Goal: Contribute content: Add original content to the website for others to see

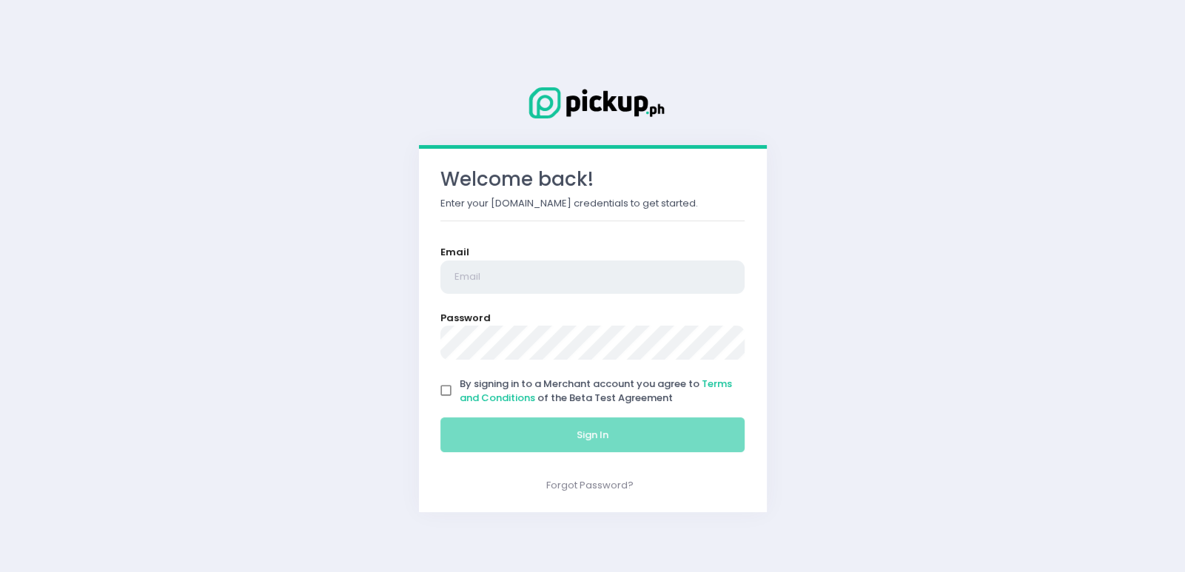
drag, startPoint x: 473, startPoint y: 280, endPoint x: 485, endPoint y: 271, distance: 14.8
click at [473, 280] on input "email" at bounding box center [592, 277] width 305 height 34
type input "[PERSON_NAME][EMAIL_ADDRESS][DOMAIN_NAME]"
click at [440, 394] on input "By signing in to a Merchant account you agree to Terms and Conditions of the Be…" at bounding box center [446, 391] width 28 height 28
checkbox input "true"
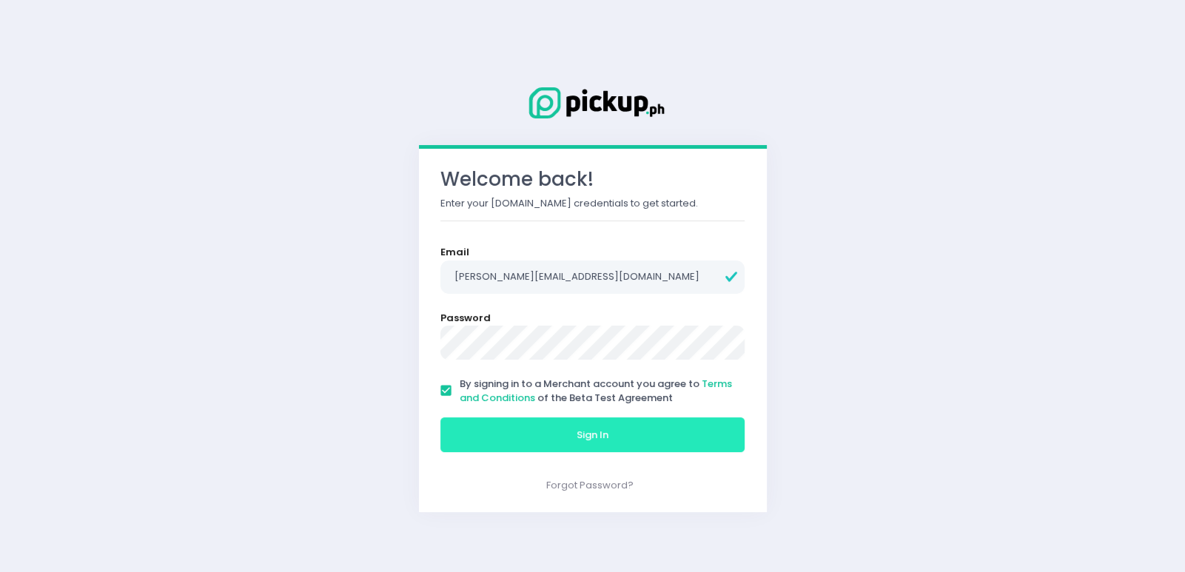
click at [539, 428] on button "Sign In" at bounding box center [592, 435] width 305 height 36
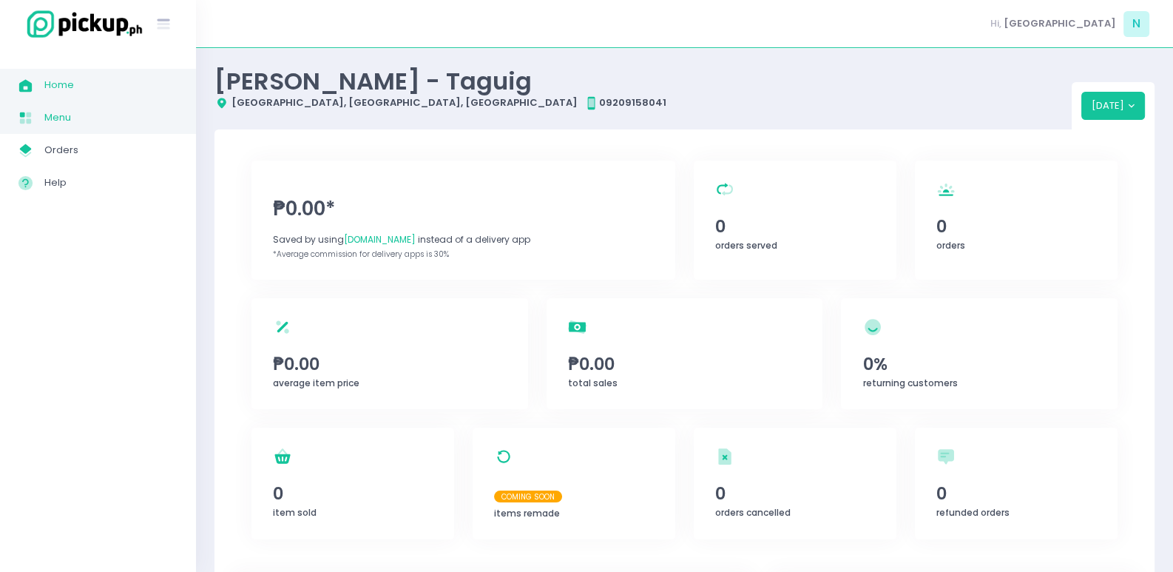
click at [70, 121] on span "Menu" at bounding box center [110, 117] width 133 height 19
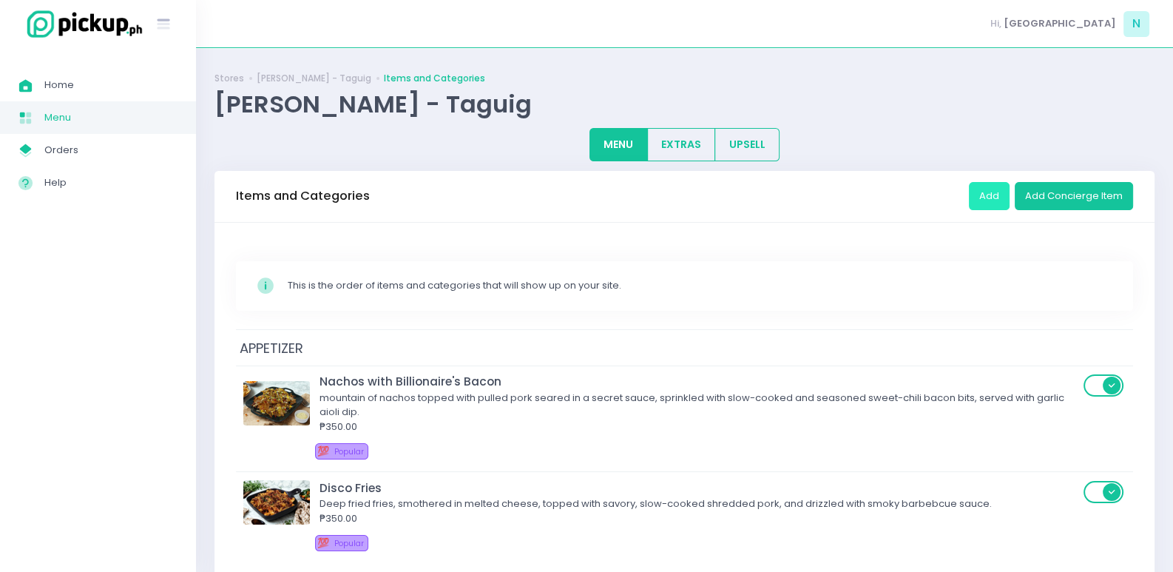
click at [993, 192] on button "Add" at bounding box center [989, 196] width 41 height 28
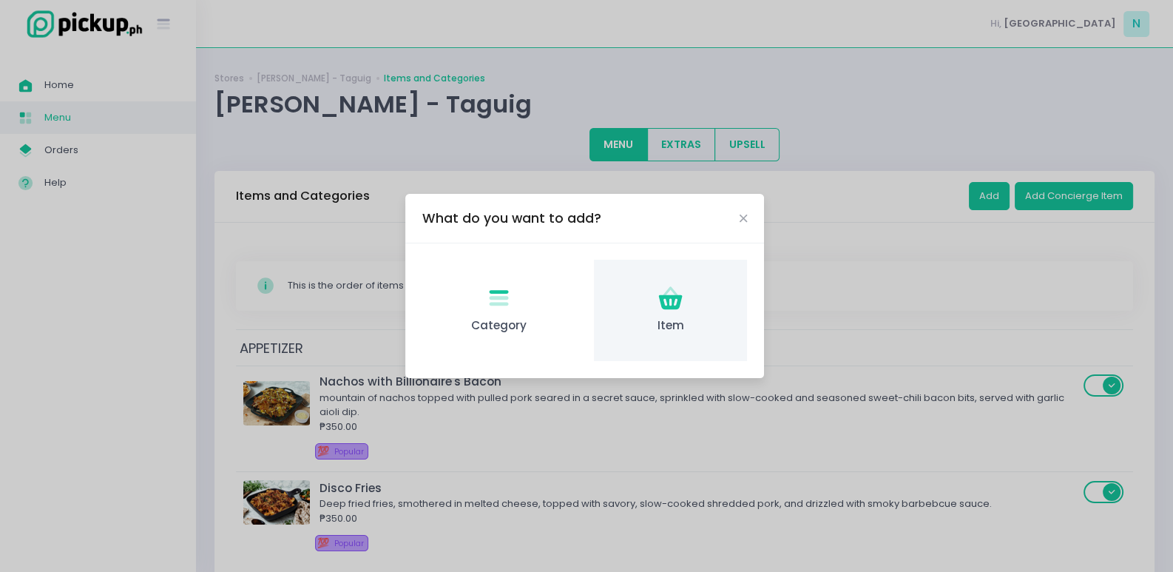
click at [670, 307] on icon at bounding box center [671, 301] width 24 height 15
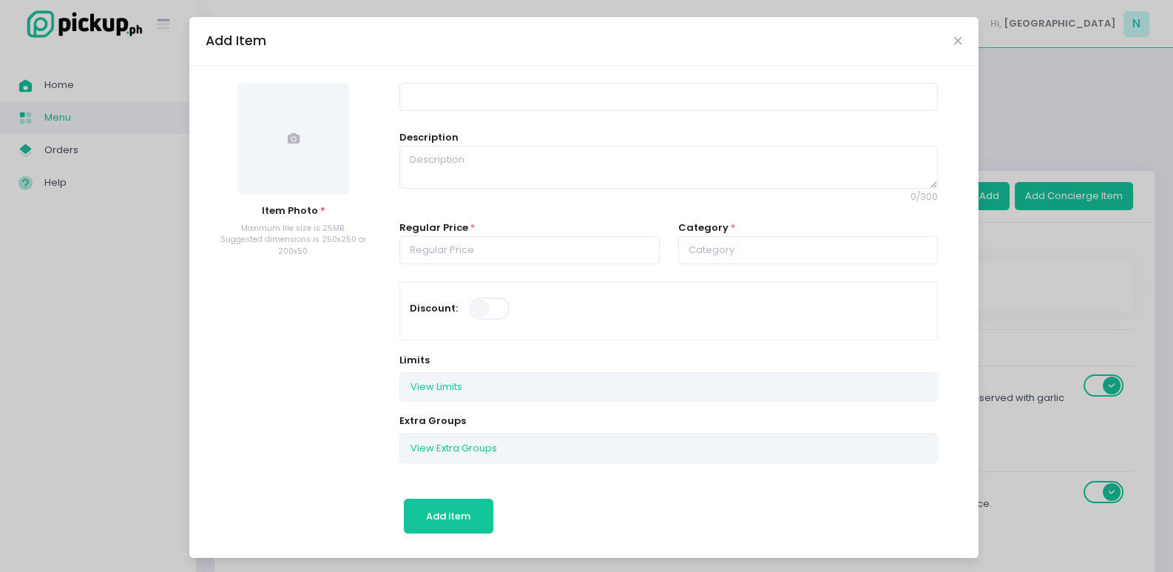
click at [259, 154] on span at bounding box center [293, 138] width 111 height 111
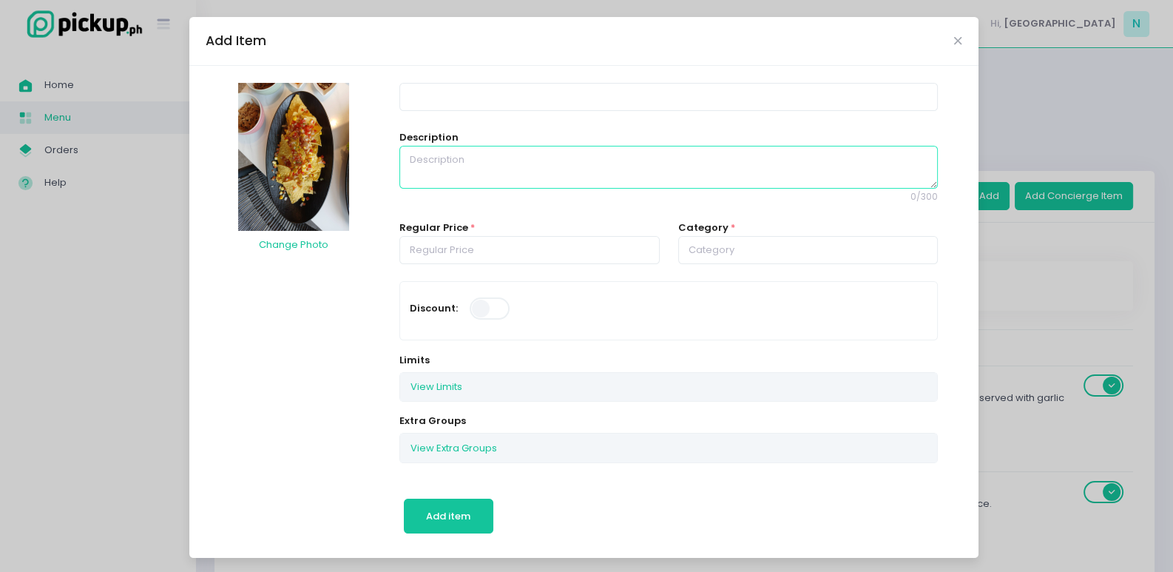
click at [503, 164] on textarea at bounding box center [669, 167] width 539 height 43
click at [488, 88] on input at bounding box center [669, 97] width 539 height 28
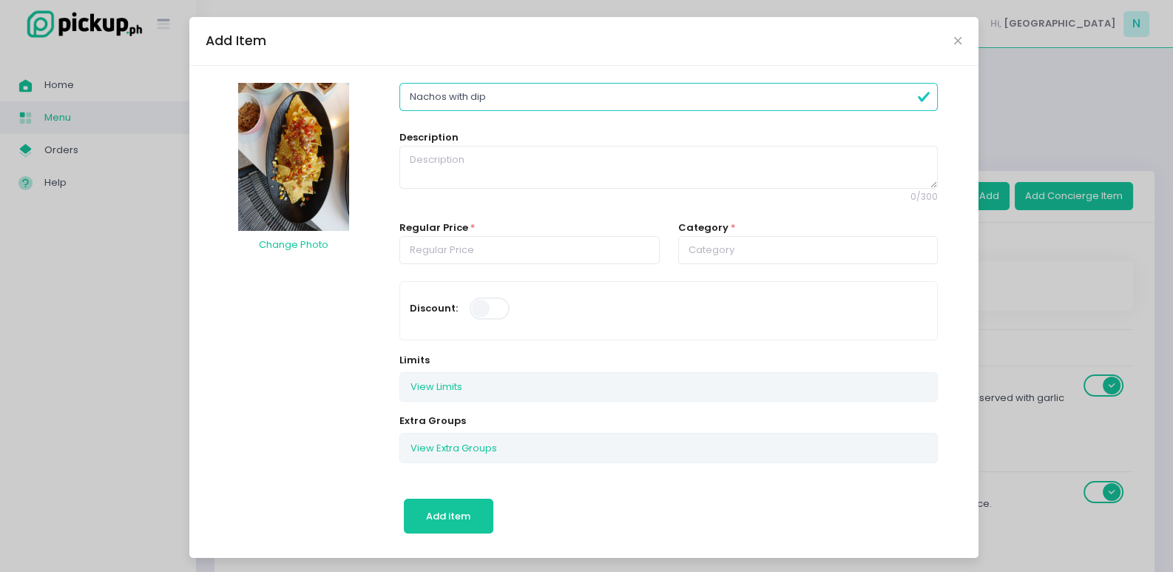
type input "Nachos with dip"
click at [458, 163] on textarea at bounding box center [669, 167] width 539 height 43
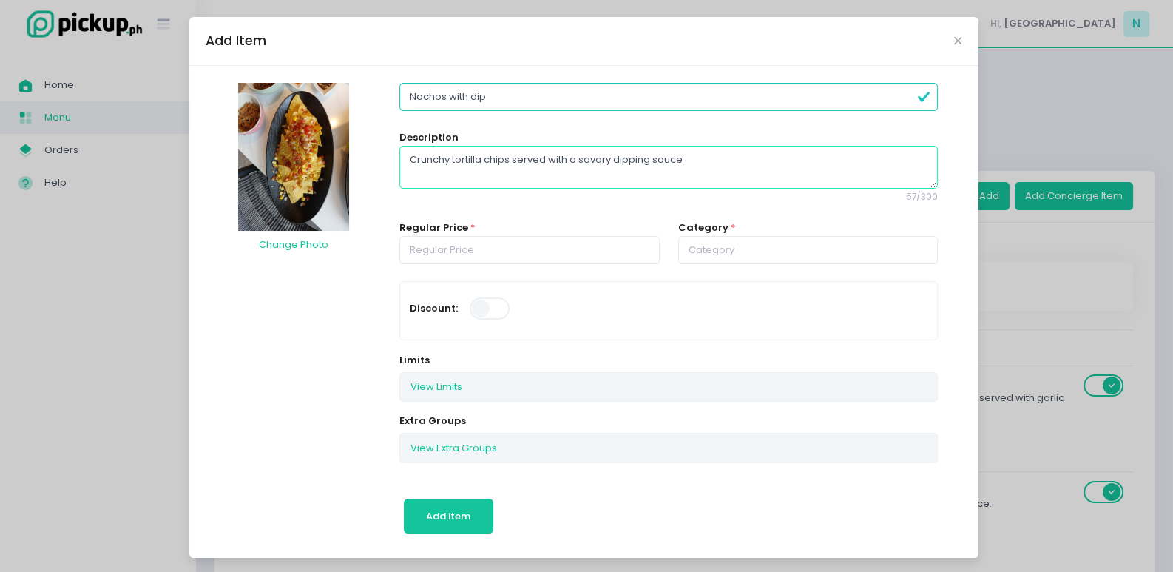
type textarea "Crunchy tortilla chips served with a savory dipping sauce"
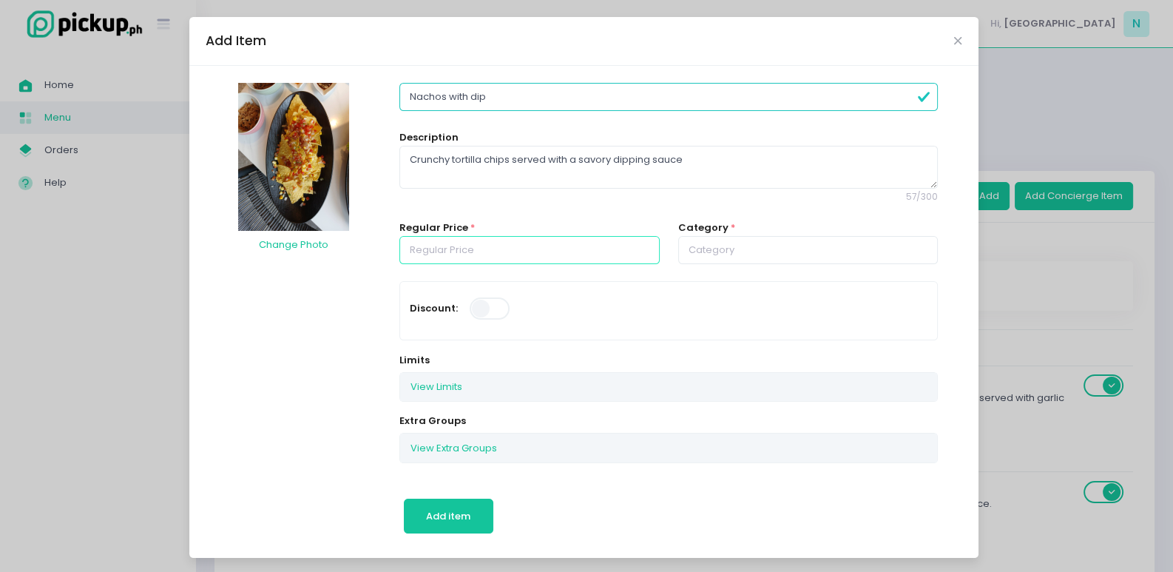
click at [488, 255] on input "number" at bounding box center [530, 250] width 260 height 28
click at [747, 252] on input "text" at bounding box center [808, 250] width 260 height 28
type input "150.00"
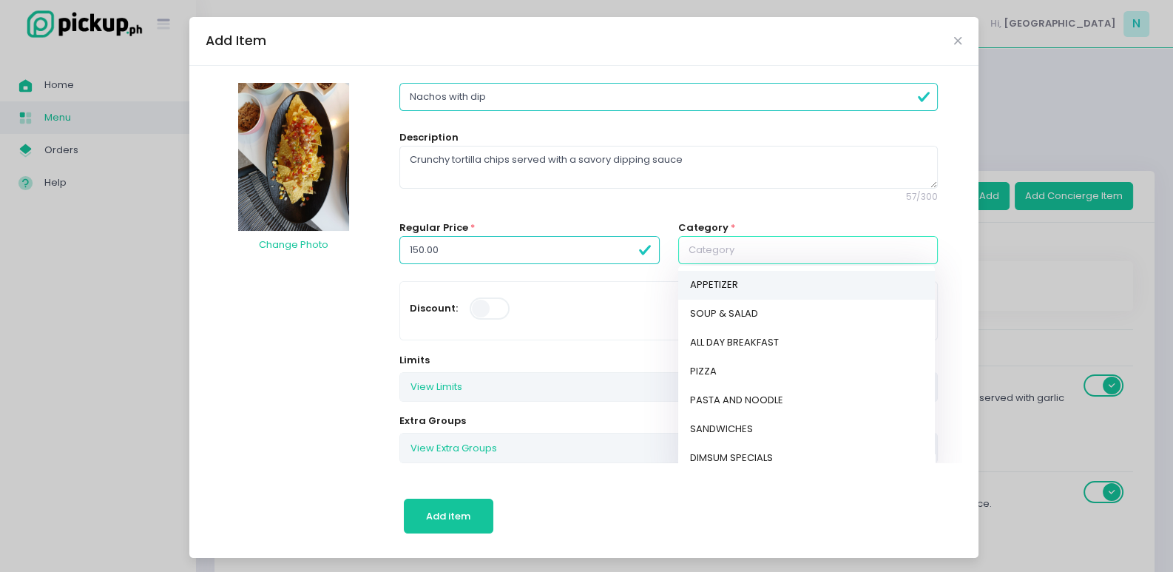
click at [734, 281] on link "APPETIZER" at bounding box center [806, 285] width 257 height 29
type input "APPETIZER"
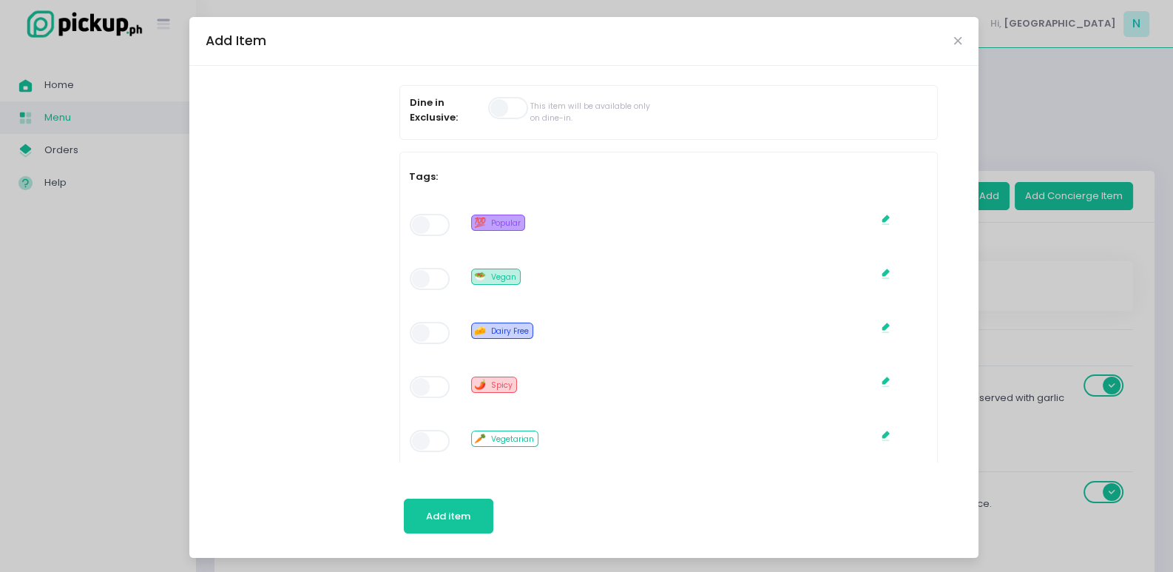
scroll to position [739, 0]
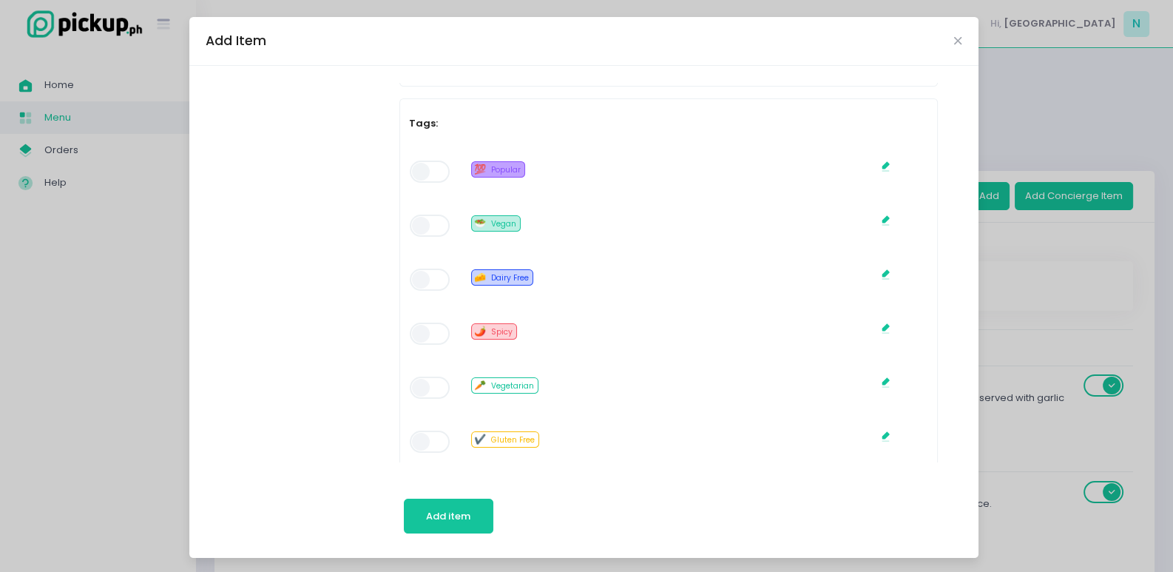
click at [432, 166] on span at bounding box center [431, 172] width 42 height 22
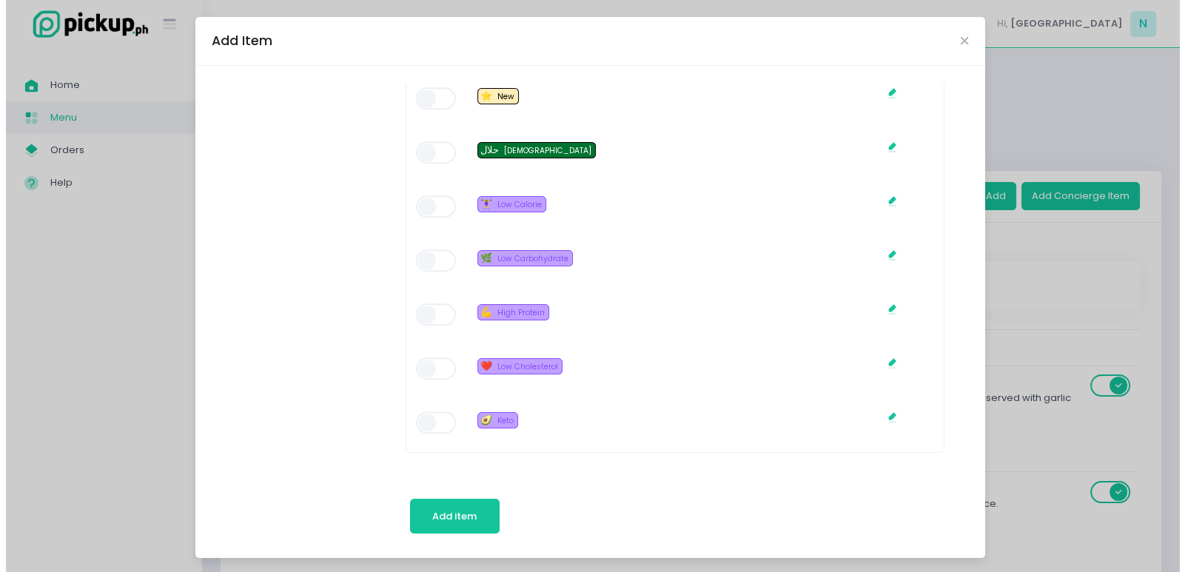
scroll to position [1, 0]
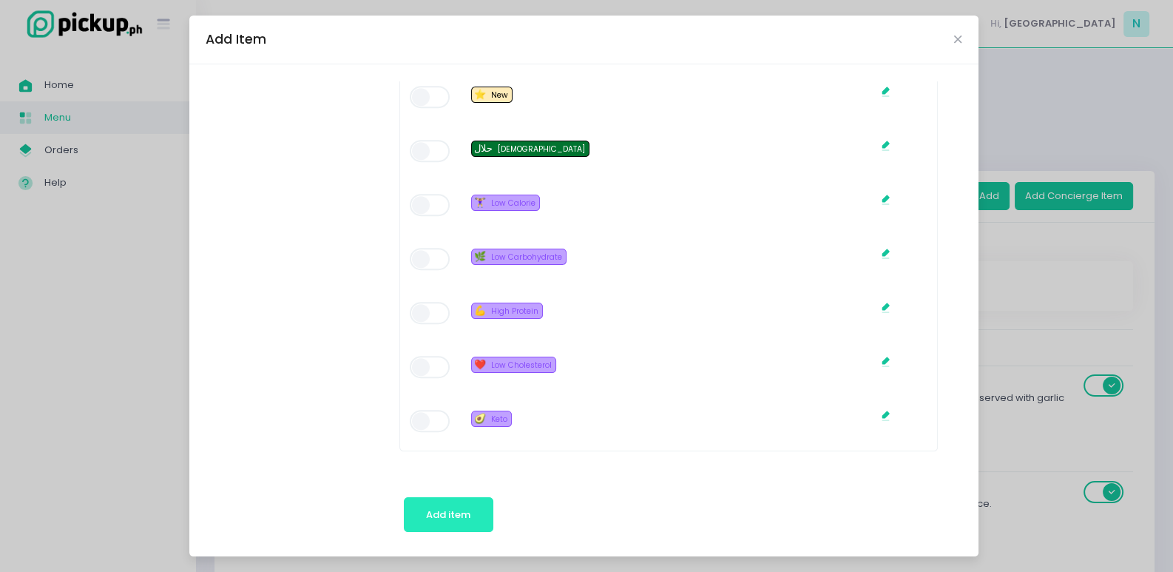
click at [447, 510] on span "Add item" at bounding box center [448, 515] width 44 height 14
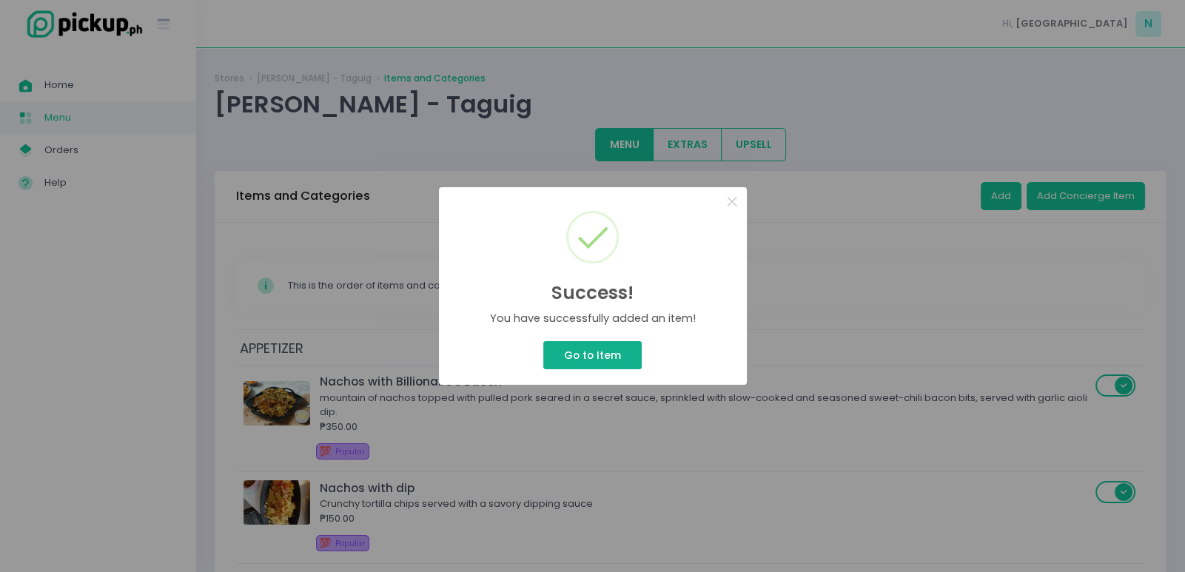
click at [596, 357] on button "Go to Item" at bounding box center [592, 355] width 98 height 28
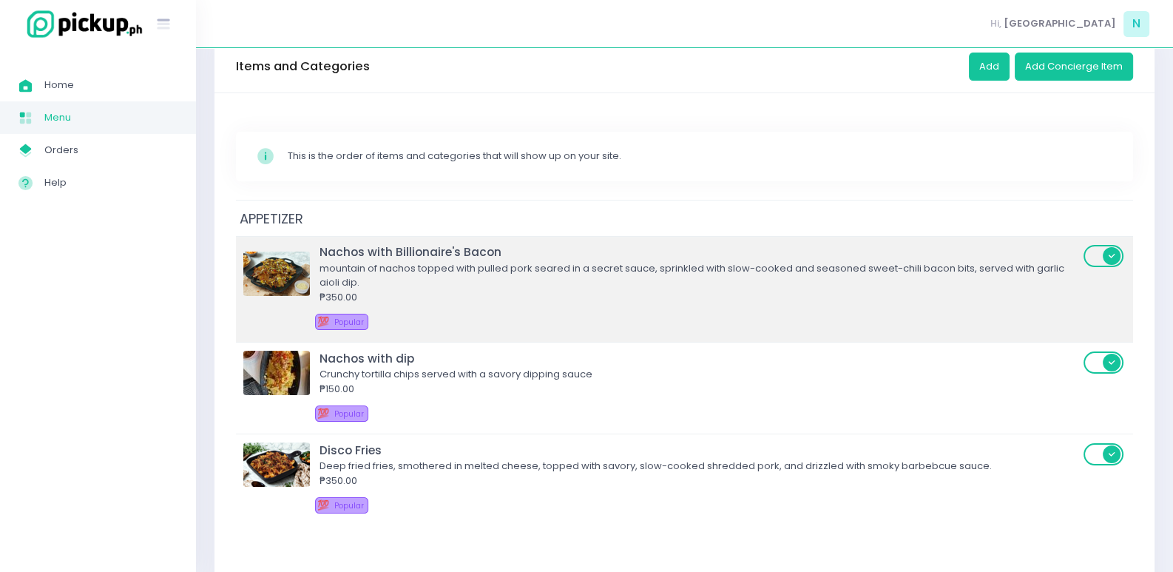
scroll to position [0, 0]
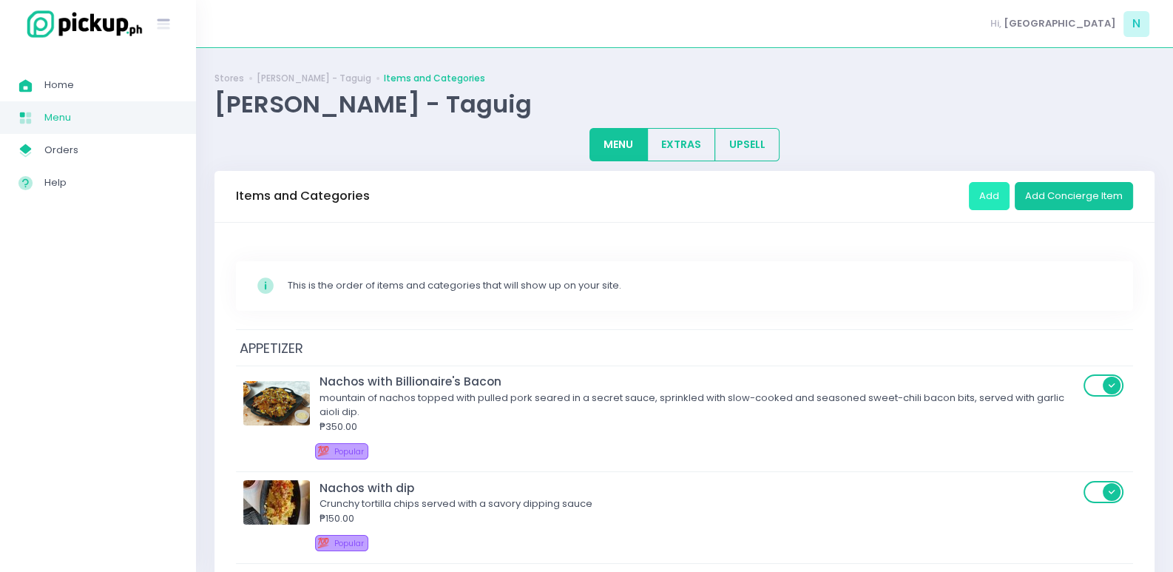
click at [988, 198] on button "Add" at bounding box center [989, 196] width 41 height 28
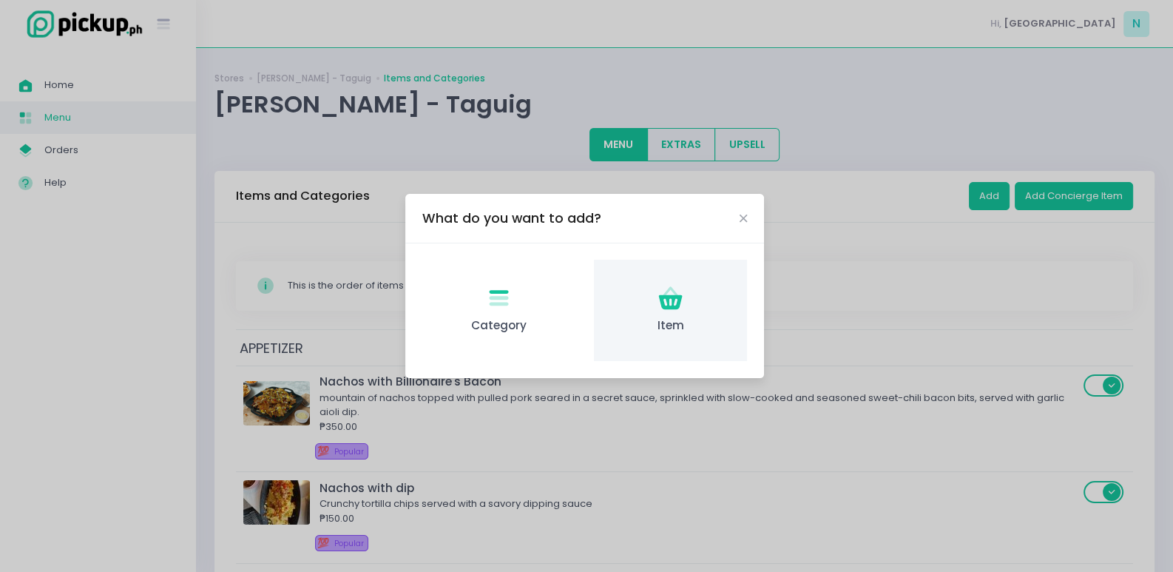
click at [673, 309] on icon at bounding box center [671, 301] width 24 height 15
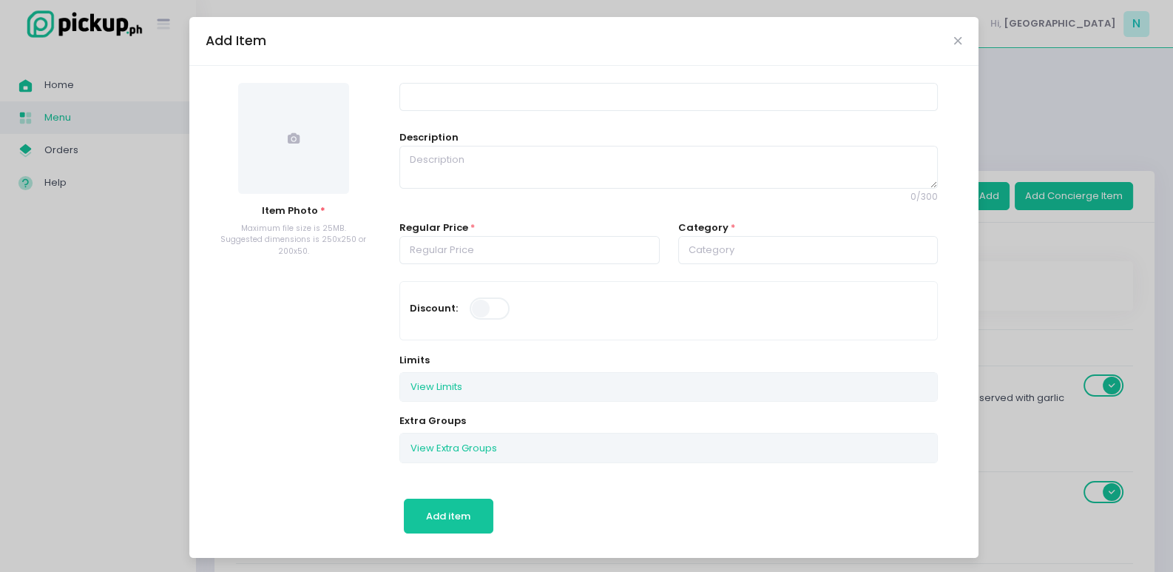
click at [297, 150] on span at bounding box center [293, 138] width 111 height 111
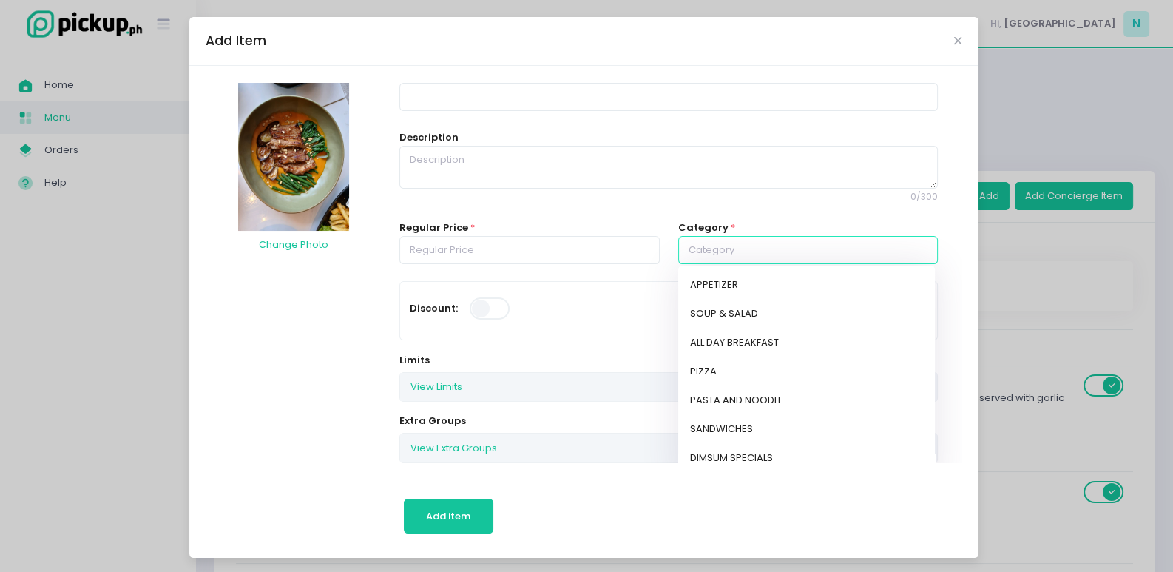
click at [707, 243] on input "text" at bounding box center [808, 250] width 260 height 28
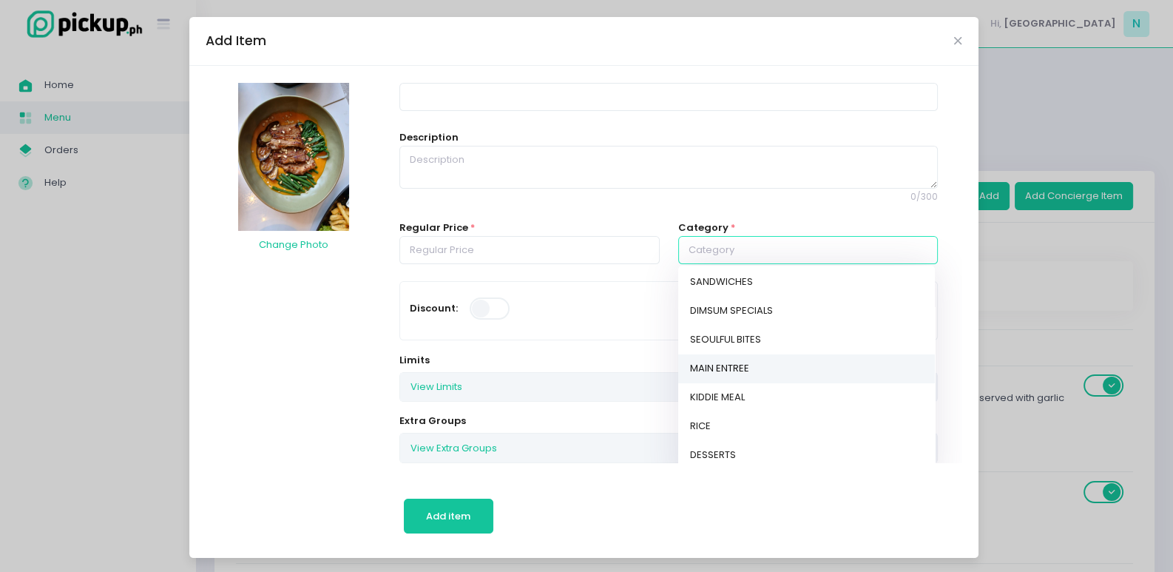
click at [752, 370] on link "MAIN ENTREE" at bounding box center [806, 368] width 257 height 29
type input "MAIN ENTREE"
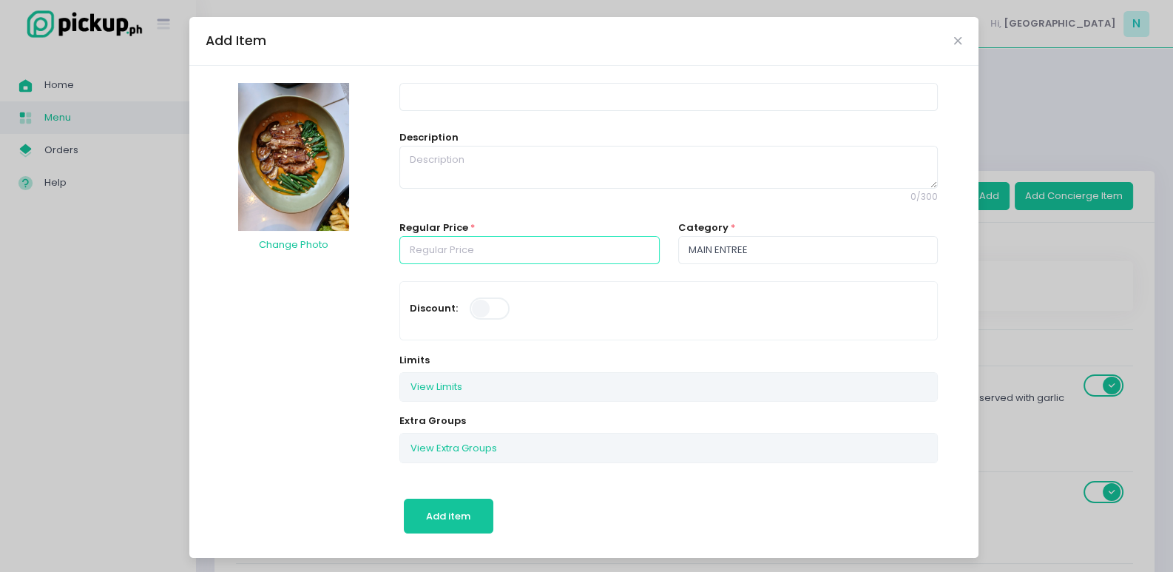
click at [462, 245] on input "number" at bounding box center [530, 250] width 260 height 28
type input "600.00"
click at [433, 98] on input at bounding box center [669, 97] width 539 height 28
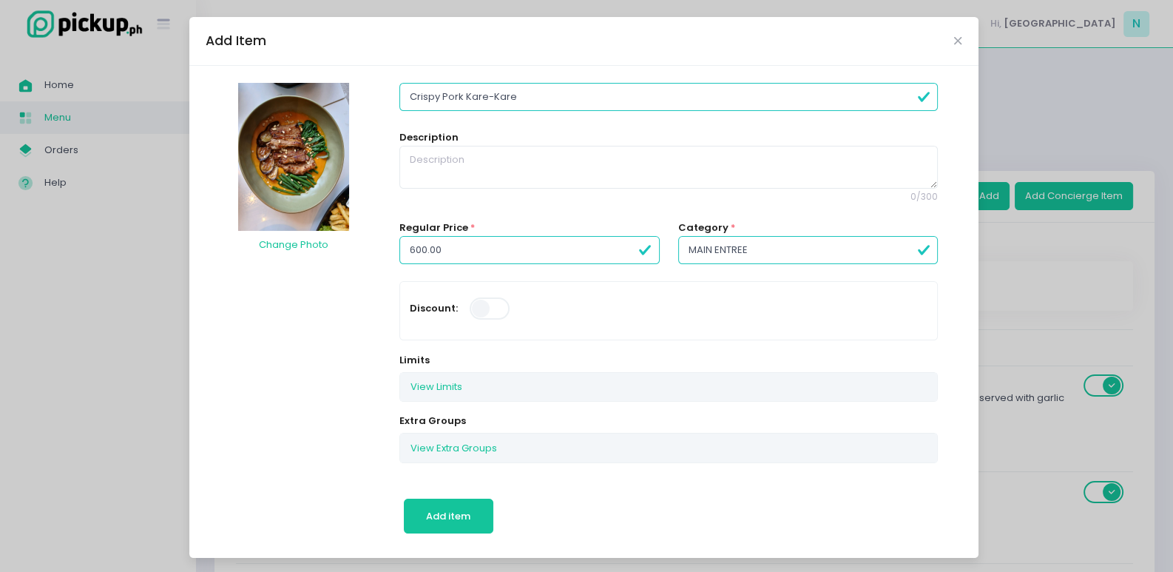
type input "Crispy Pork Kare-Kare"
click at [433, 157] on textarea at bounding box center [669, 167] width 539 height 43
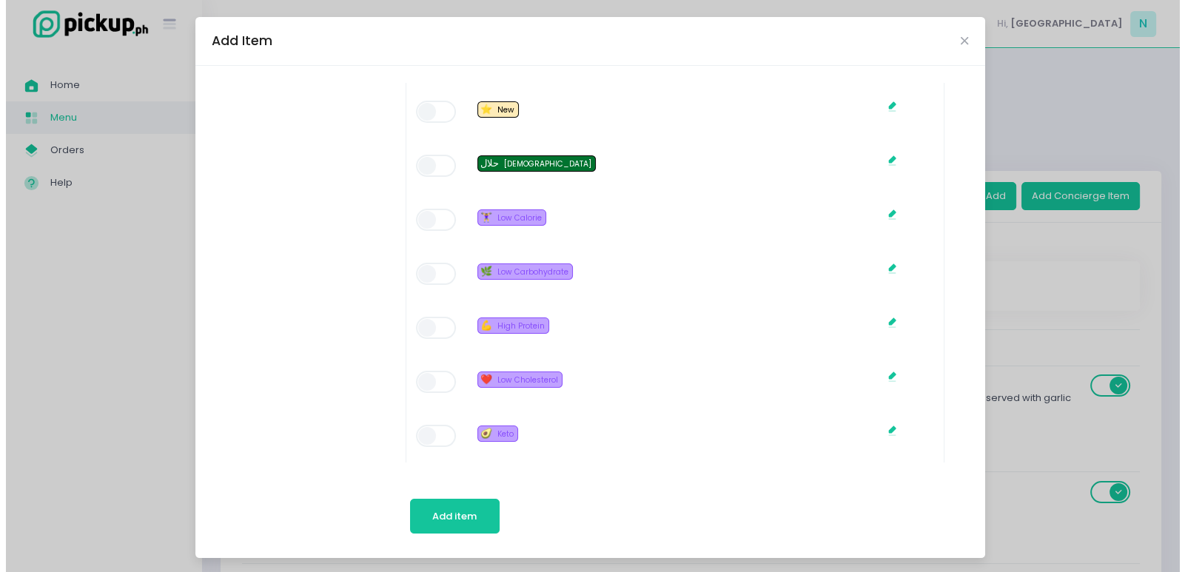
scroll to position [1136, 0]
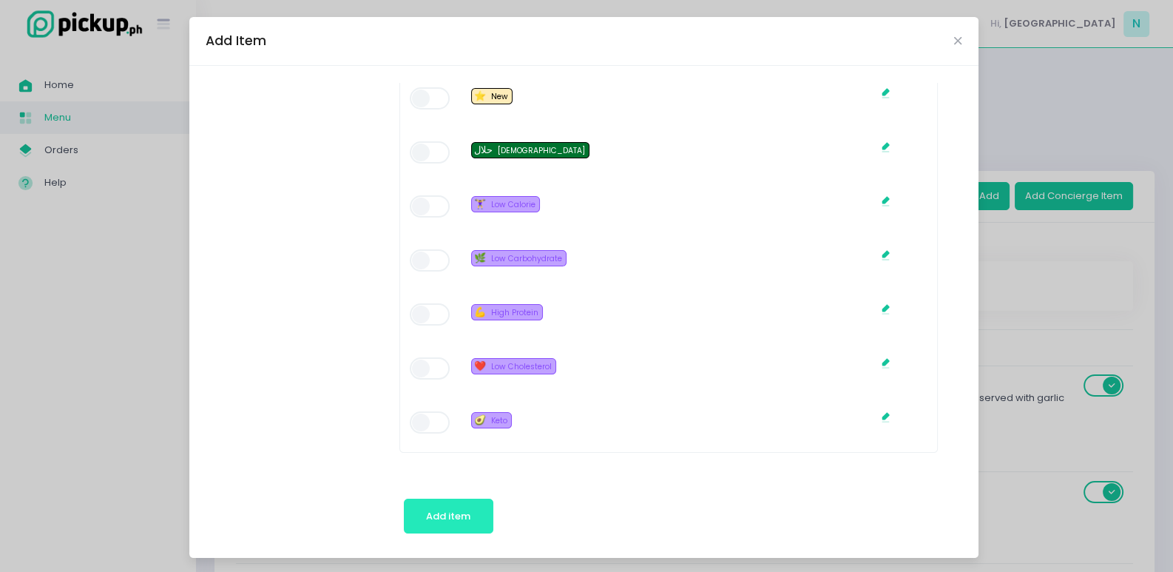
type textarea "Crispy pork belly served with our signature peanut-based [PERSON_NAME] sauce"
click at [457, 514] on span "Add item" at bounding box center [448, 516] width 44 height 14
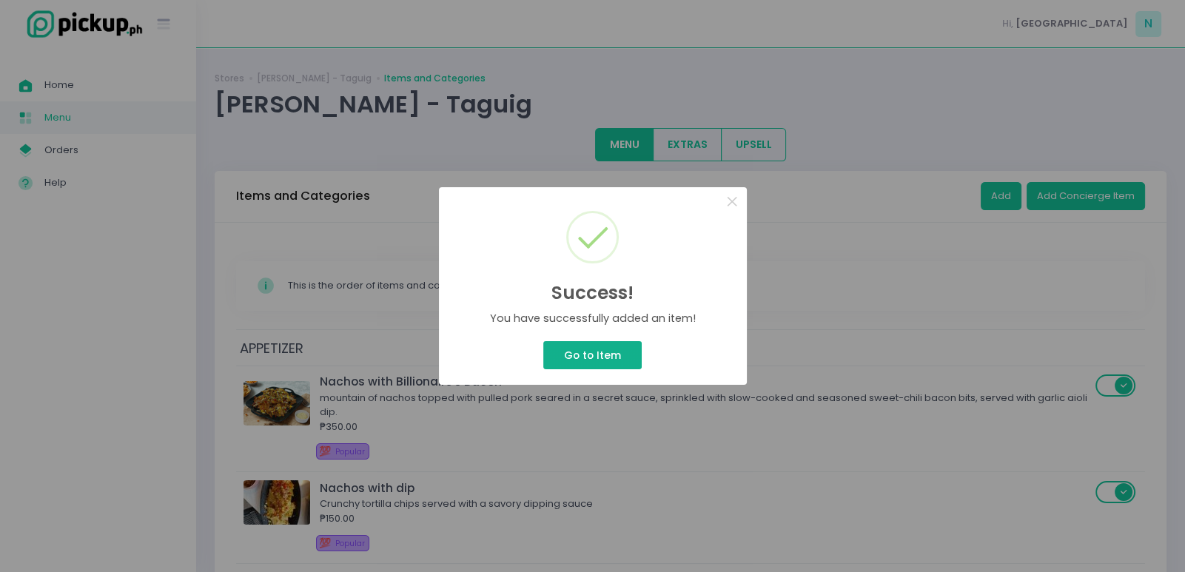
click at [587, 349] on button "Go to Item" at bounding box center [592, 355] width 98 height 28
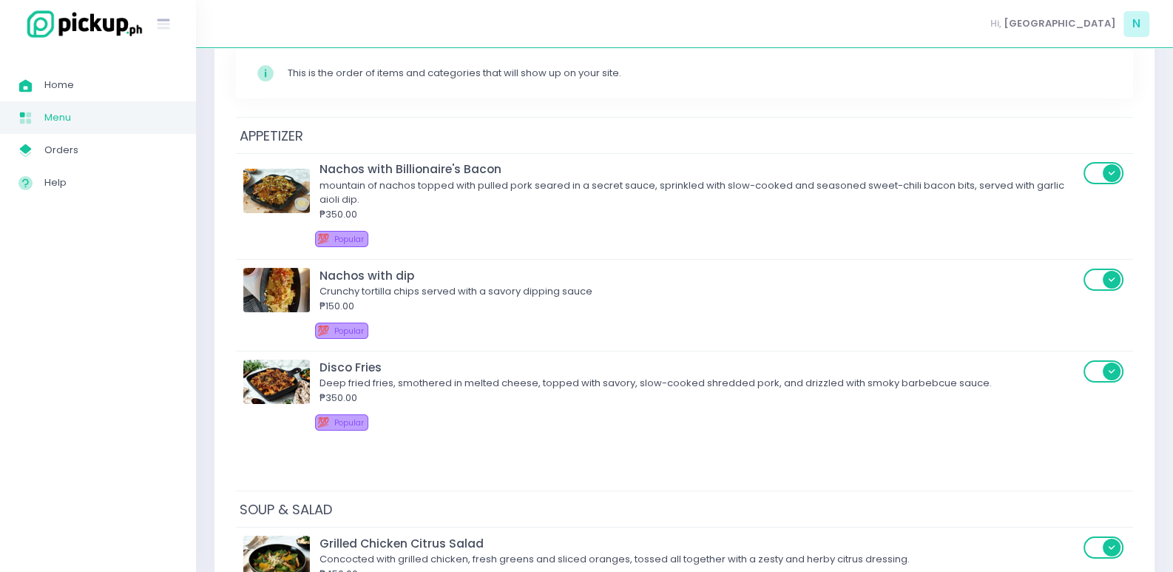
scroll to position [0, 0]
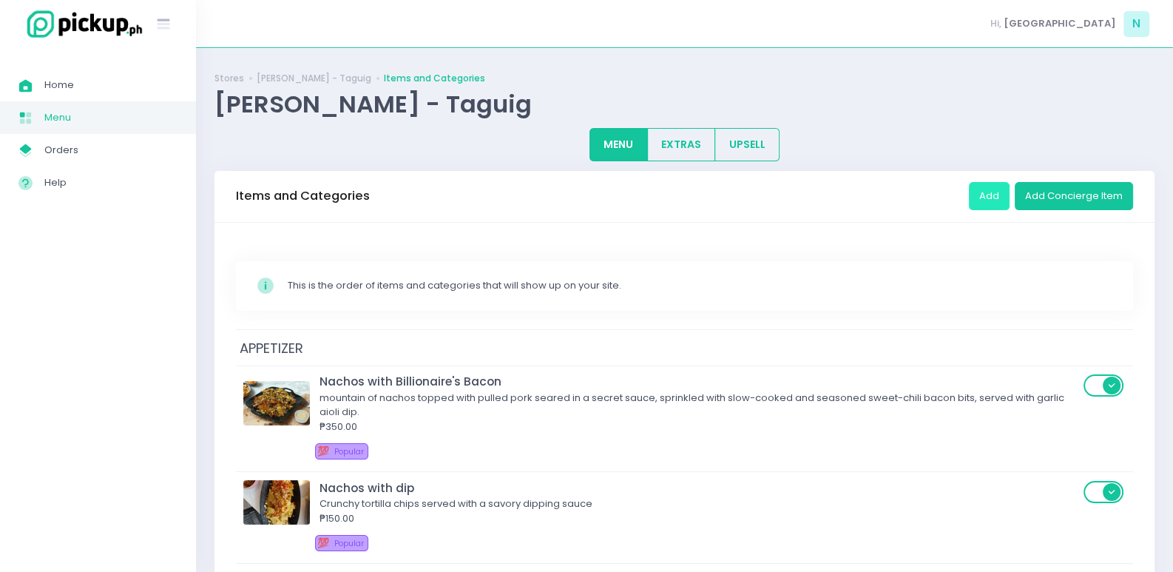
click at [993, 195] on button "Add" at bounding box center [989, 196] width 41 height 28
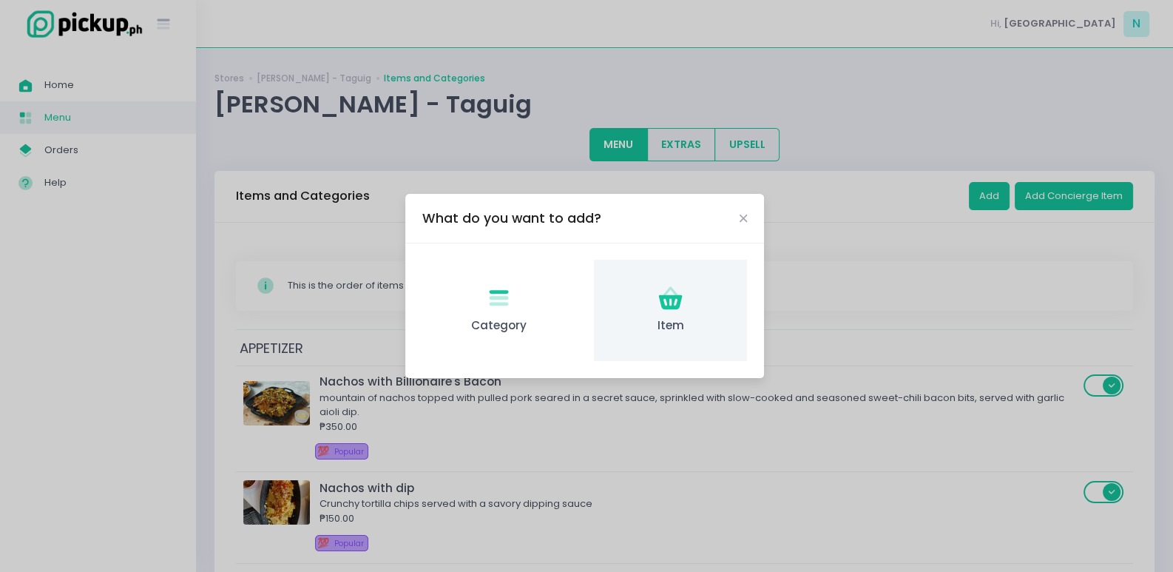
click at [686, 300] on div "Item Created with Sketch. Item" at bounding box center [670, 310] width 153 height 101
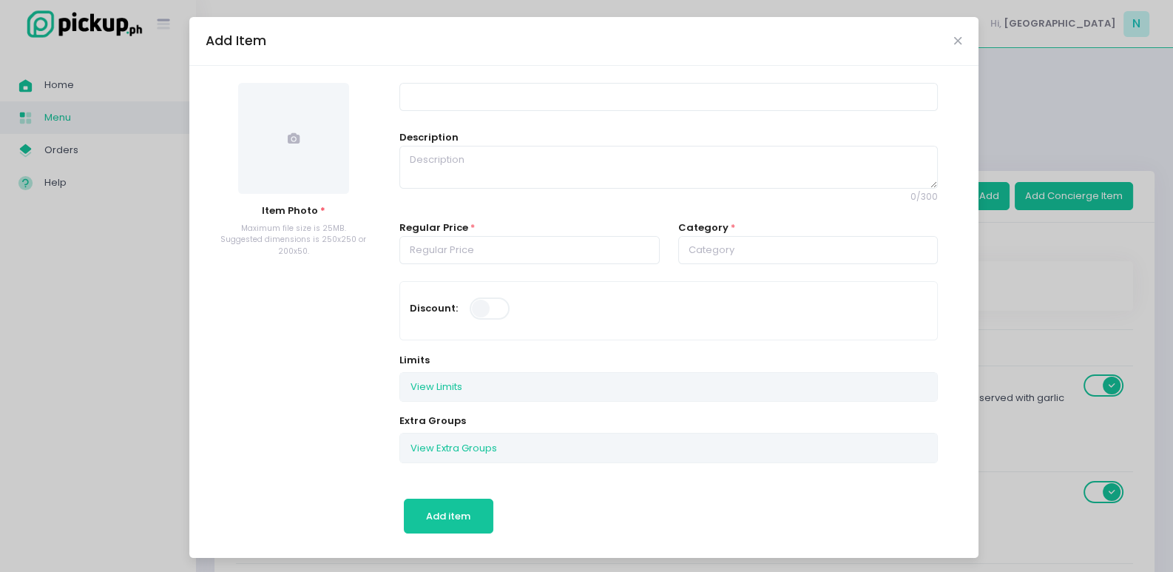
drag, startPoint x: 290, startPoint y: 127, endPoint x: 296, endPoint y: 120, distance: 8.9
click at [292, 125] on span at bounding box center [293, 138] width 111 height 111
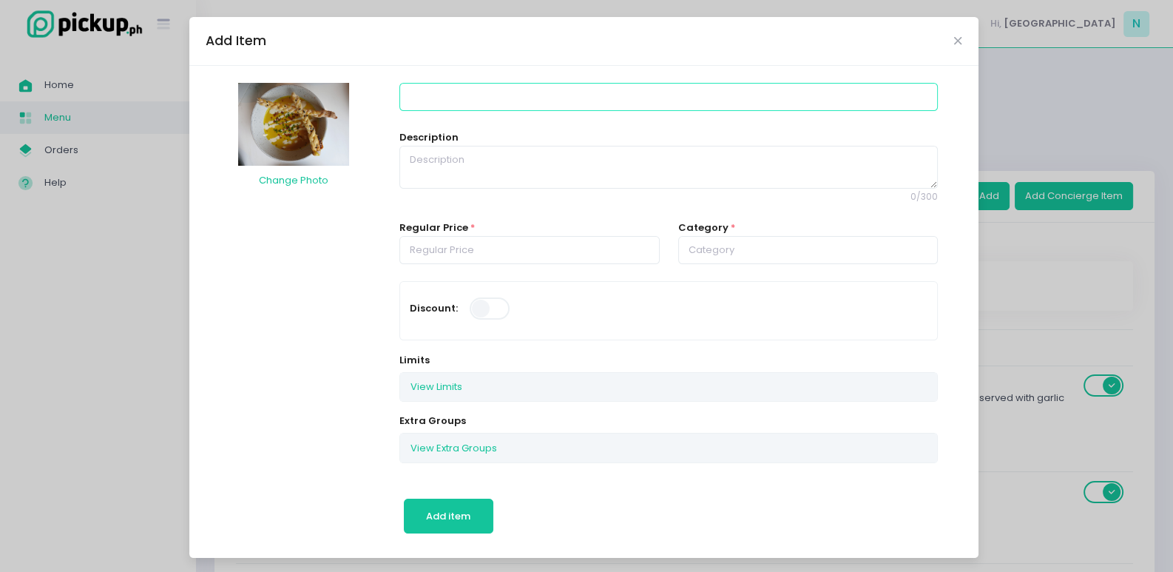
click at [488, 98] on input at bounding box center [669, 97] width 539 height 28
type input "Pumpkin Soup"
click at [451, 163] on textarea at bounding box center [669, 167] width 539 height 43
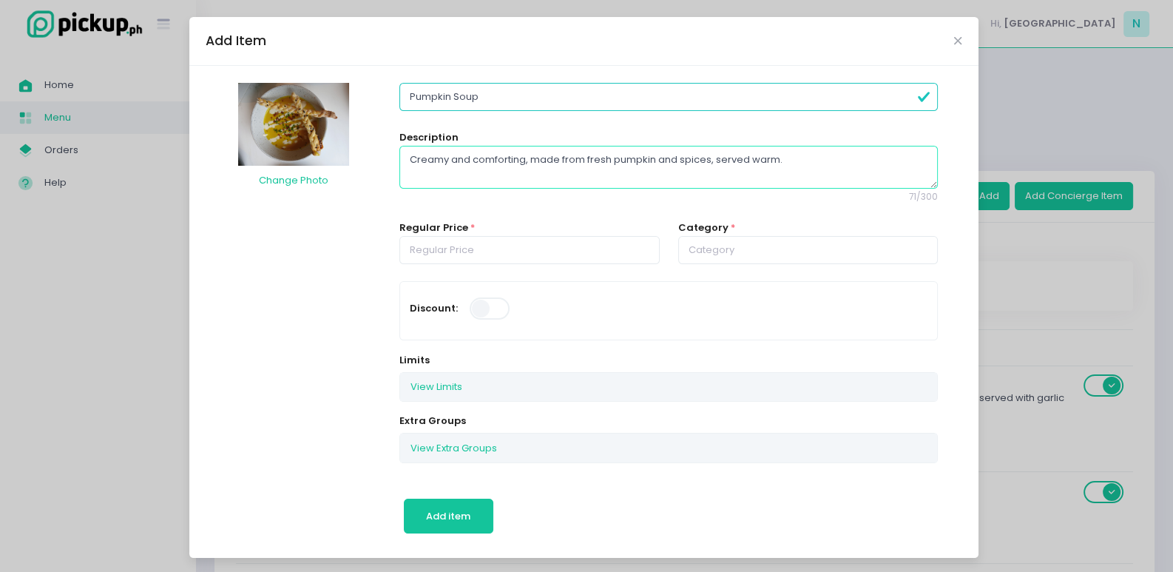
type textarea "Creamy and comforting, made from fresh pumpkin and spices, served warm."
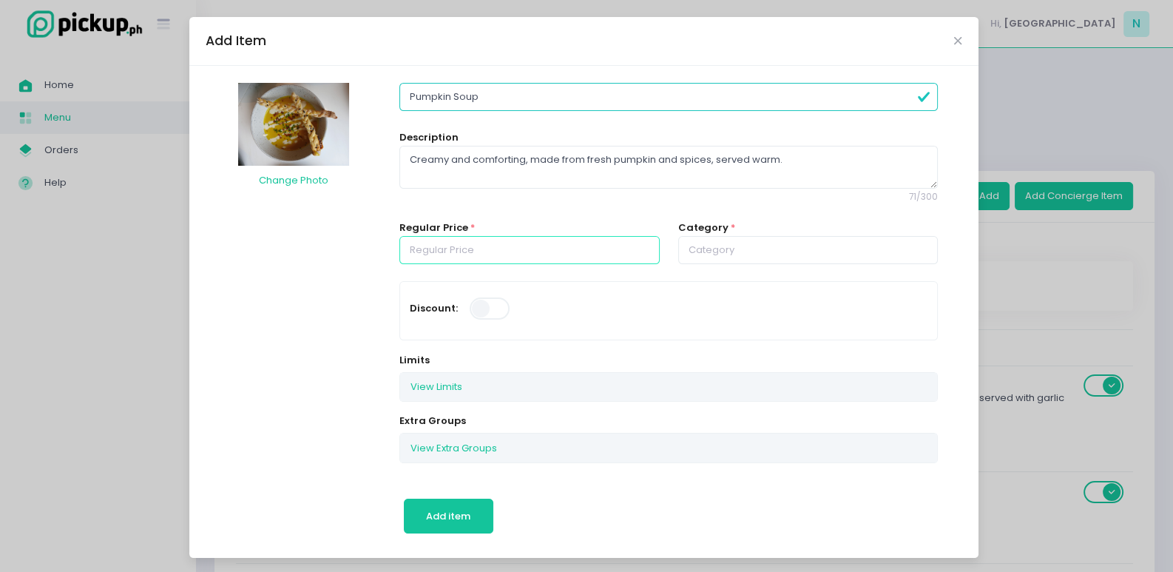
click at [452, 246] on input "number" at bounding box center [530, 250] width 260 height 28
type input "220.00"
click at [731, 246] on input "text" at bounding box center [808, 250] width 260 height 28
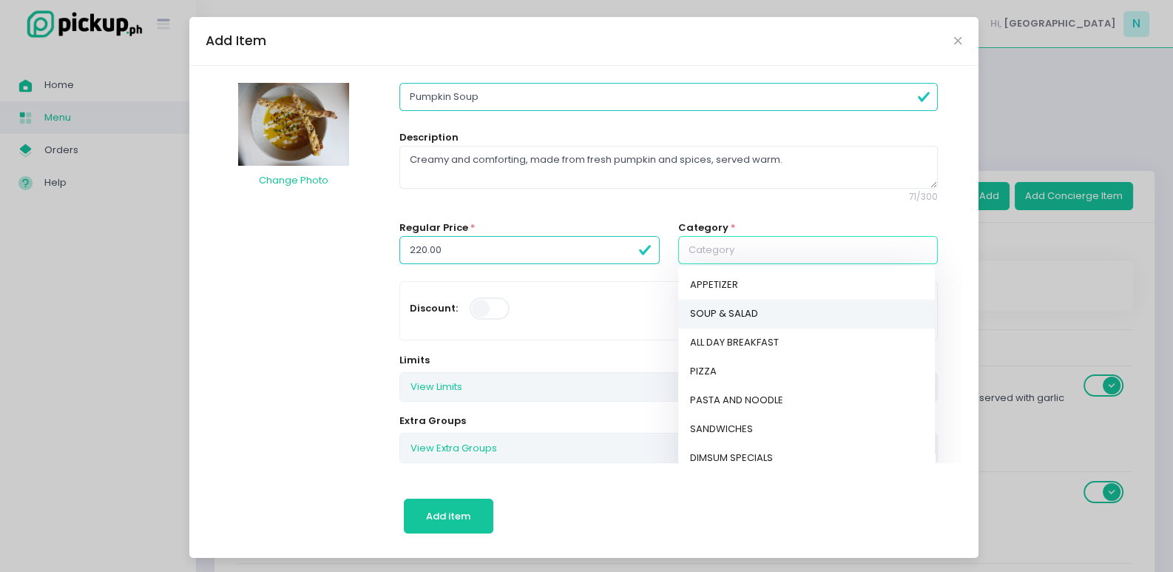
click at [722, 312] on link "SOUP & SALAD" at bounding box center [806, 314] width 257 height 29
type input "SOUP & SALAD"
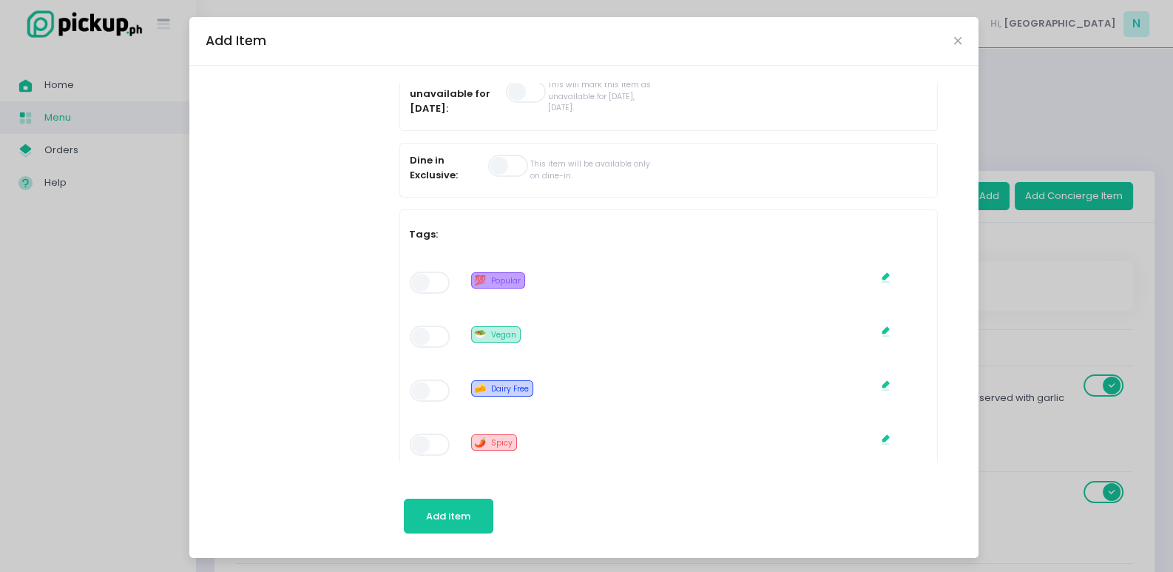
scroll to position [739, 0]
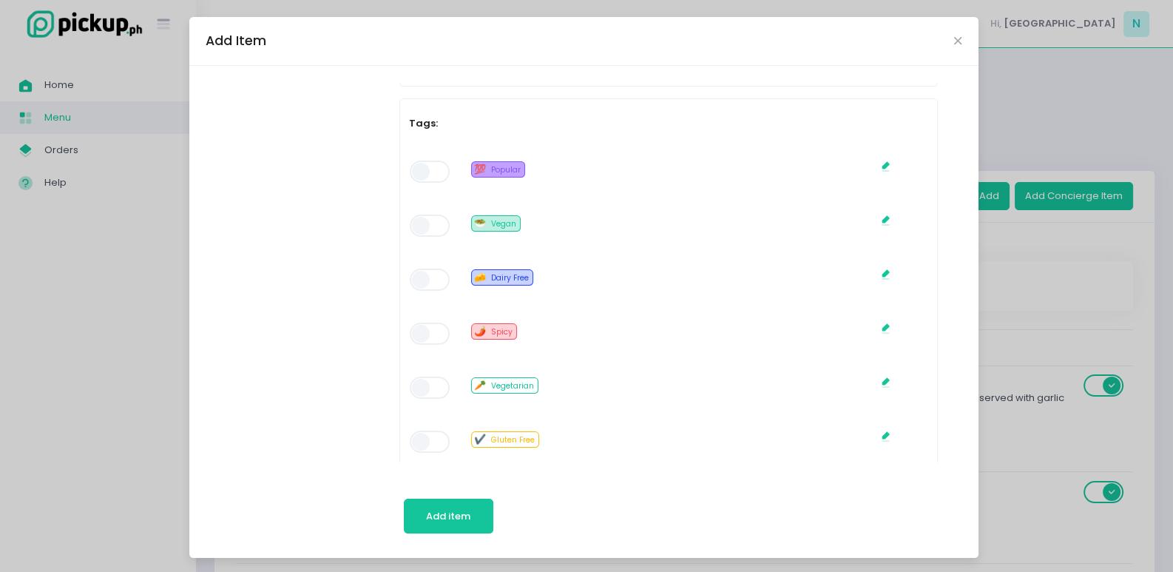
click at [429, 164] on span at bounding box center [431, 172] width 42 height 22
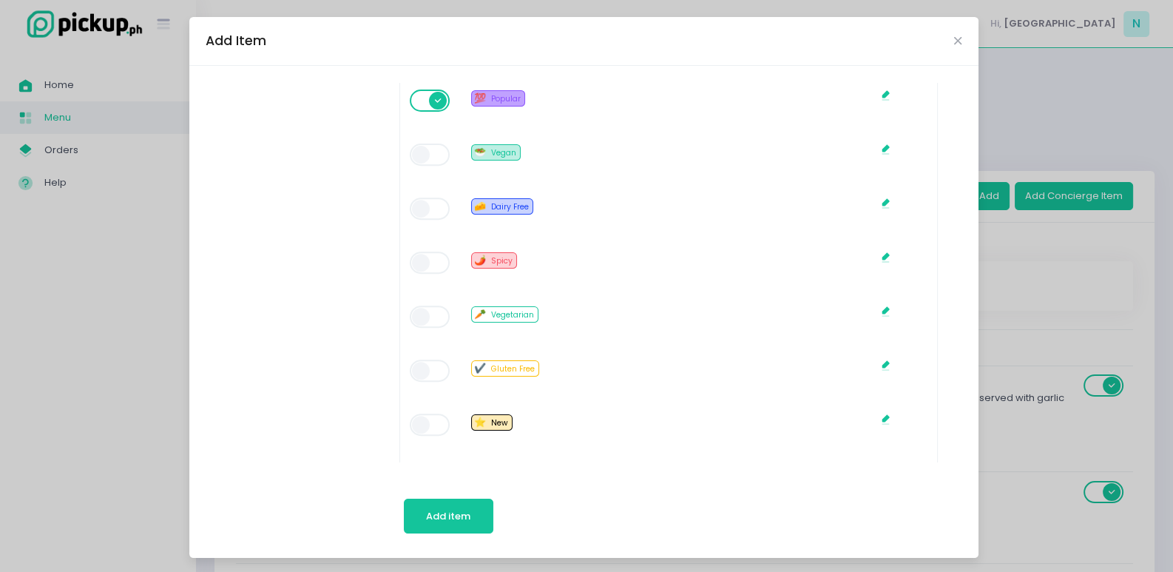
scroll to position [814, 0]
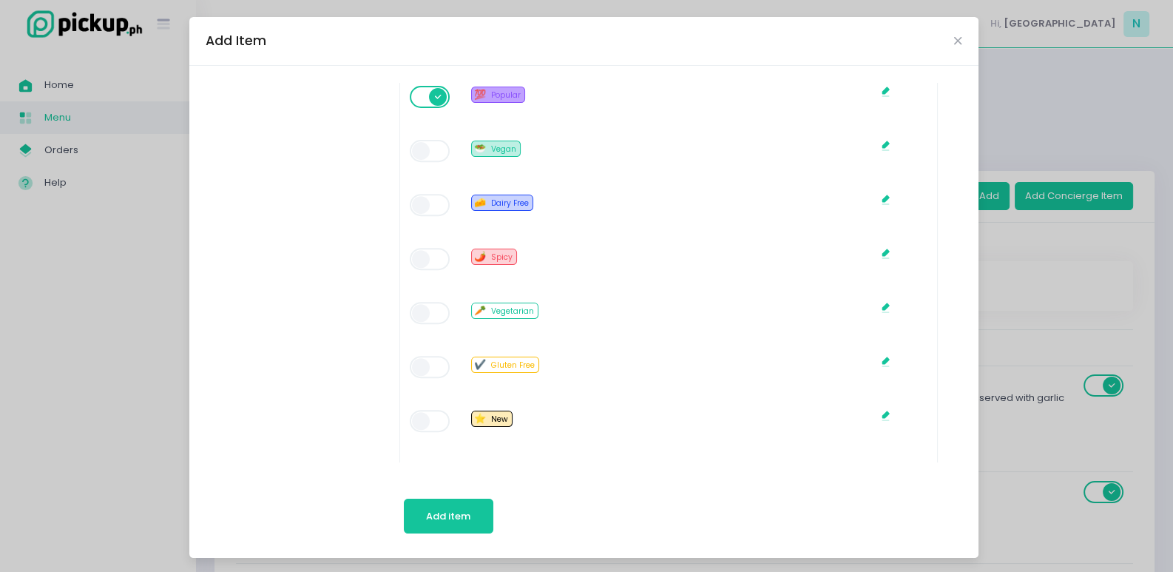
click at [428, 312] on span at bounding box center [431, 313] width 42 height 22
click at [440, 523] on button "Add item" at bounding box center [449, 517] width 90 height 36
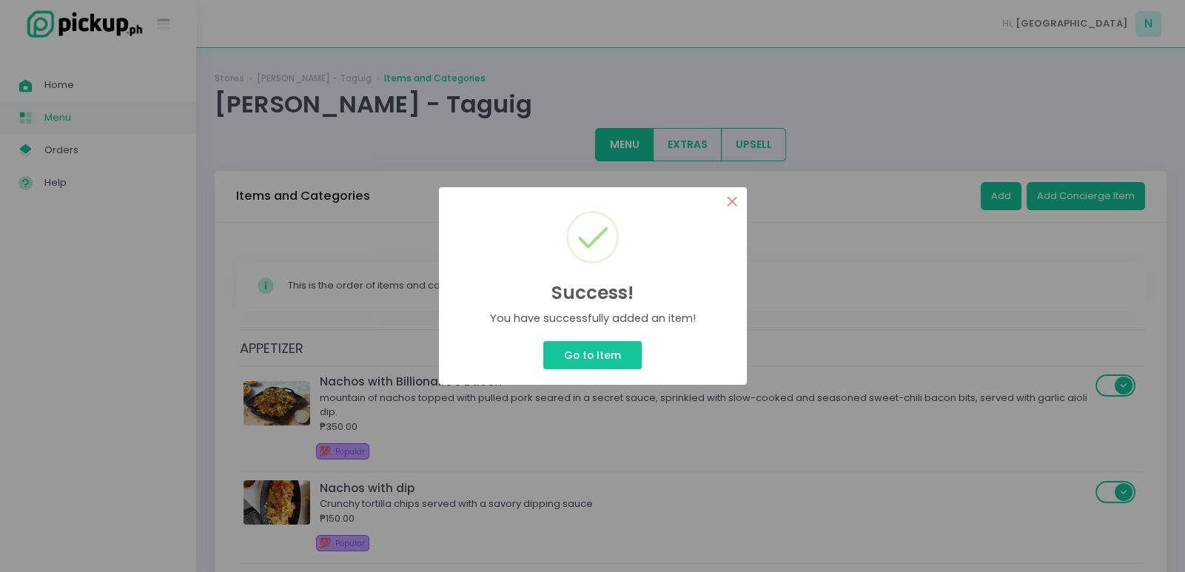
click at [733, 197] on button "×" at bounding box center [732, 201] width 29 height 29
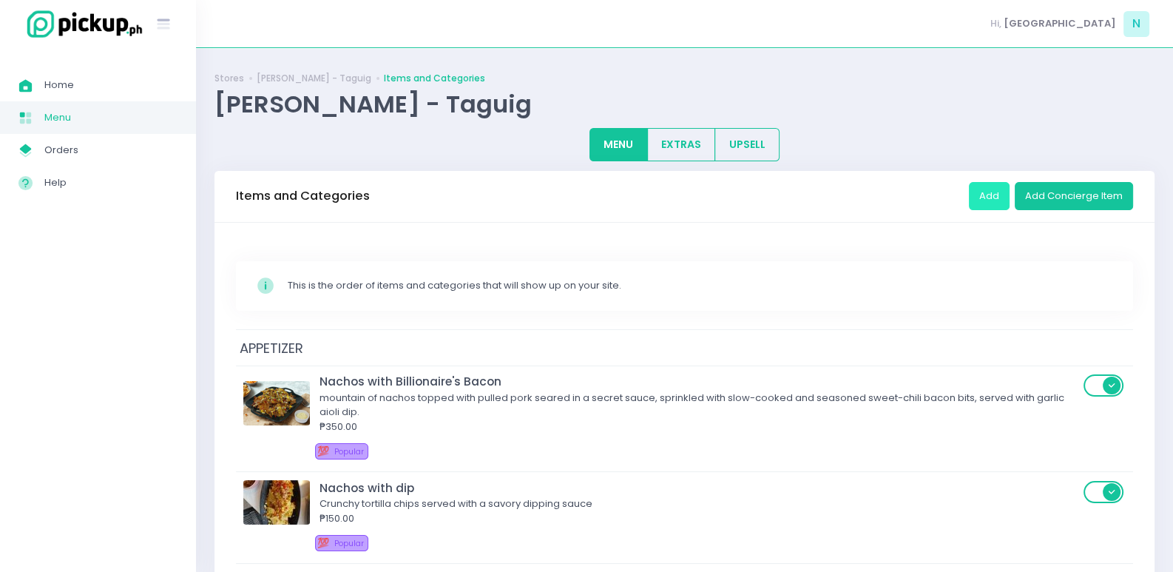
click at [999, 196] on button "Add" at bounding box center [989, 196] width 41 height 28
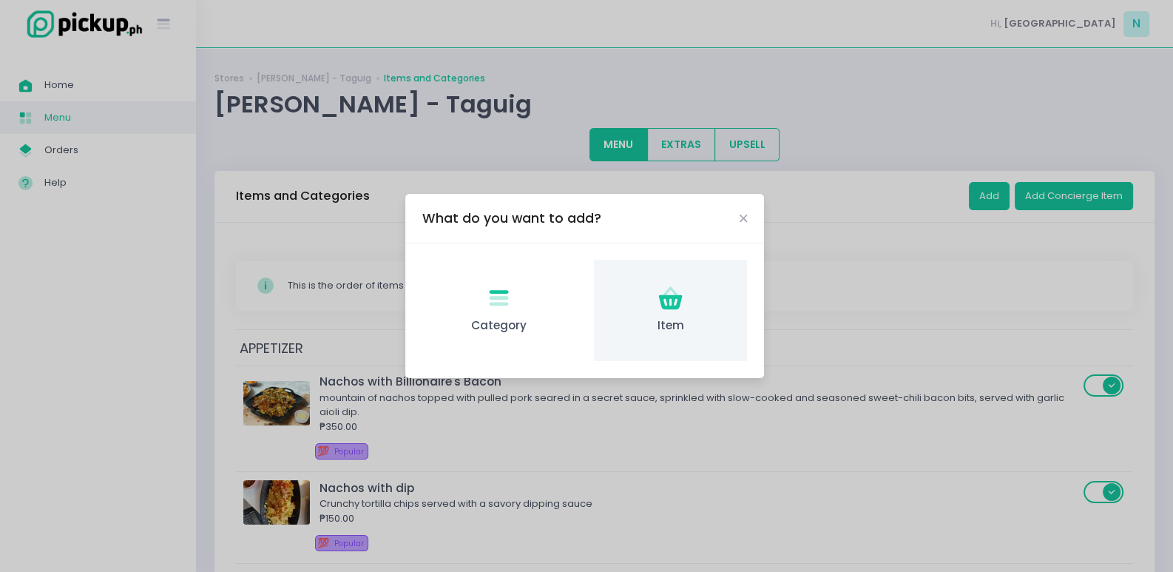
click at [656, 306] on div "Item Created with Sketch. Item" at bounding box center [670, 310] width 153 height 101
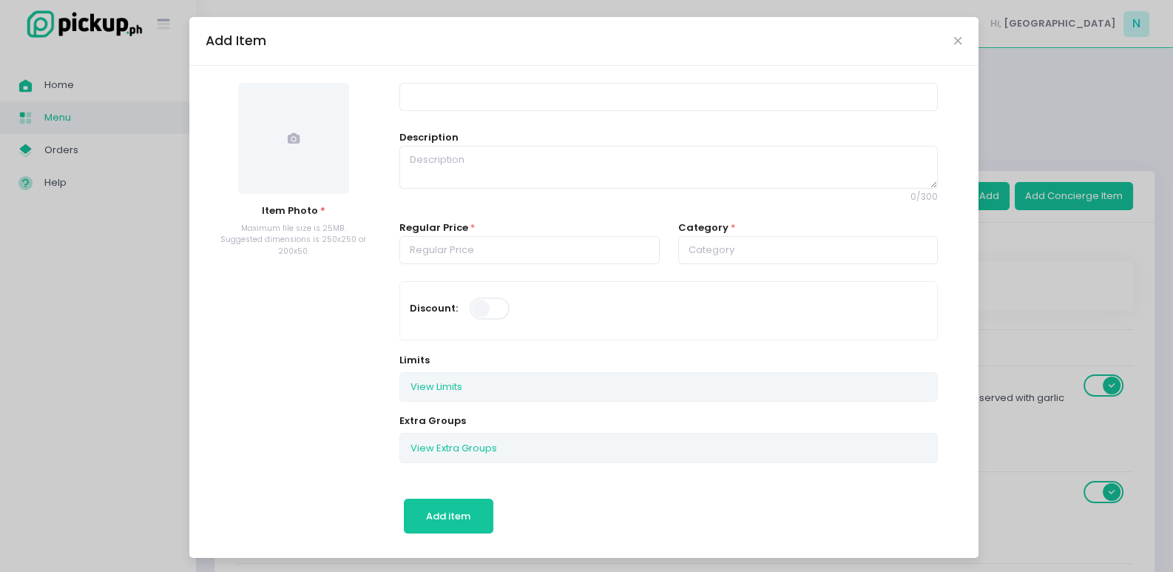
click at [259, 135] on span at bounding box center [293, 138] width 111 height 111
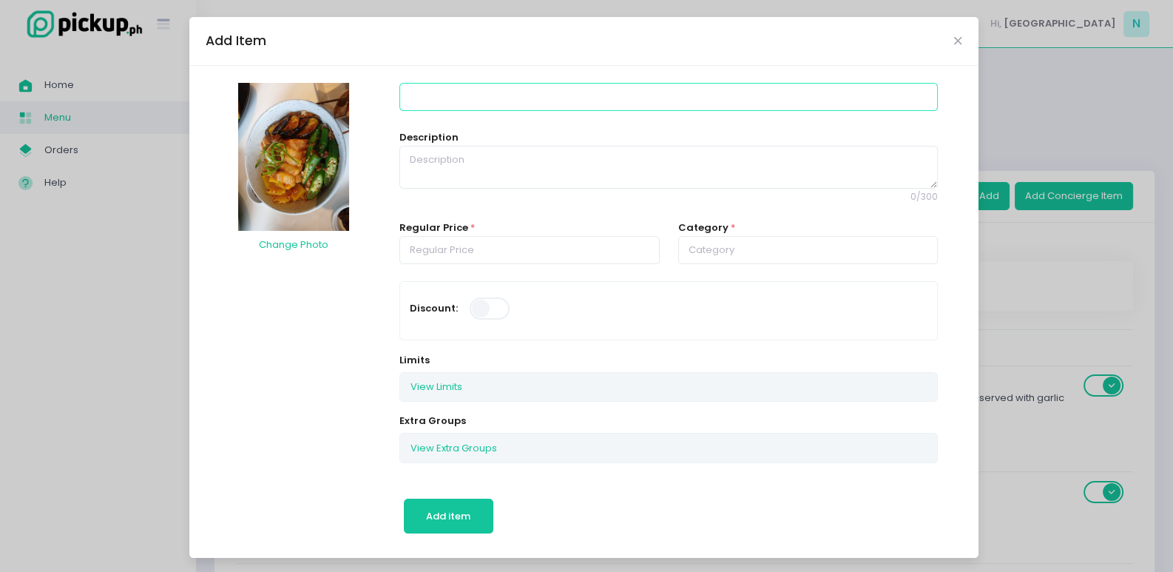
click at [462, 95] on input at bounding box center [669, 97] width 539 height 28
type input "Pinakbet Rice Bowl"
click at [431, 168] on textarea at bounding box center [669, 167] width 539 height 43
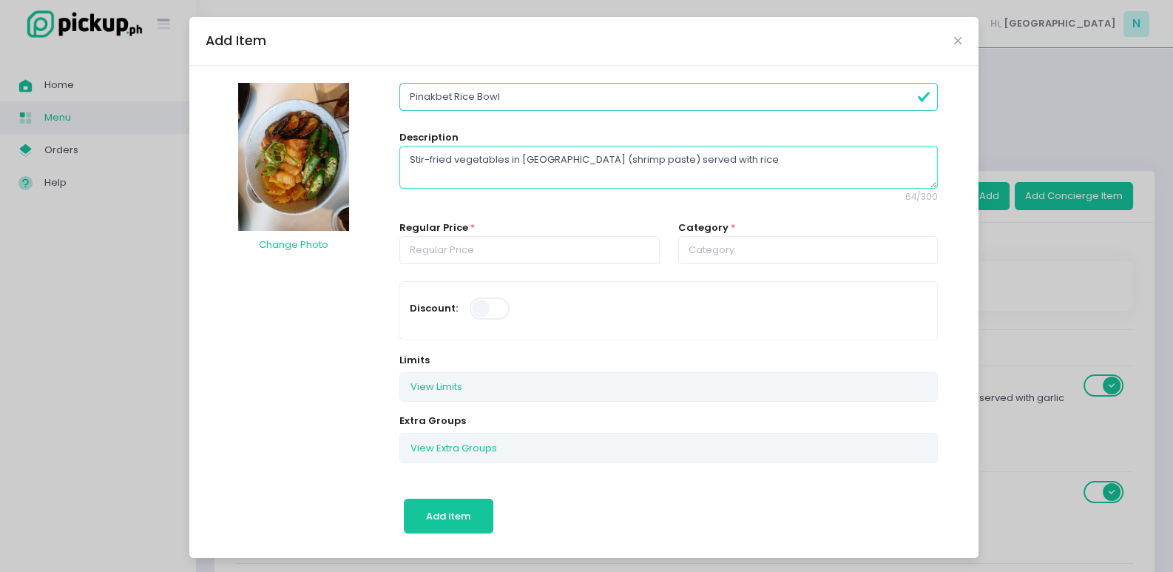
type textarea "Stir-fried vegetables in [GEOGRAPHIC_DATA] (shrimp paste) served with rice"
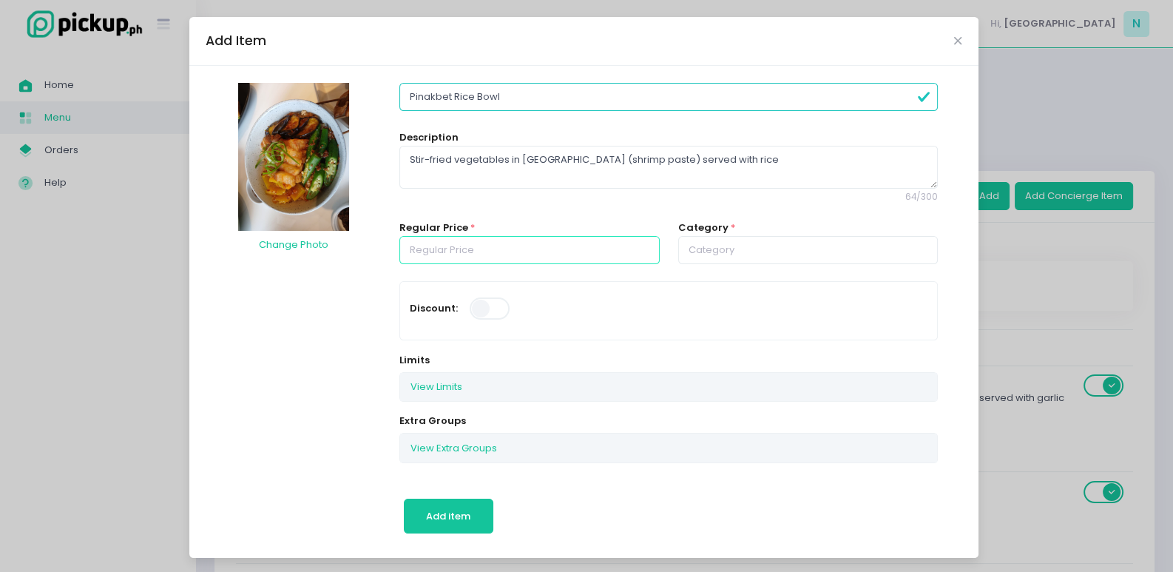
click at [493, 247] on input "number" at bounding box center [530, 250] width 260 height 28
click at [702, 244] on input "text" at bounding box center [808, 250] width 260 height 28
type input "320.00"
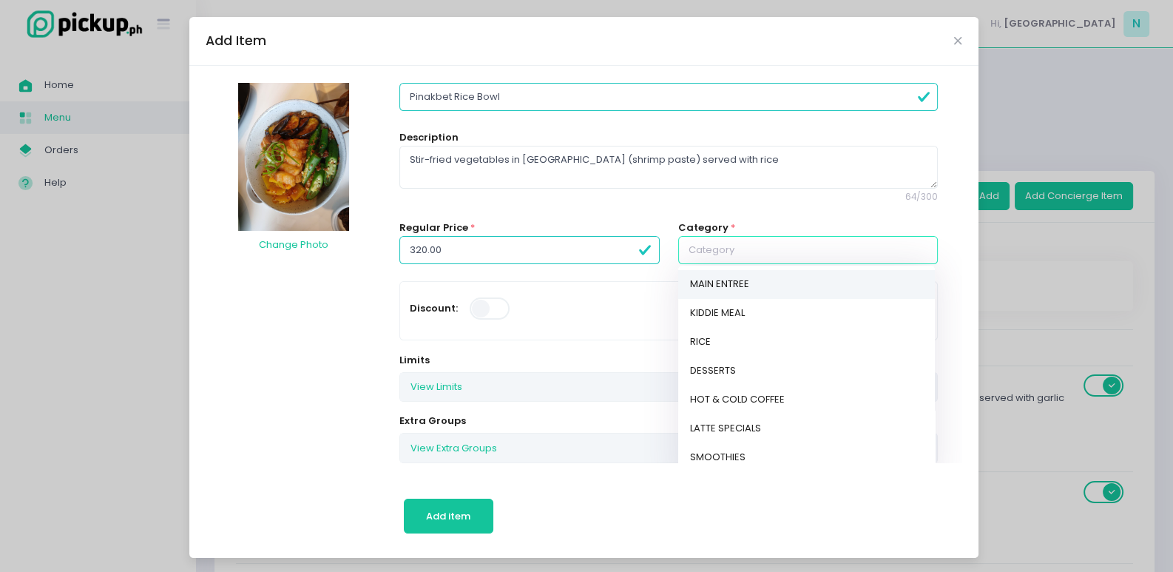
scroll to position [200, 0]
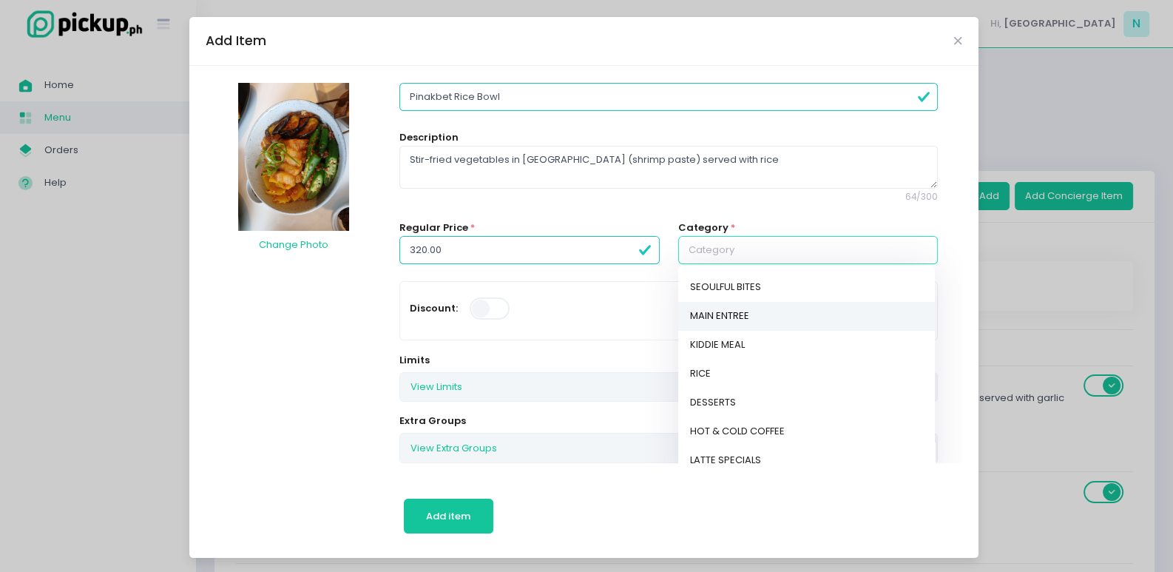
click at [738, 320] on link "MAIN ENTREE" at bounding box center [806, 316] width 257 height 29
type input "MAIN ENTREE"
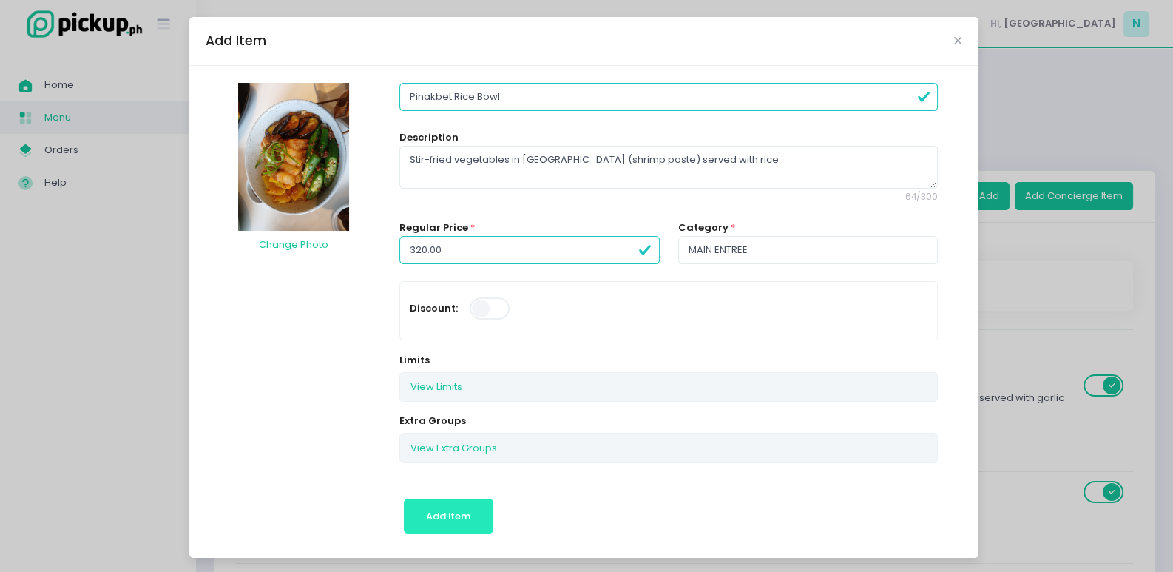
click at [444, 517] on span "Add item" at bounding box center [448, 516] width 44 height 14
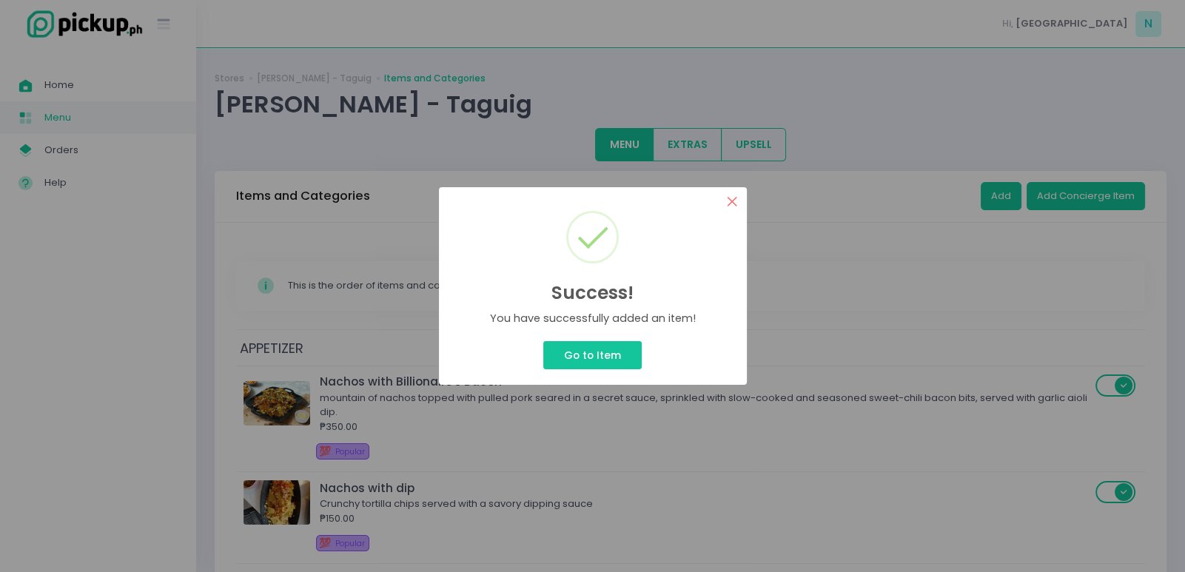
click at [732, 198] on button "×" at bounding box center [732, 201] width 29 height 29
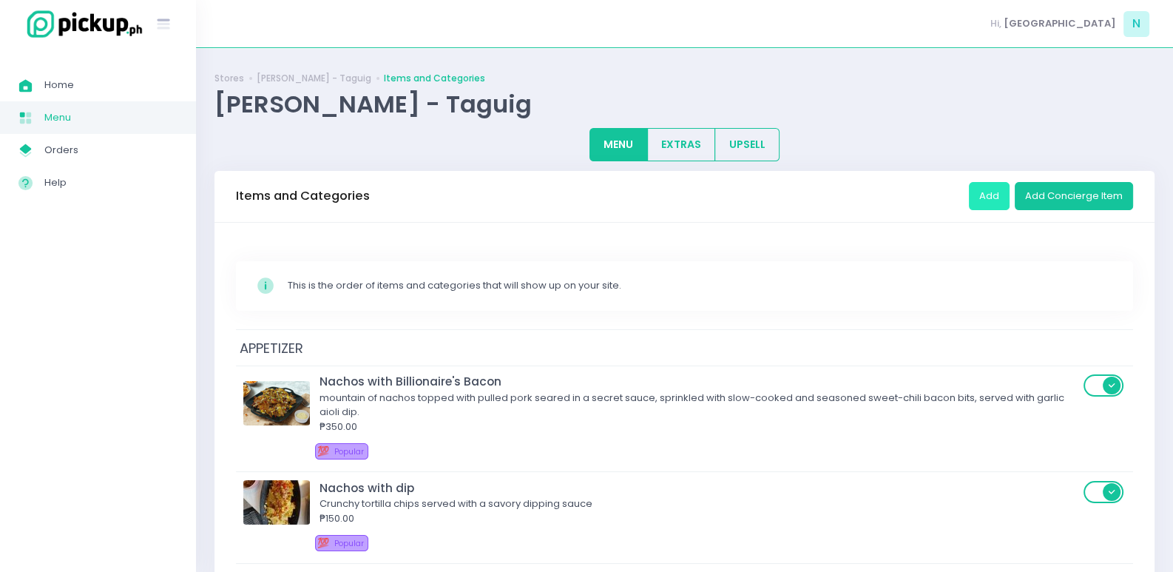
click at [988, 196] on button "Add" at bounding box center [989, 196] width 41 height 28
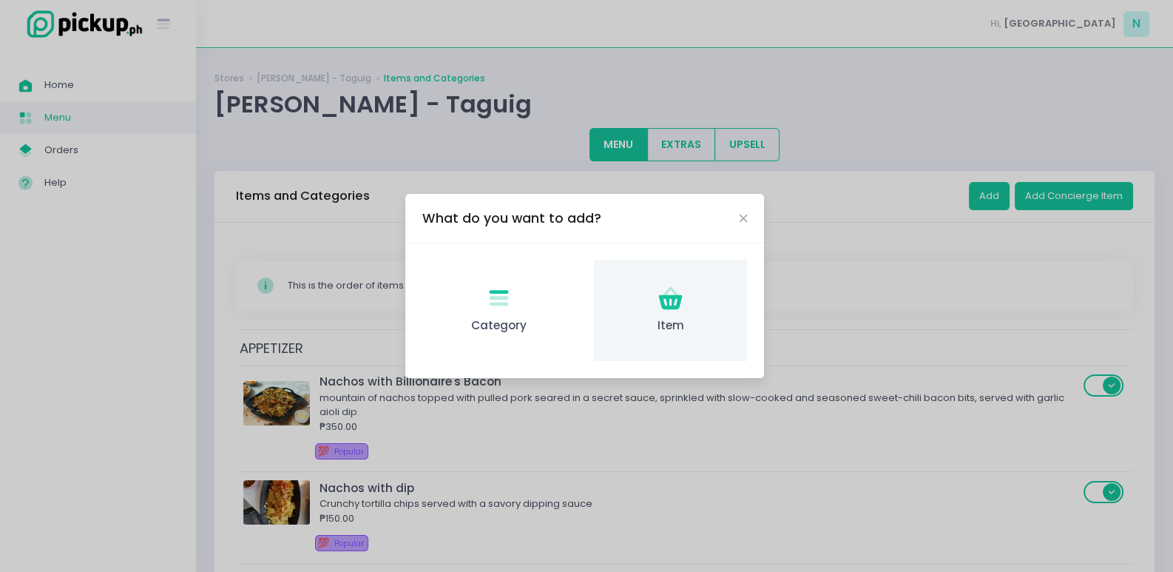
click at [676, 295] on icon at bounding box center [671, 301] width 24 height 15
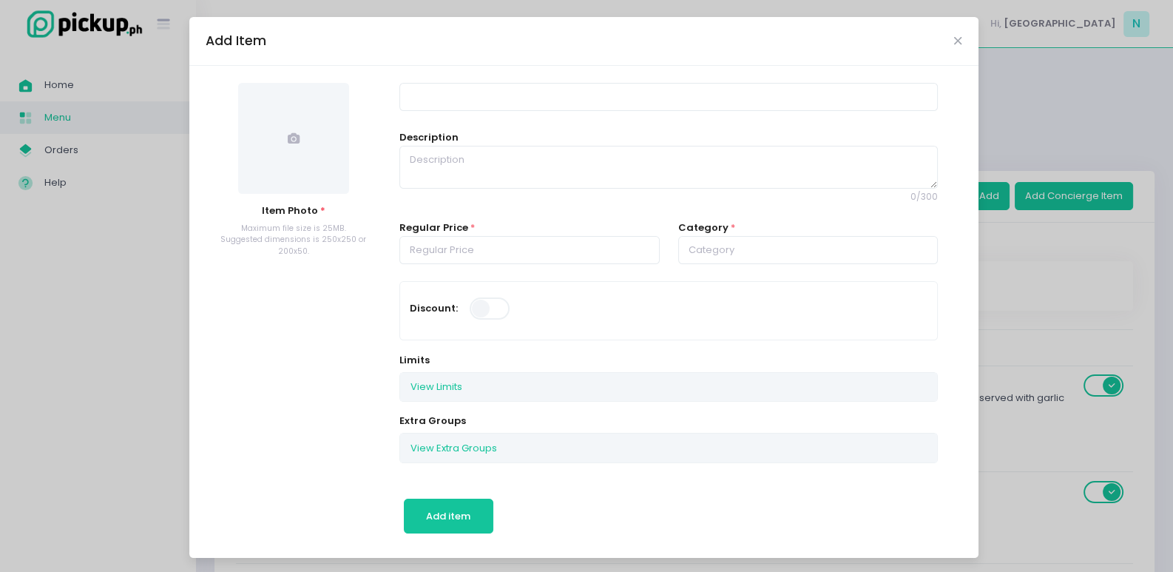
click at [291, 147] on span at bounding box center [293, 138] width 111 height 111
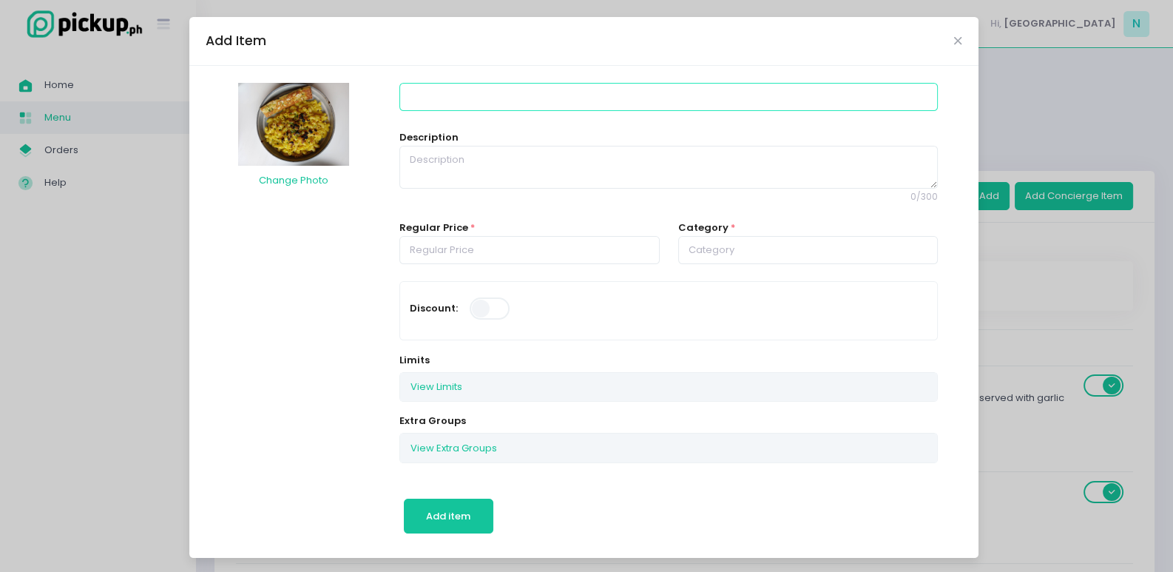
click at [434, 91] on input at bounding box center [669, 97] width 539 height 28
type input "Mac and Cheese"
click at [472, 169] on textarea at bounding box center [669, 167] width 539 height 43
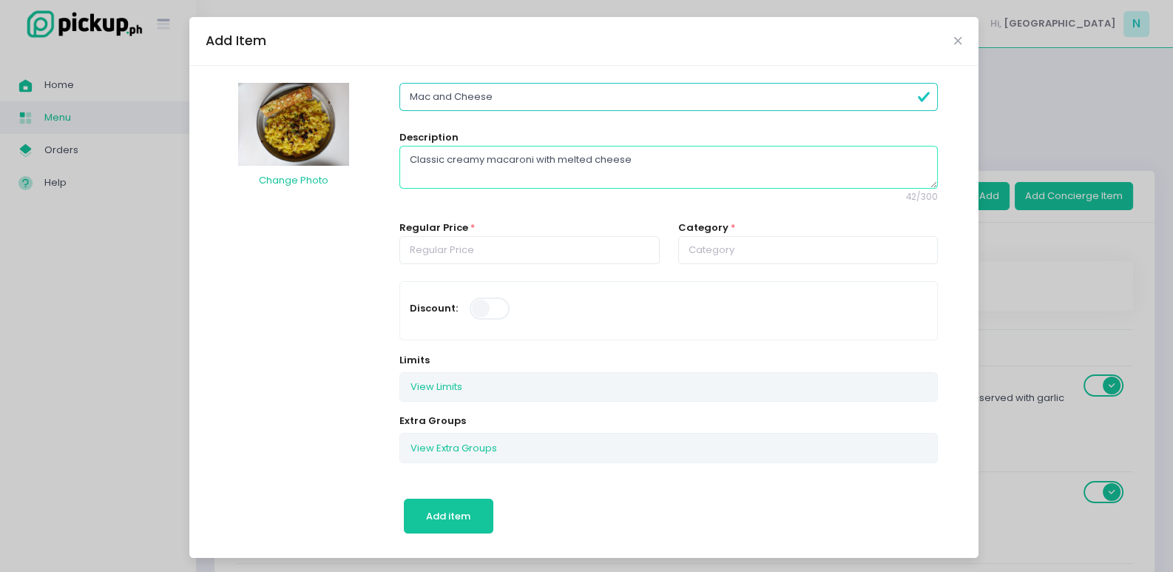
type textarea "Classic creamy macaroni with melted cheese"
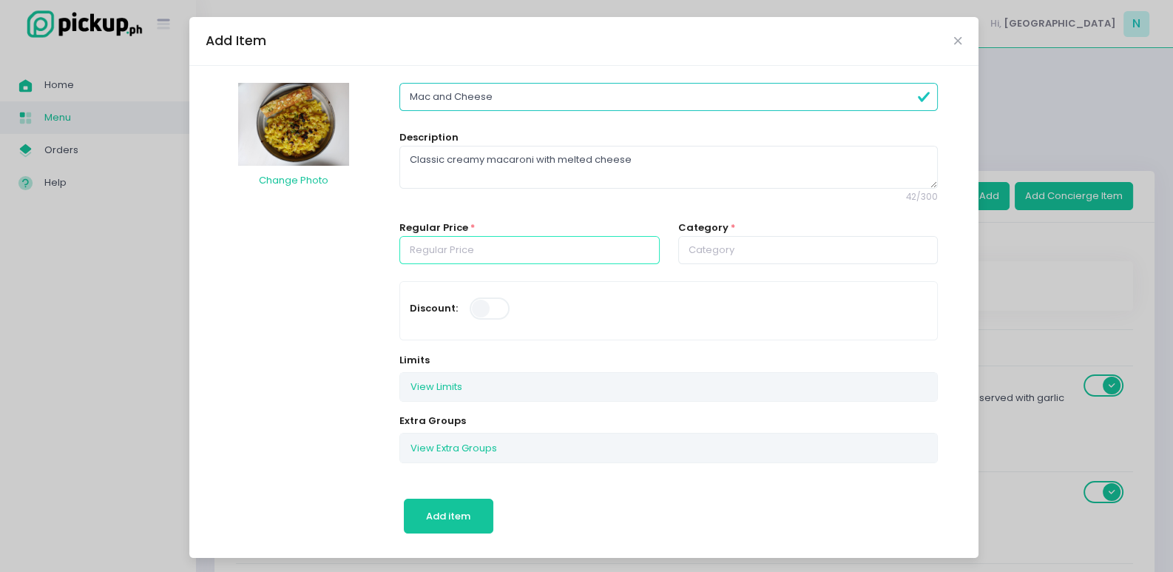
click at [470, 252] on input "number" at bounding box center [530, 250] width 260 height 28
click at [735, 246] on input "text" at bounding box center [808, 250] width 260 height 28
type input "350.00"
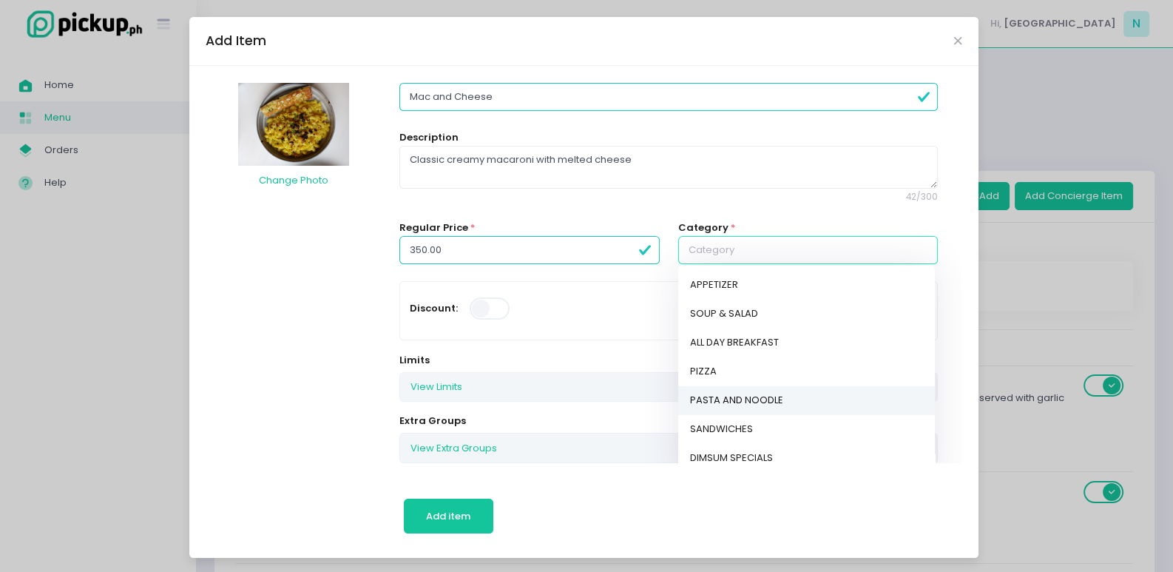
click at [753, 391] on link "PASTA AND NOODLE" at bounding box center [806, 400] width 257 height 29
type input "PASTA AND NOODLE"
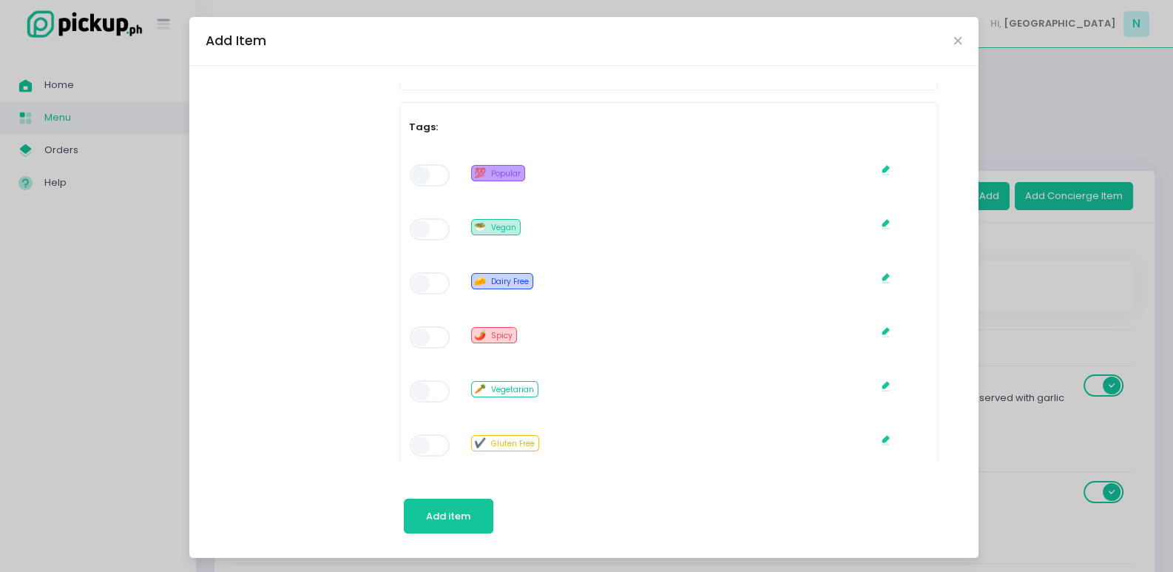
scroll to position [739, 0]
click at [425, 169] on span at bounding box center [431, 172] width 42 height 22
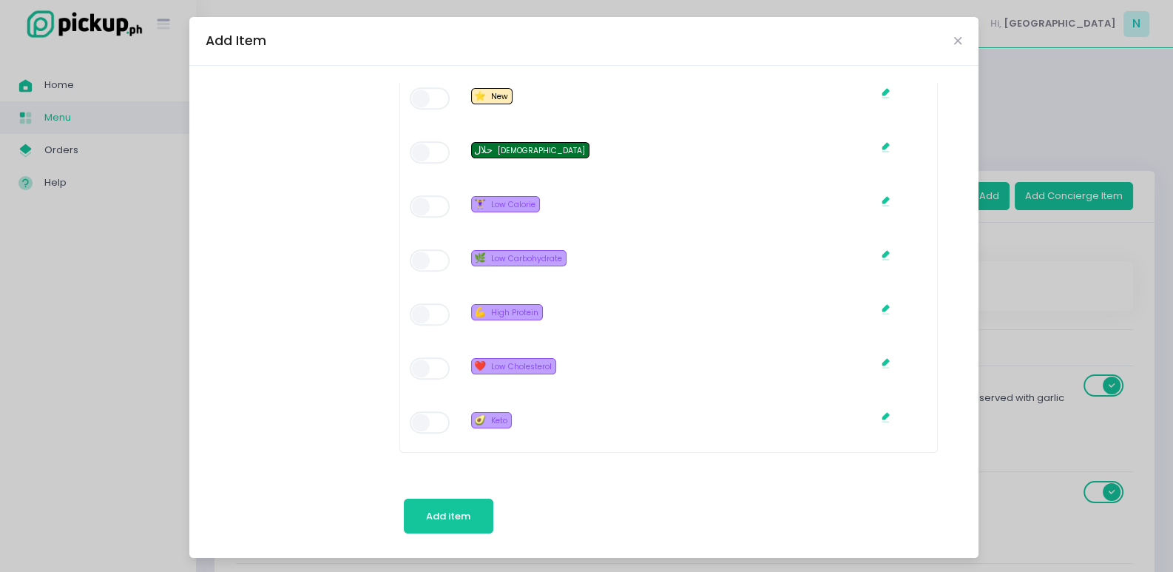
scroll to position [1, 0]
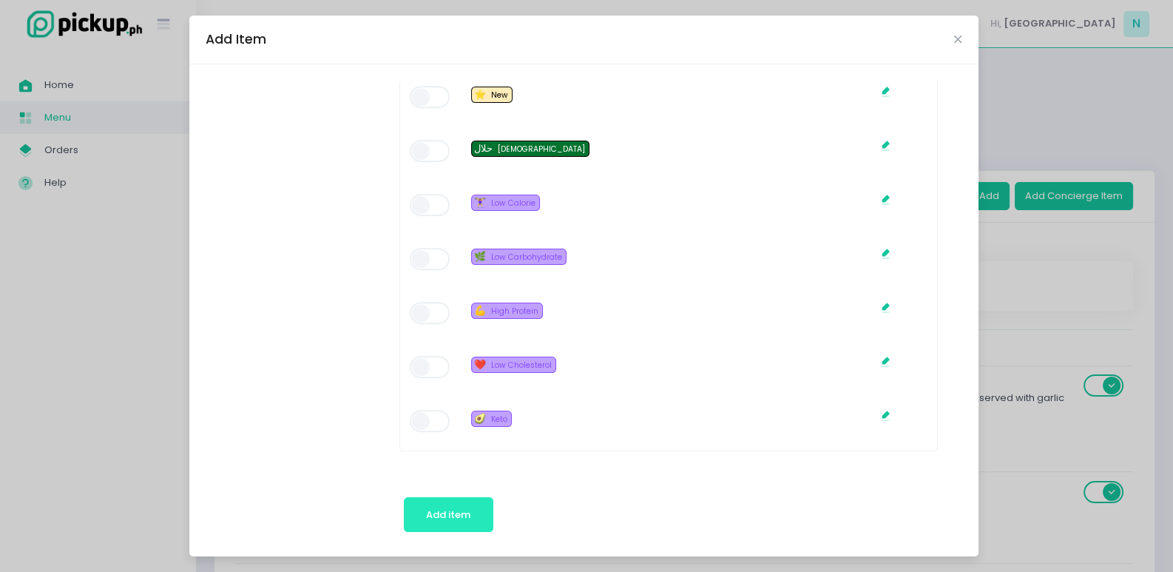
click at [422, 505] on button "Add item" at bounding box center [449, 515] width 90 height 36
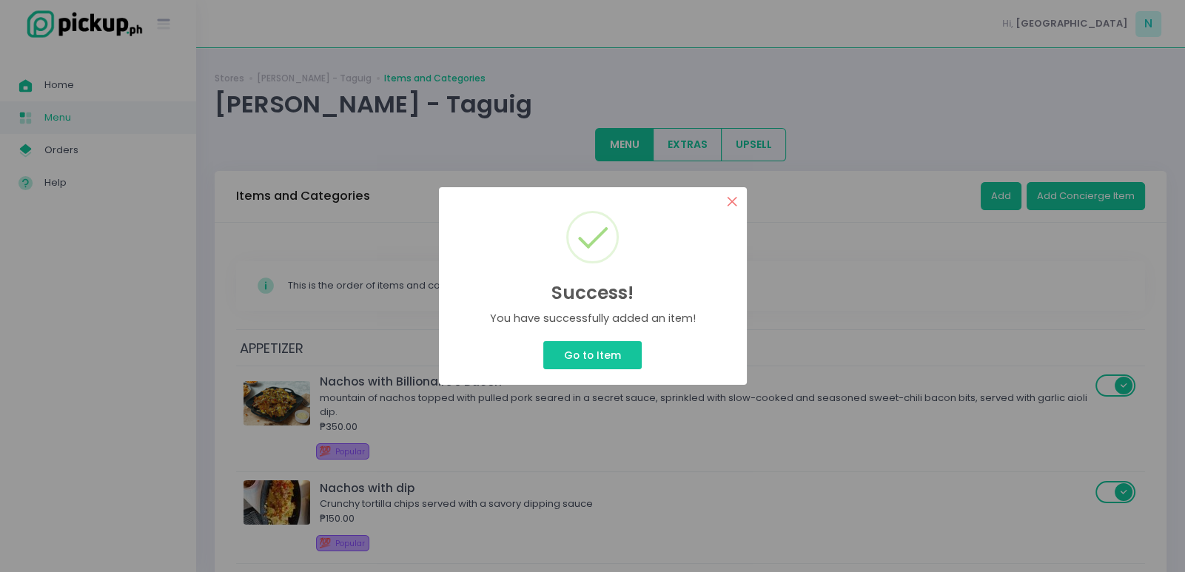
click at [737, 200] on button "×" at bounding box center [732, 201] width 29 height 29
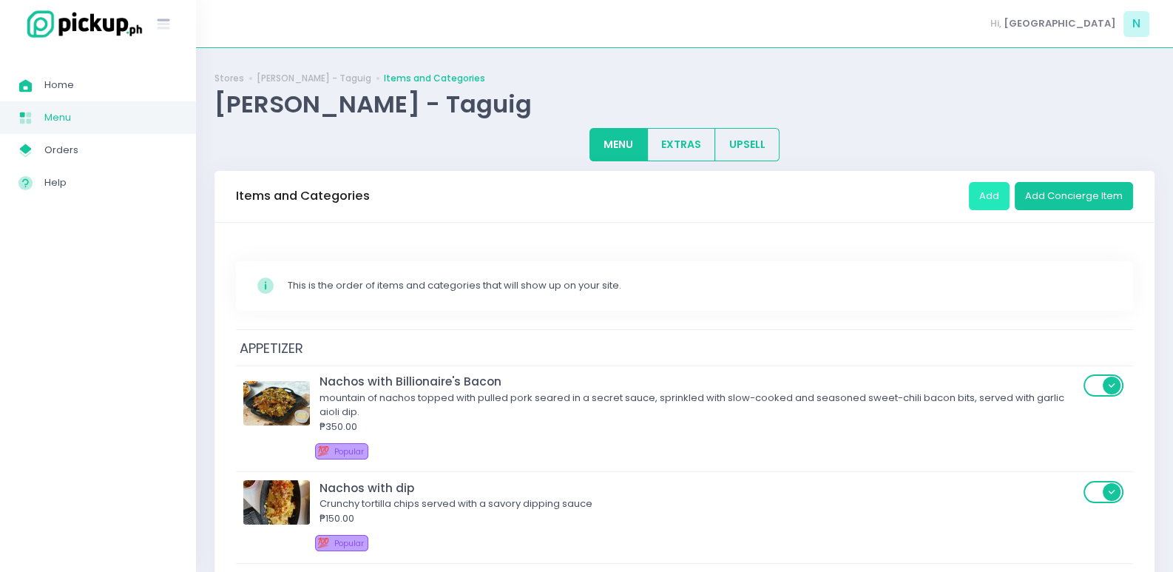
click at [994, 191] on button "Add" at bounding box center [989, 196] width 41 height 28
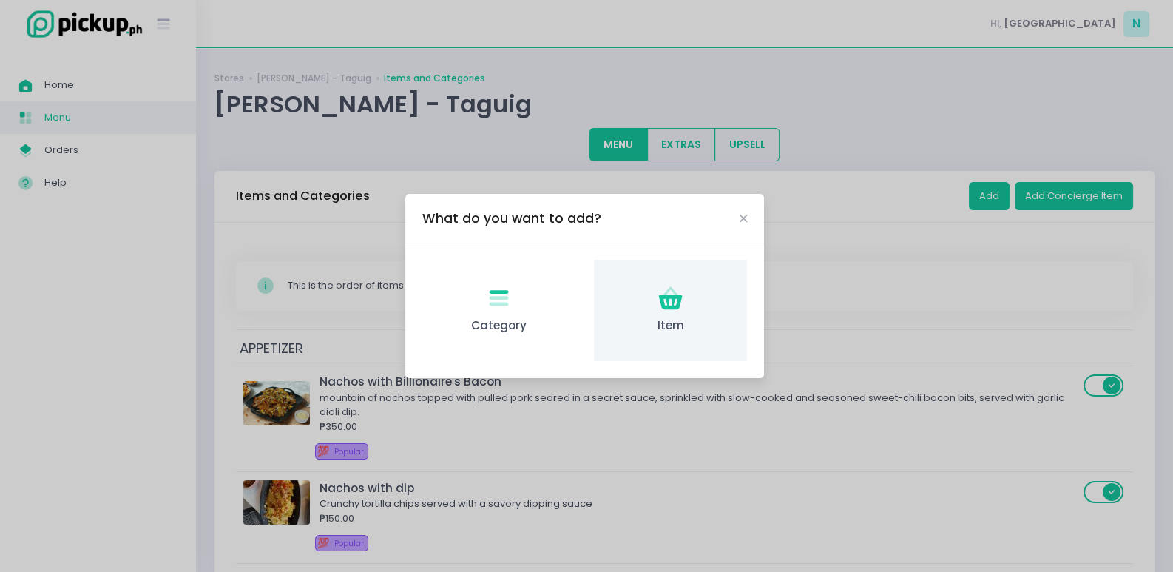
click at [696, 298] on div "Item Created with Sketch. Item" at bounding box center [670, 310] width 153 height 101
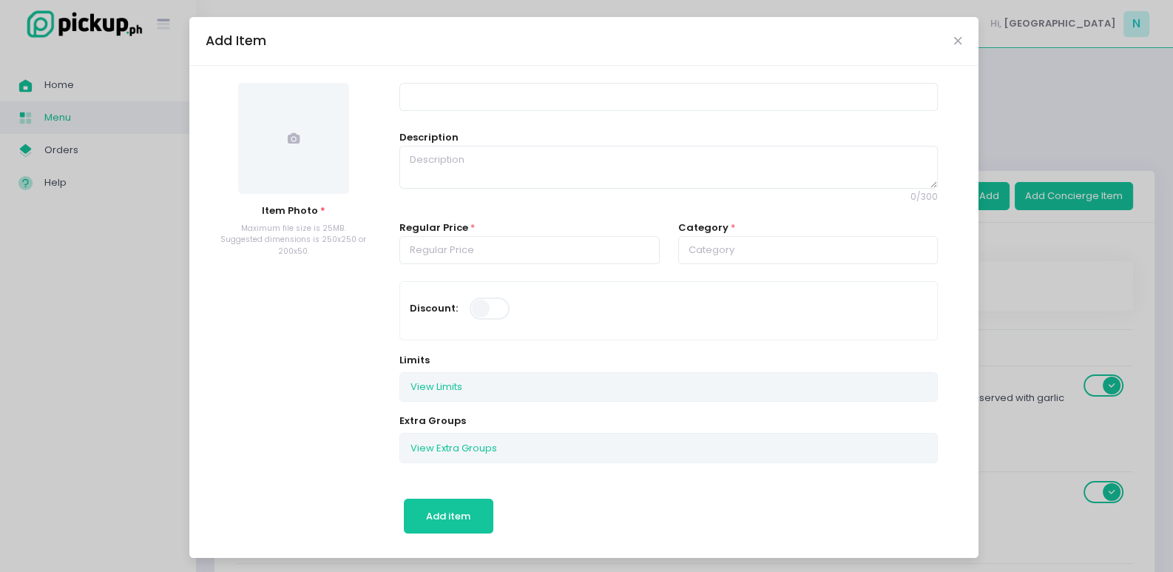
click at [284, 155] on span at bounding box center [293, 138] width 111 height 111
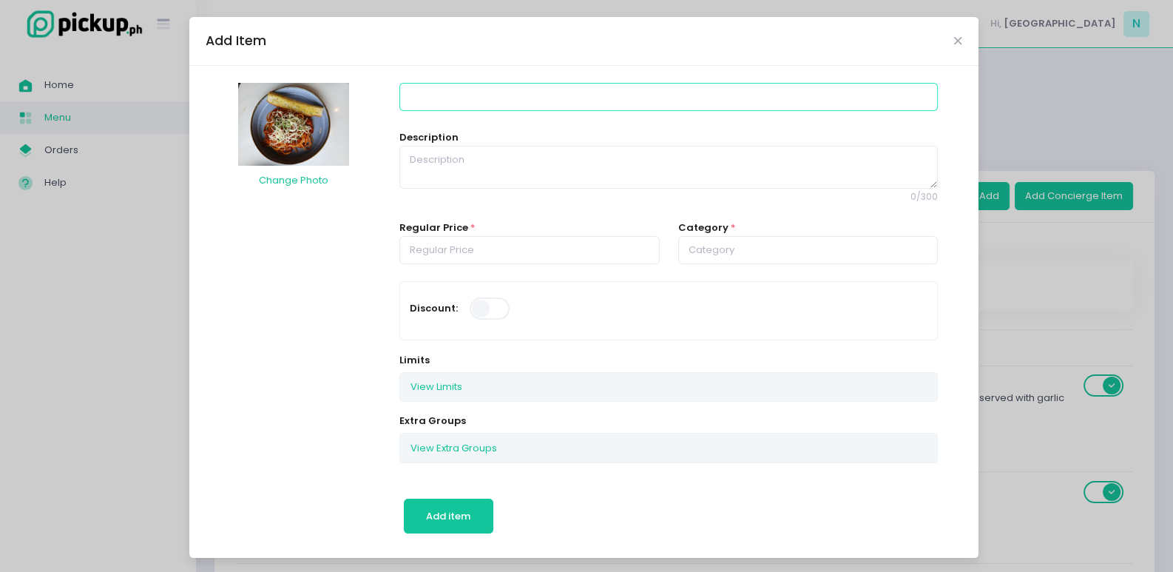
click at [448, 91] on input at bounding box center [669, 97] width 539 height 28
type input "Filipino Style Spaghetti"
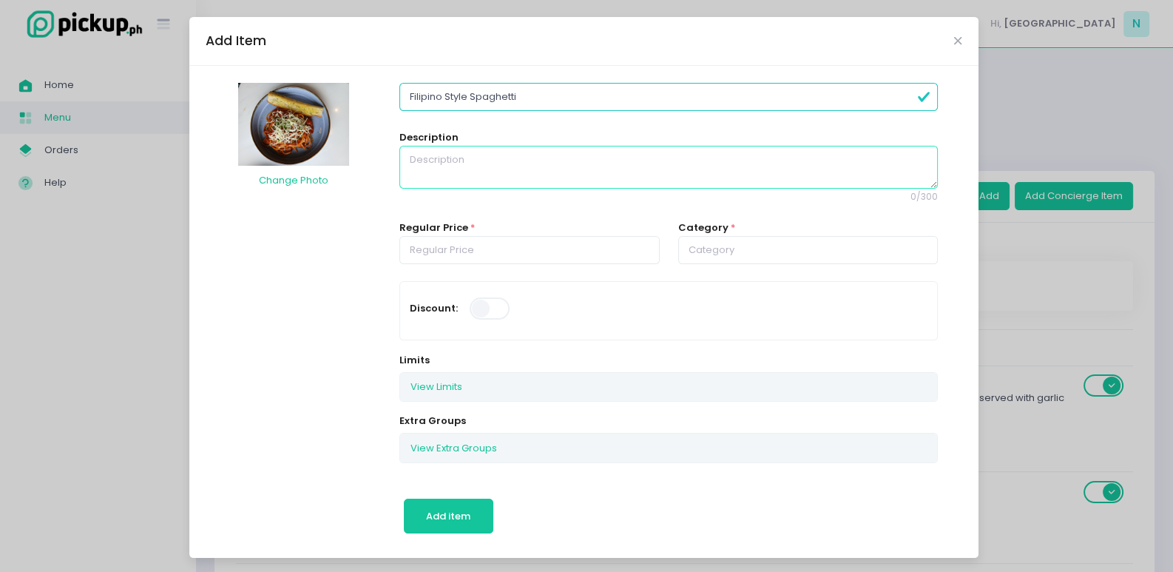
click at [478, 158] on textarea at bounding box center [669, 167] width 539 height 43
type textarea "Sweet-style spaghetti with savory meat sauce and cheese"
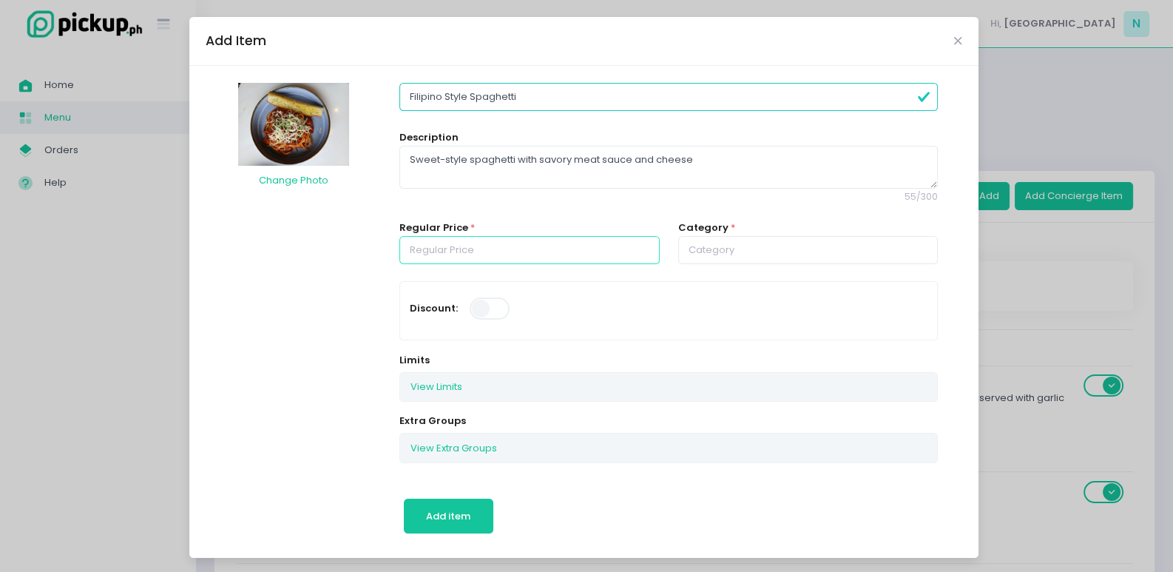
click at [444, 246] on input "number" at bounding box center [530, 250] width 260 height 28
type input "300.00"
click at [732, 248] on input "text" at bounding box center [808, 250] width 260 height 28
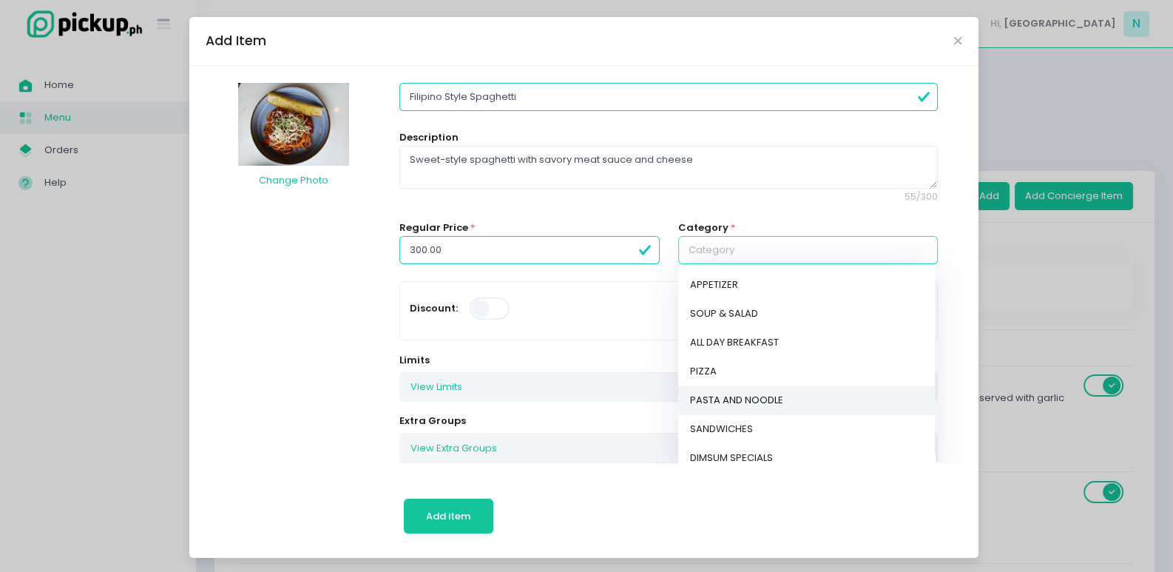
click at [732, 398] on link "PASTA AND NOODLE" at bounding box center [806, 400] width 257 height 29
type input "PASTA AND NOODLE"
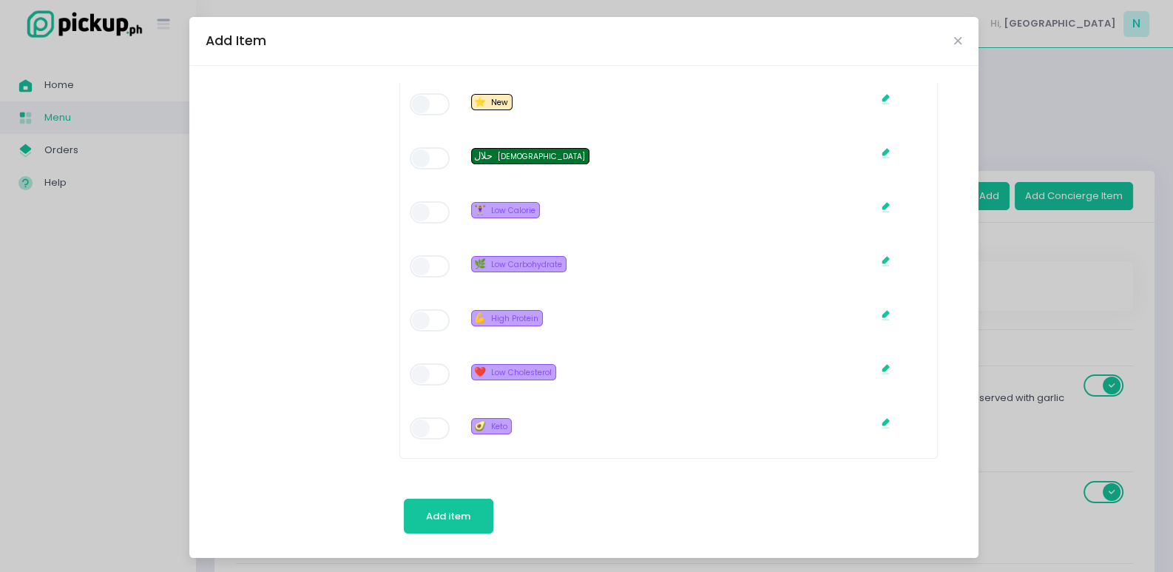
scroll to position [1136, 0]
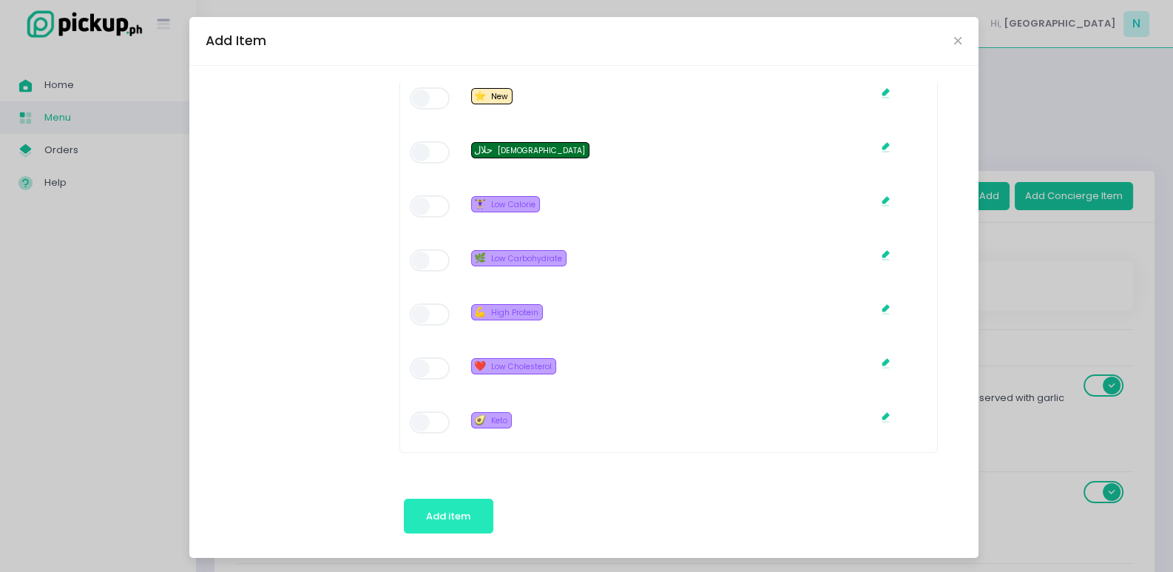
drag, startPoint x: 427, startPoint y: 516, endPoint x: 433, endPoint y: 497, distance: 20.1
click at [428, 516] on span "Add item" at bounding box center [448, 516] width 44 height 14
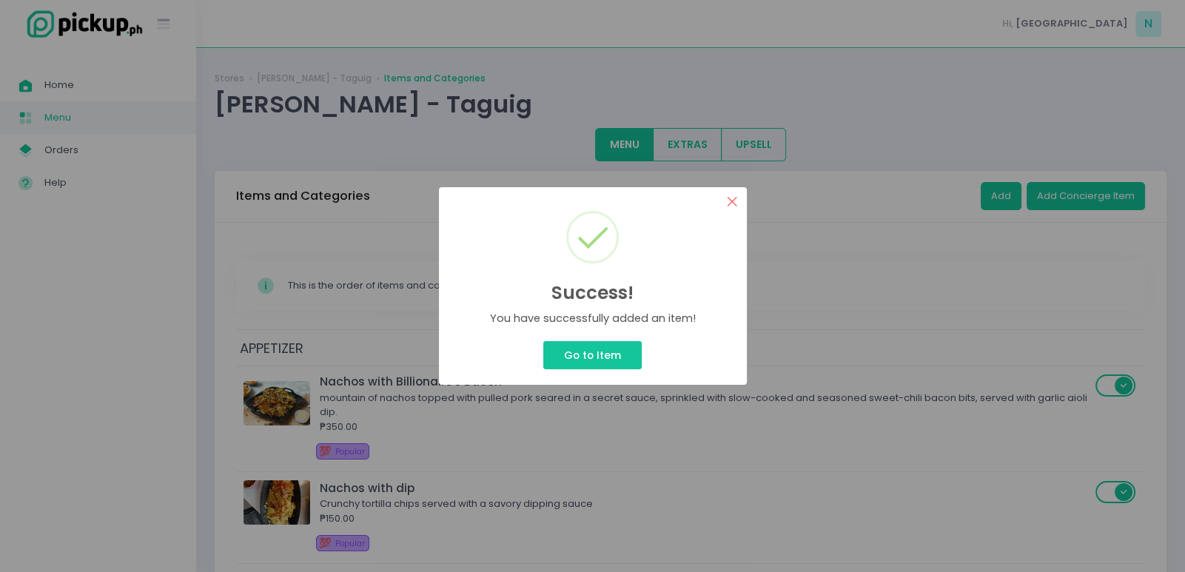
click at [729, 202] on button "×" at bounding box center [732, 201] width 29 height 29
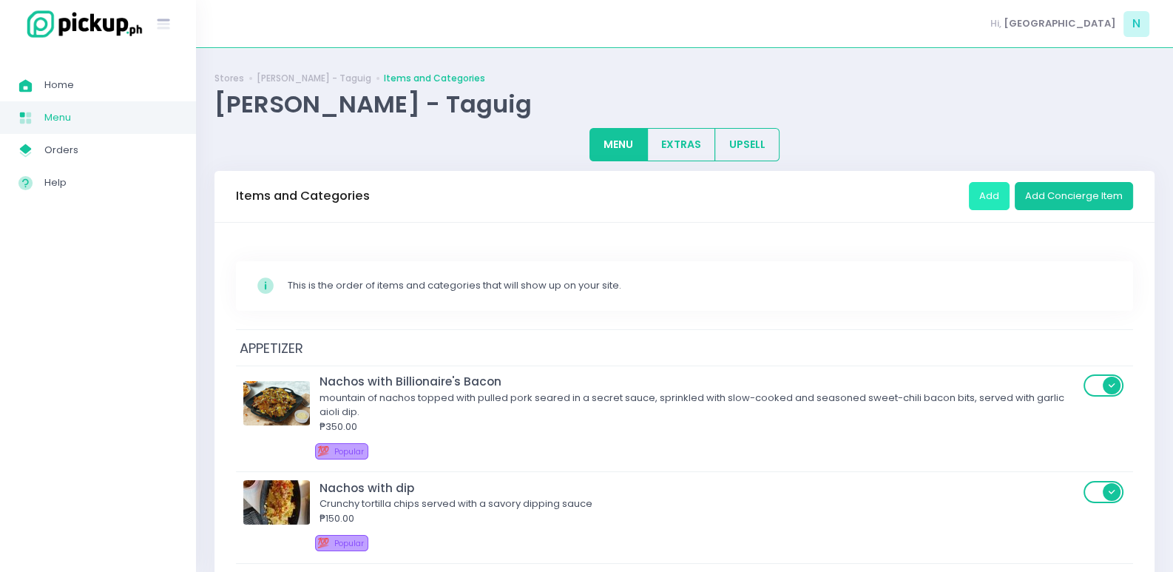
click at [1010, 195] on button "Add" at bounding box center [989, 196] width 41 height 28
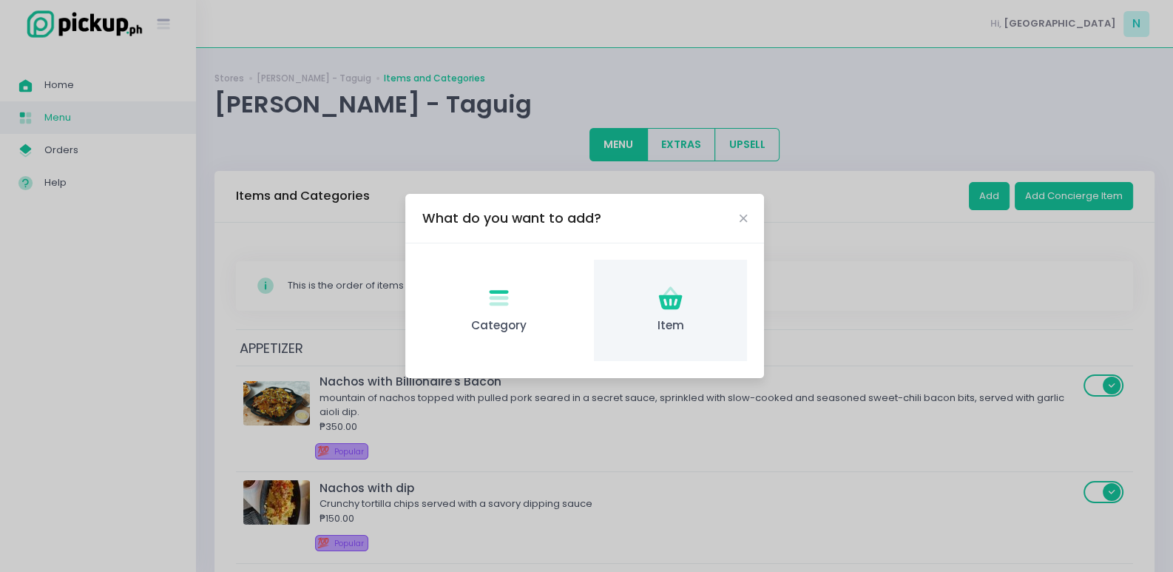
click at [671, 300] on icon "Item Created with Sketch." at bounding box center [670, 298] width 29 height 29
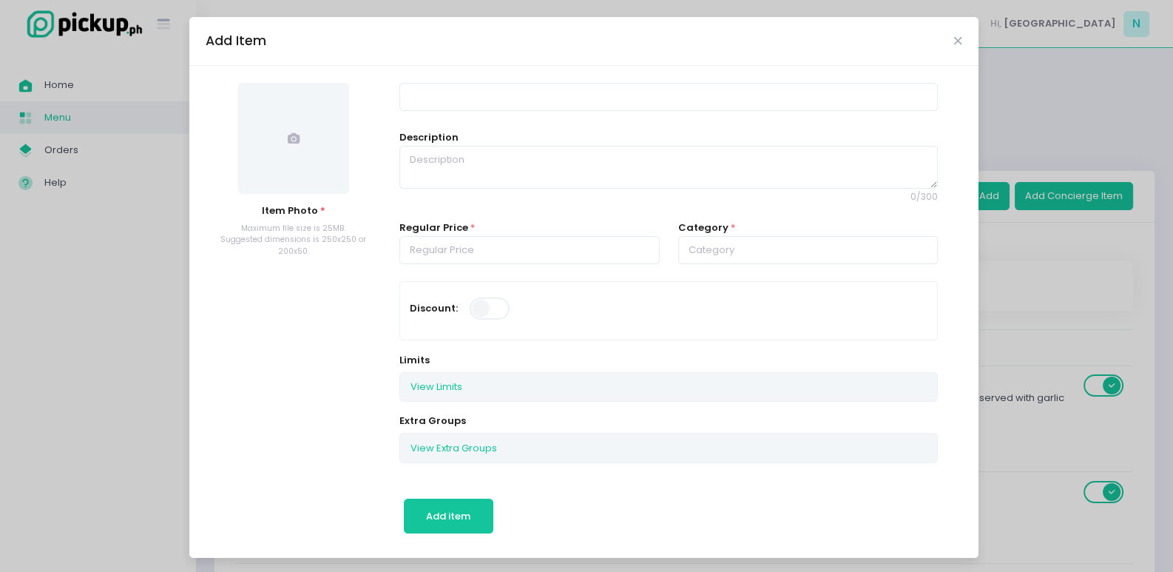
click at [292, 146] on span at bounding box center [293, 138] width 111 height 111
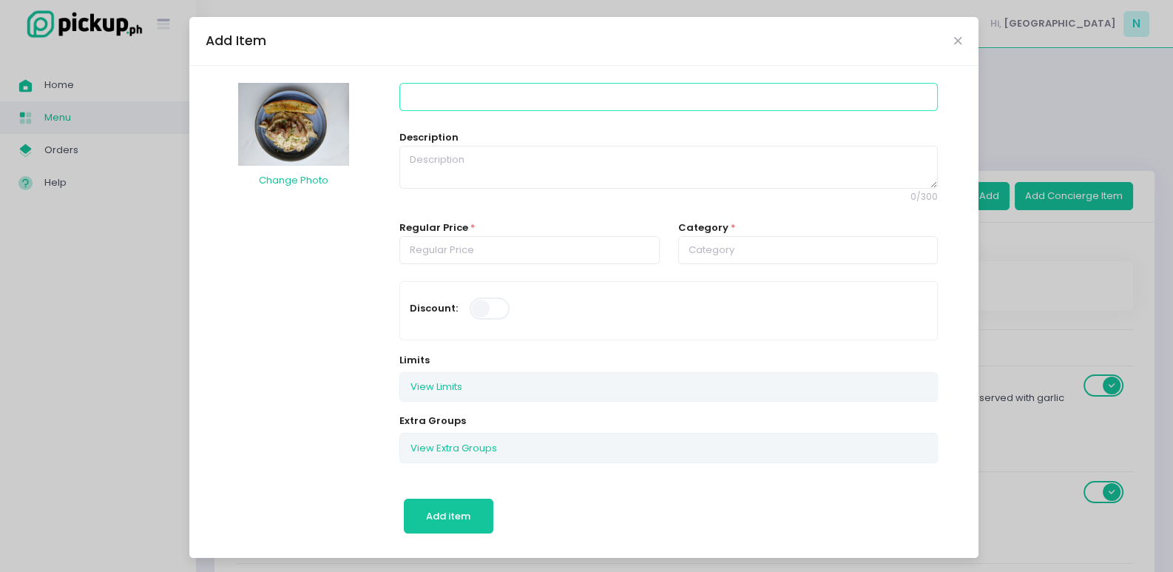
click at [468, 95] on input at bounding box center [669, 97] width 539 height 28
type input "[PERSON_NAME]"
click at [454, 154] on textarea at bounding box center [669, 167] width 539 height 43
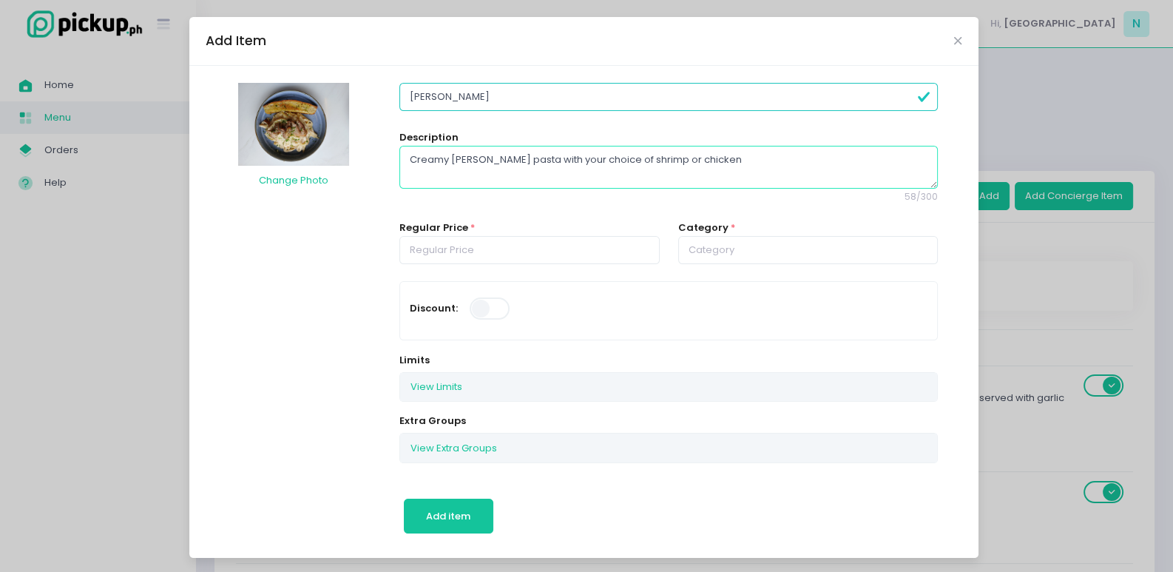
type textarea "Creamy [PERSON_NAME] pasta with your choice of shrimp or chicken"
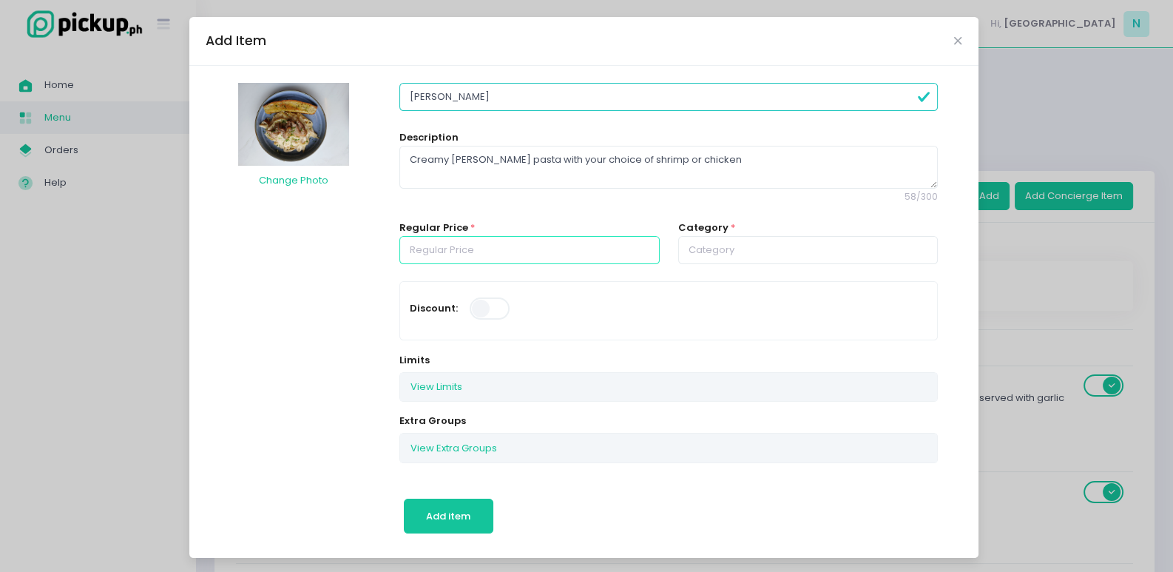
click at [457, 251] on input "number" at bounding box center [530, 250] width 260 height 28
type input "320.00"
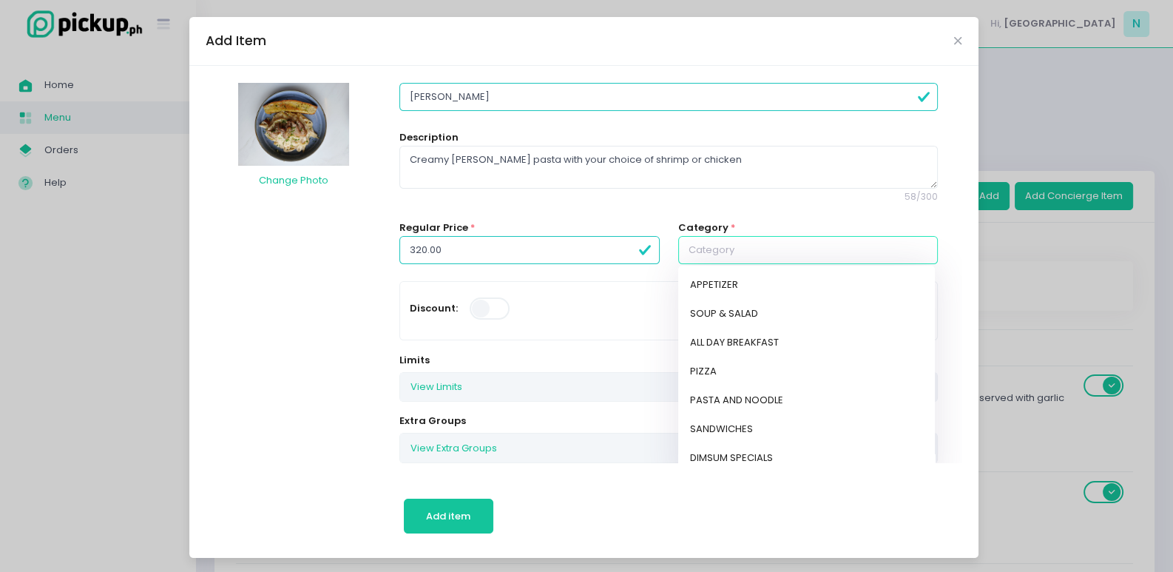
click at [769, 245] on input "text" at bounding box center [808, 250] width 260 height 28
click at [732, 398] on link "PASTA AND NOODLE" at bounding box center [806, 400] width 257 height 29
type input "PASTA AND NOODLE"
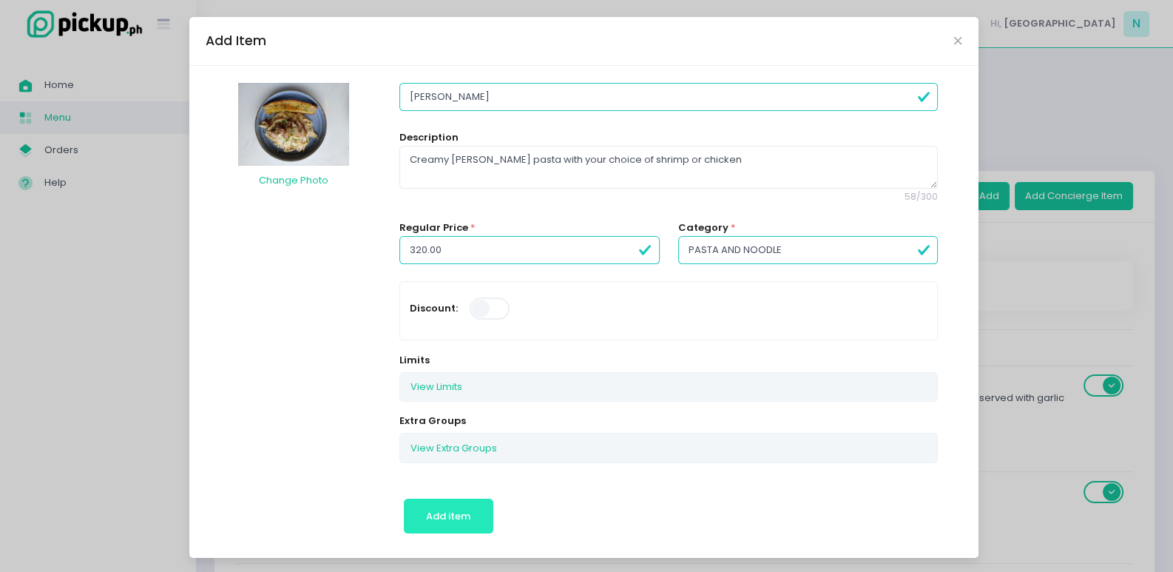
click at [462, 509] on span "Add item" at bounding box center [448, 516] width 44 height 14
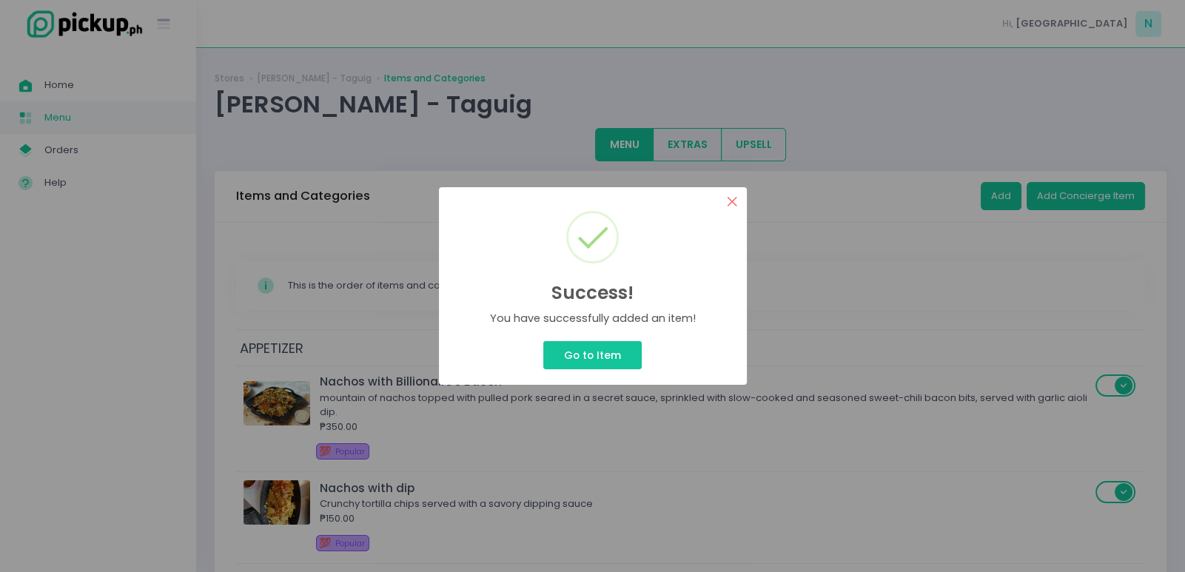
click at [730, 193] on button "×" at bounding box center [732, 201] width 29 height 29
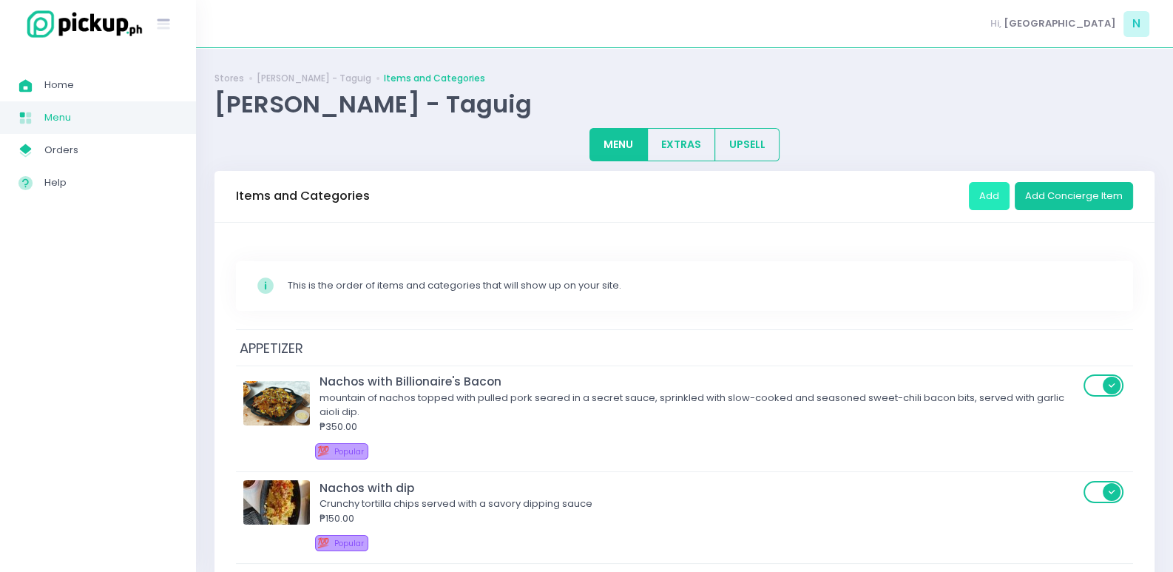
click at [995, 198] on button "Add" at bounding box center [989, 196] width 41 height 28
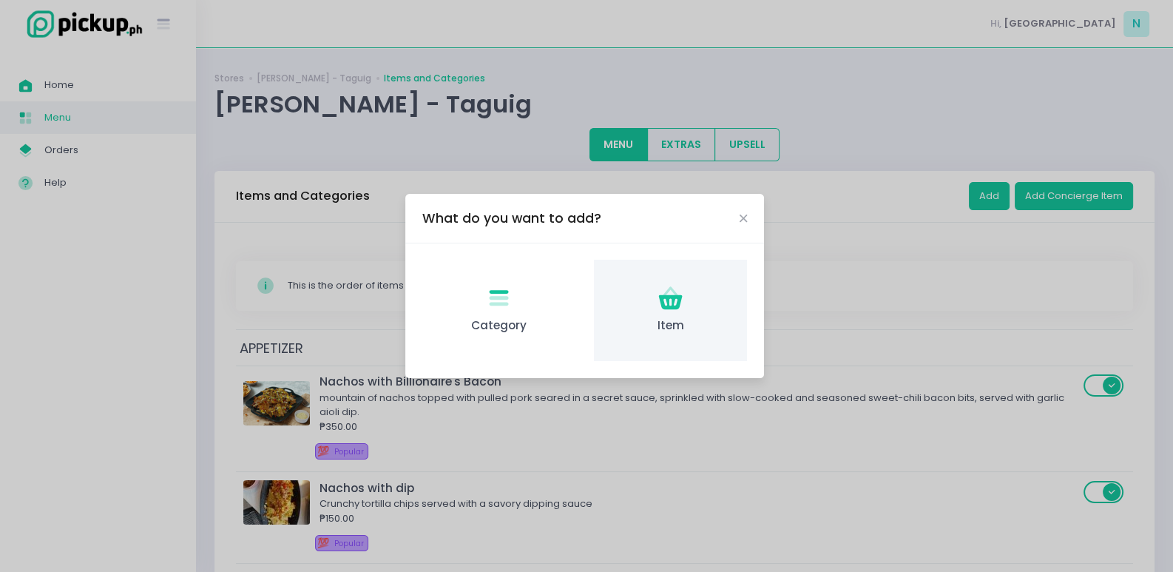
click at [702, 317] on div "Item Created with Sketch. Item" at bounding box center [670, 310] width 153 height 101
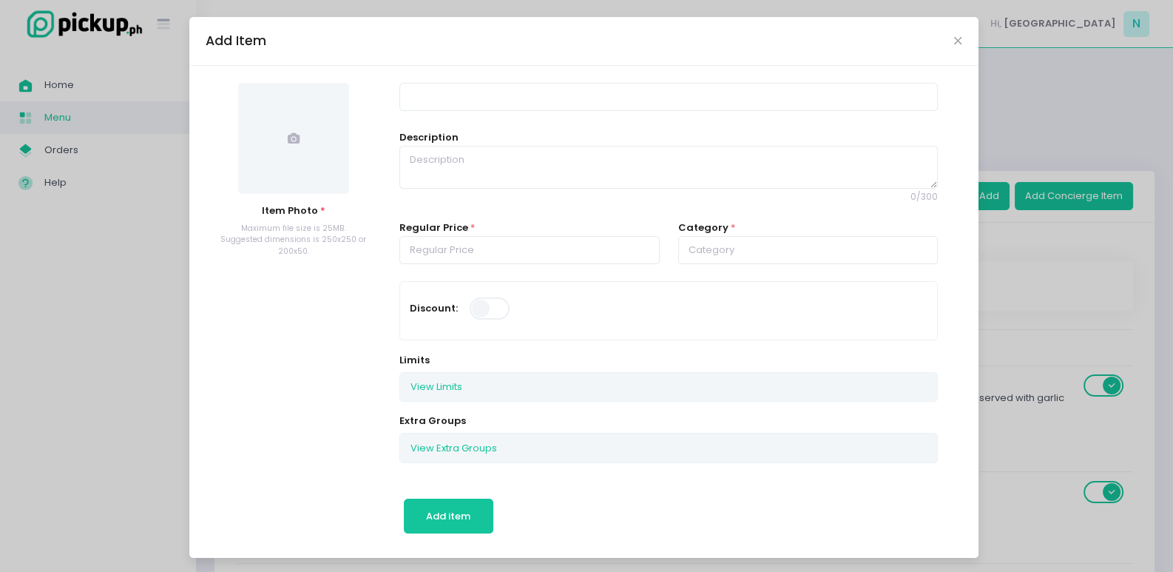
click at [252, 121] on span at bounding box center [293, 138] width 111 height 111
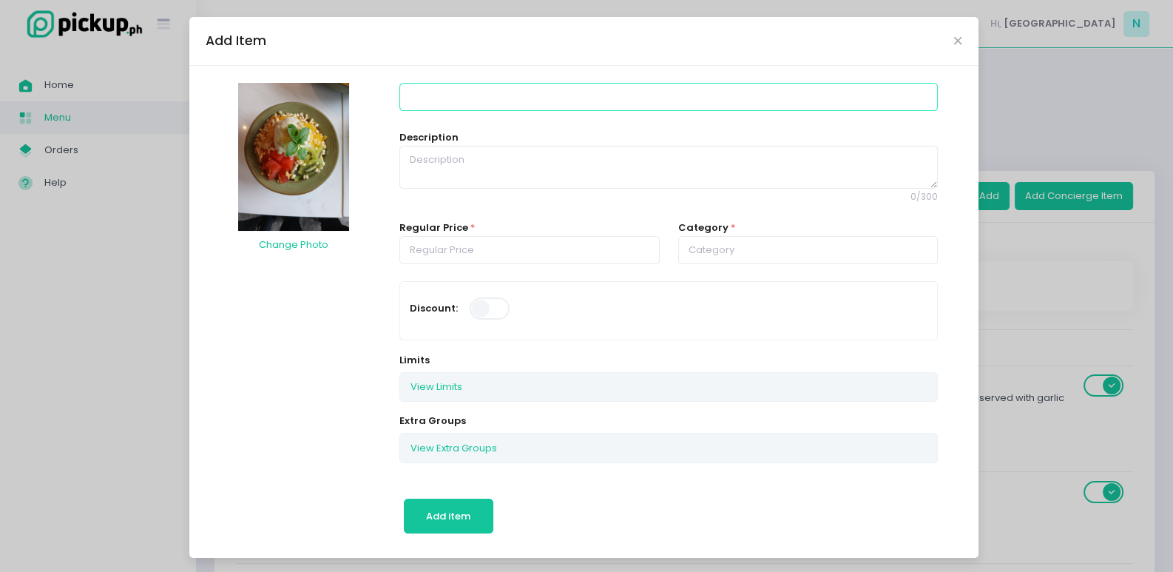
click at [443, 95] on input at bounding box center [669, 97] width 539 height 28
type input "Fruity Bingsu"
click at [434, 161] on textarea at bounding box center [669, 167] width 539 height 43
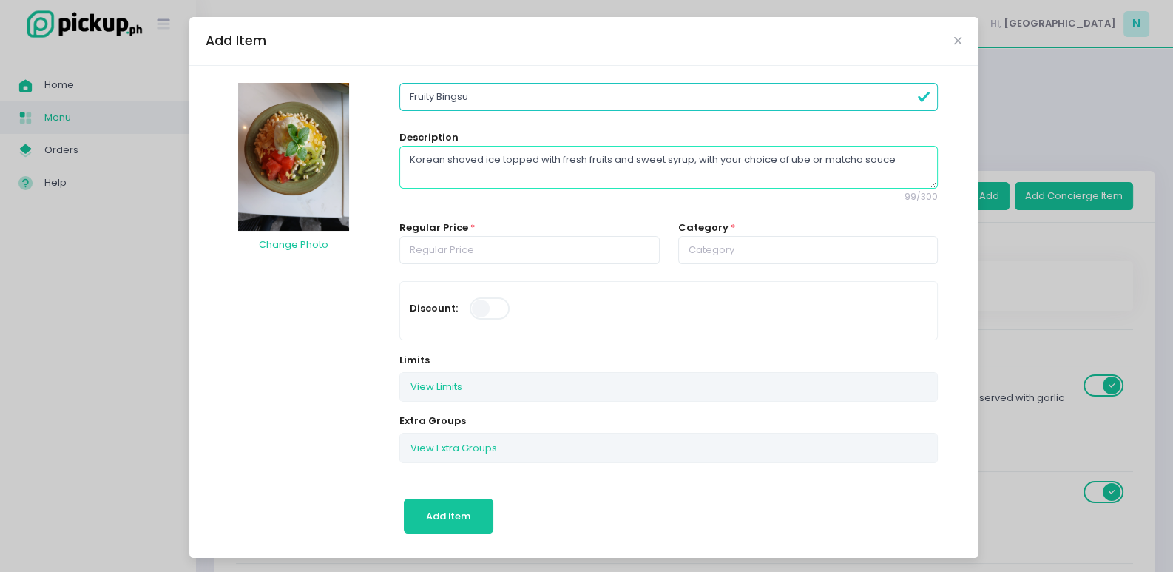
type textarea "Korean shaved ice topped with fresh fruits and sweet syrup, with your choice of…"
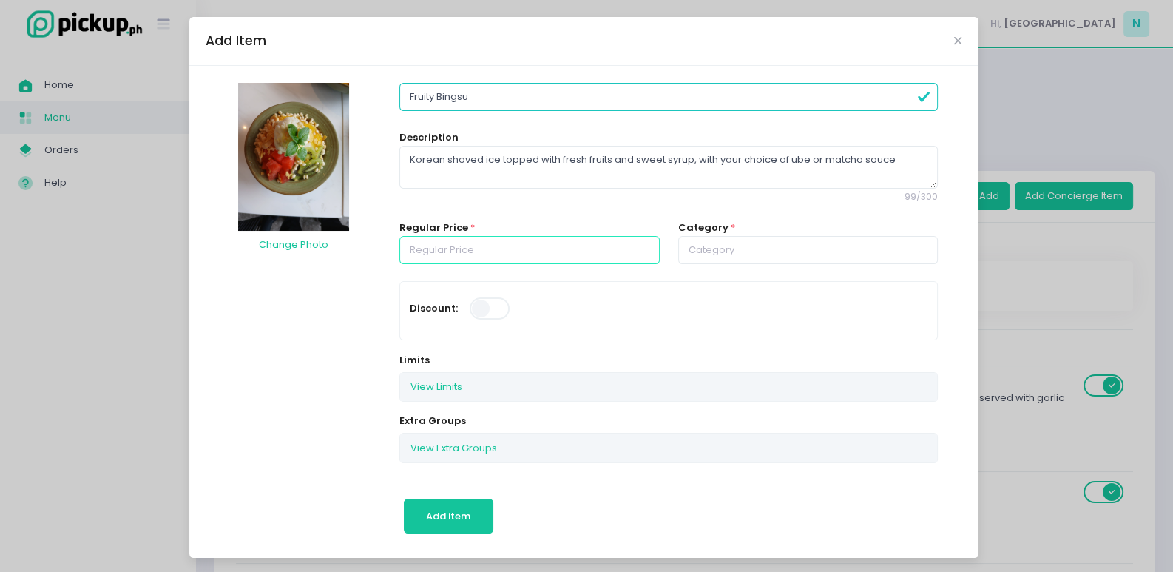
click at [491, 251] on input "number" at bounding box center [530, 250] width 260 height 28
type input "300.00"
click at [682, 240] on input "text" at bounding box center [808, 250] width 260 height 28
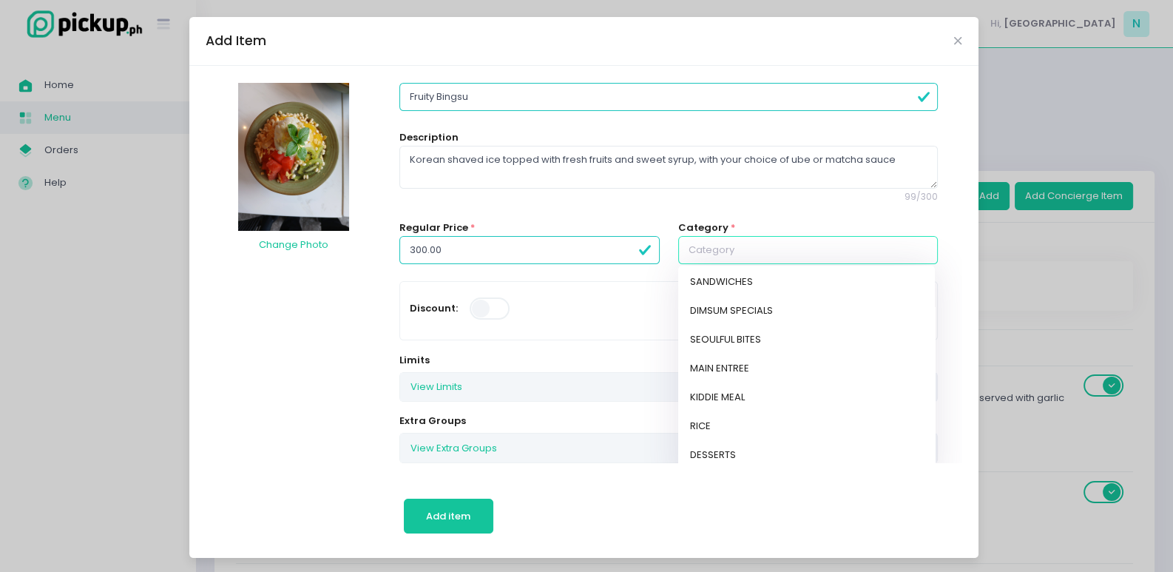
scroll to position [222, 0]
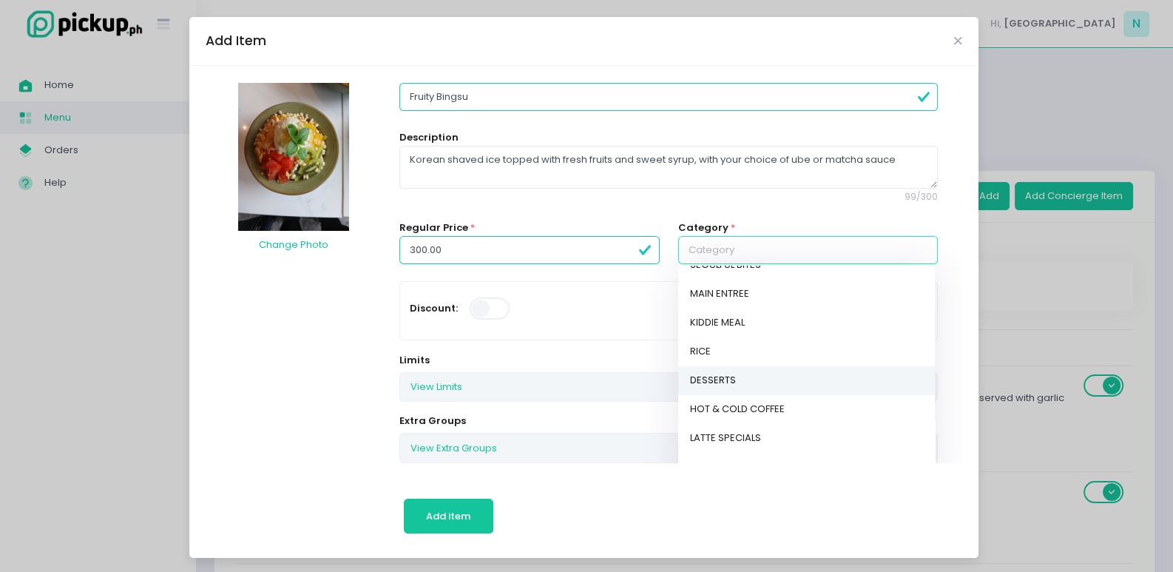
click at [725, 377] on link "DESSERTS" at bounding box center [806, 380] width 257 height 29
type input "DESSERTS"
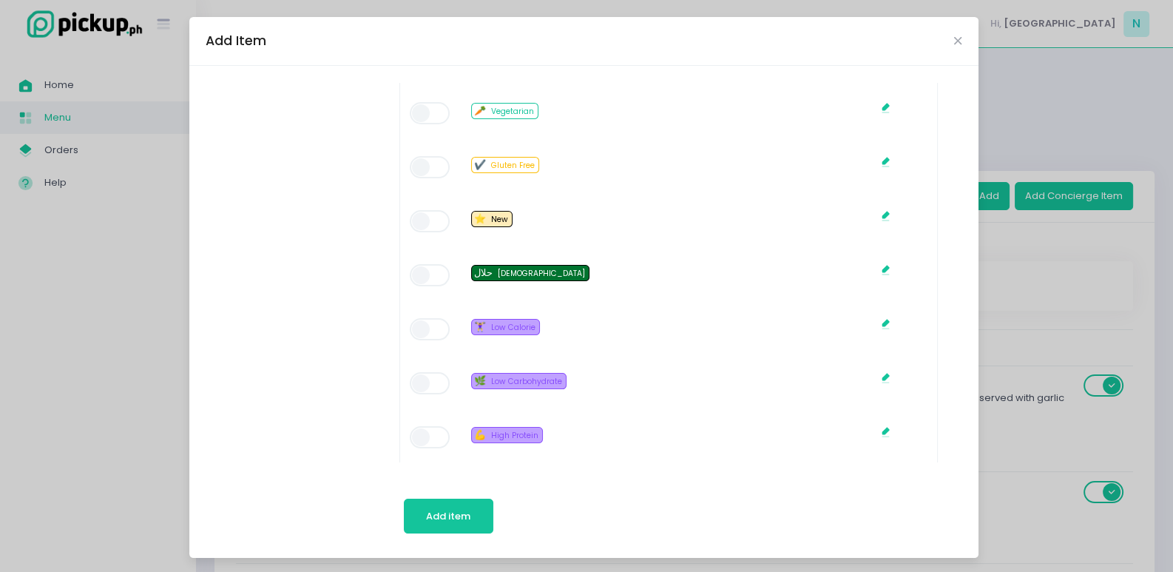
scroll to position [1036, 0]
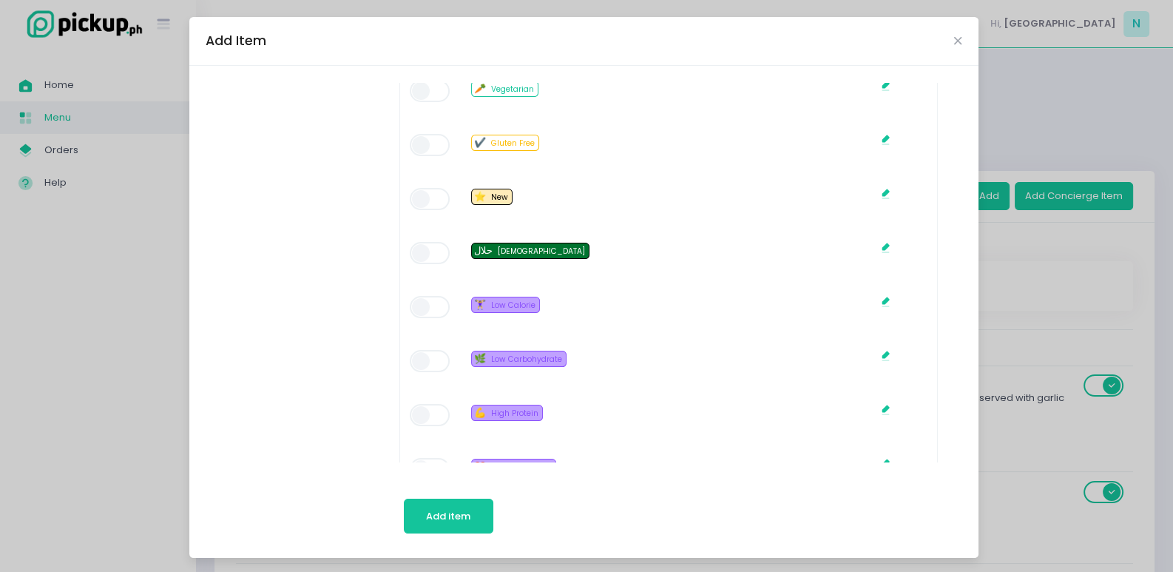
click at [429, 303] on span at bounding box center [431, 307] width 42 height 22
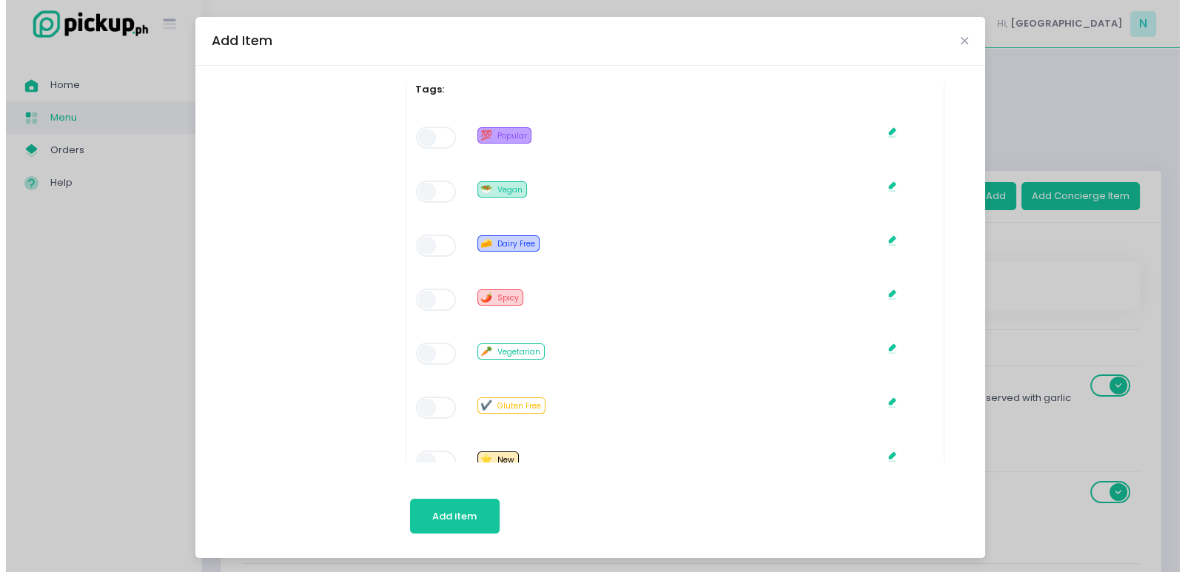
scroll to position [767, 0]
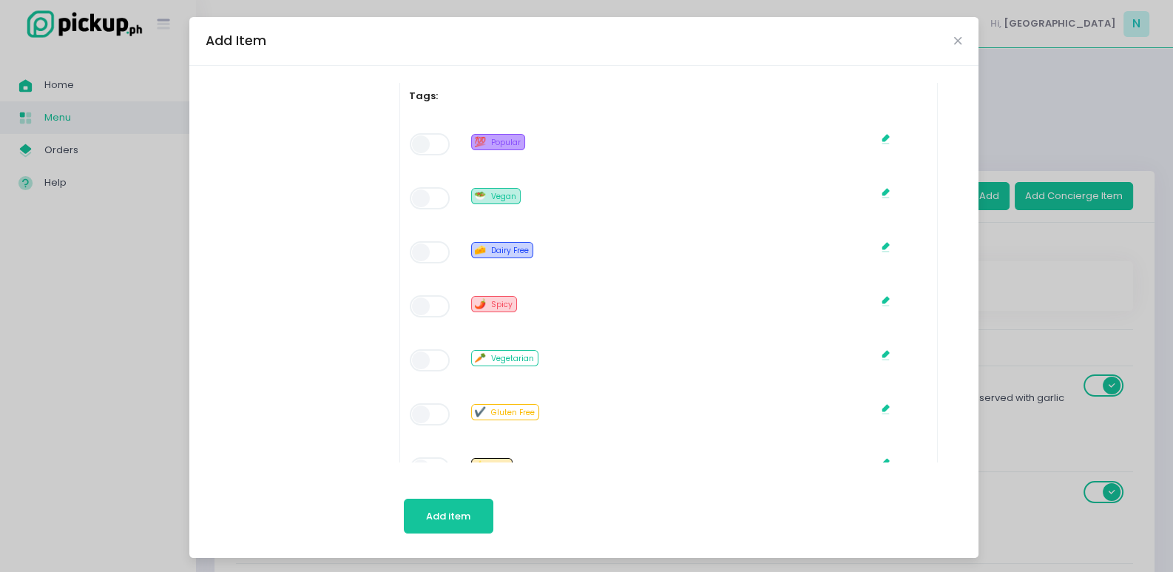
click at [435, 138] on span at bounding box center [431, 144] width 42 height 22
click at [429, 523] on button "Add item" at bounding box center [449, 517] width 90 height 36
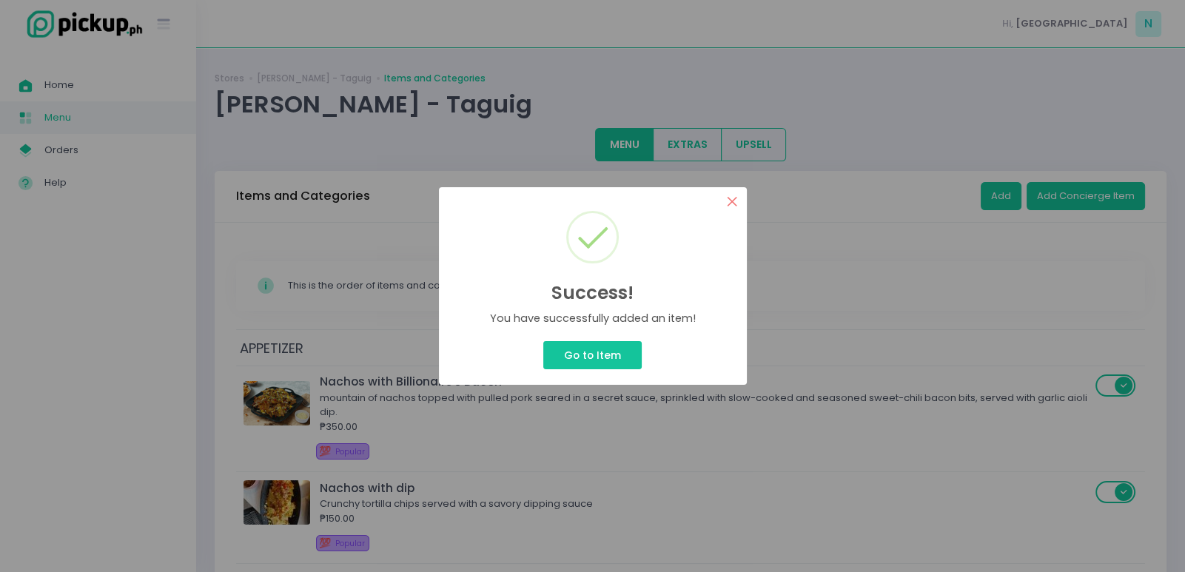
click at [734, 195] on button "×" at bounding box center [732, 201] width 29 height 29
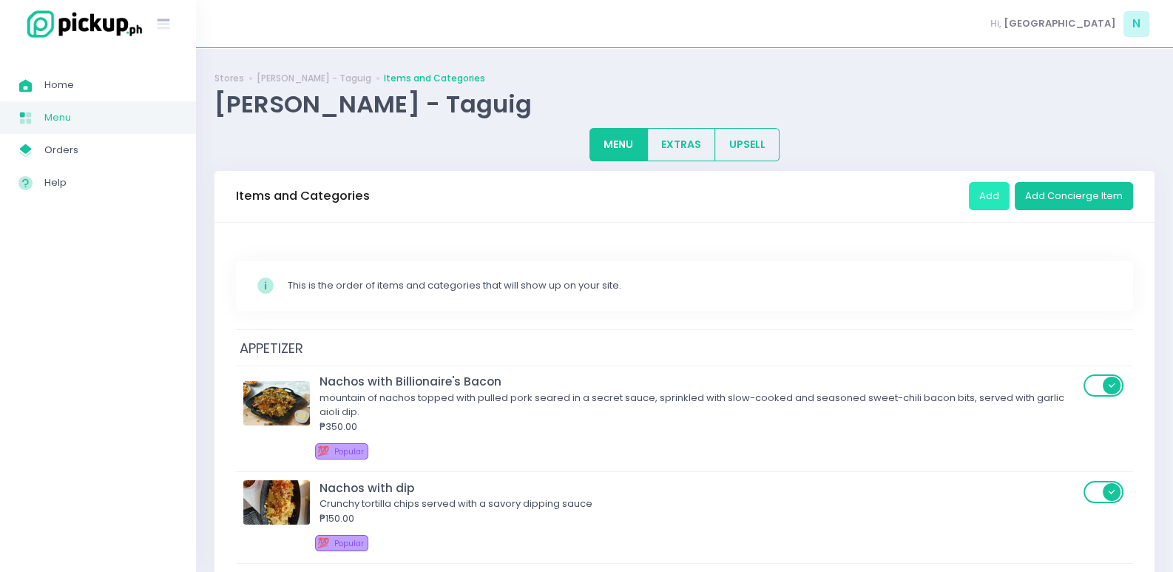
click at [997, 195] on button "Add" at bounding box center [989, 196] width 41 height 28
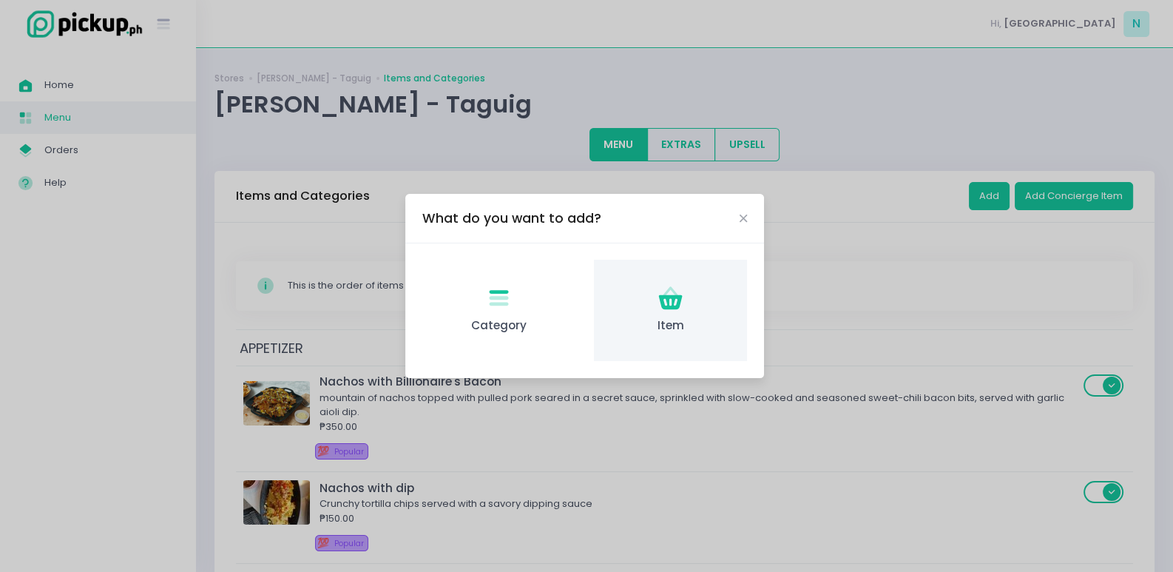
click at [673, 312] on icon "Item Created with Sketch." at bounding box center [670, 298] width 29 height 29
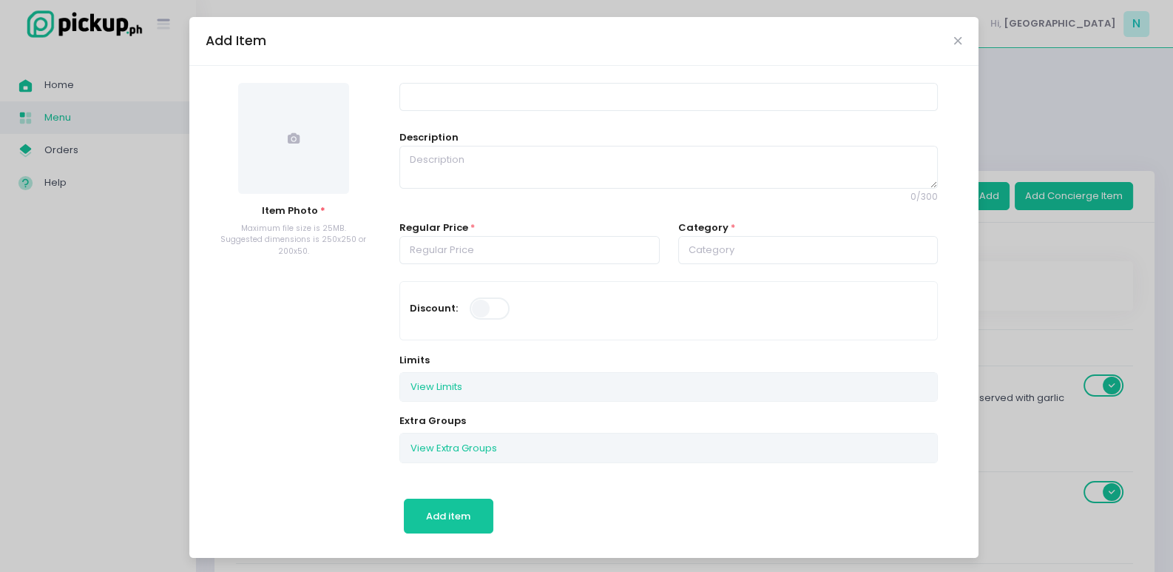
click at [276, 150] on span at bounding box center [293, 138] width 111 height 111
click at [954, 41] on icon "Close" at bounding box center [957, 41] width 7 height 11
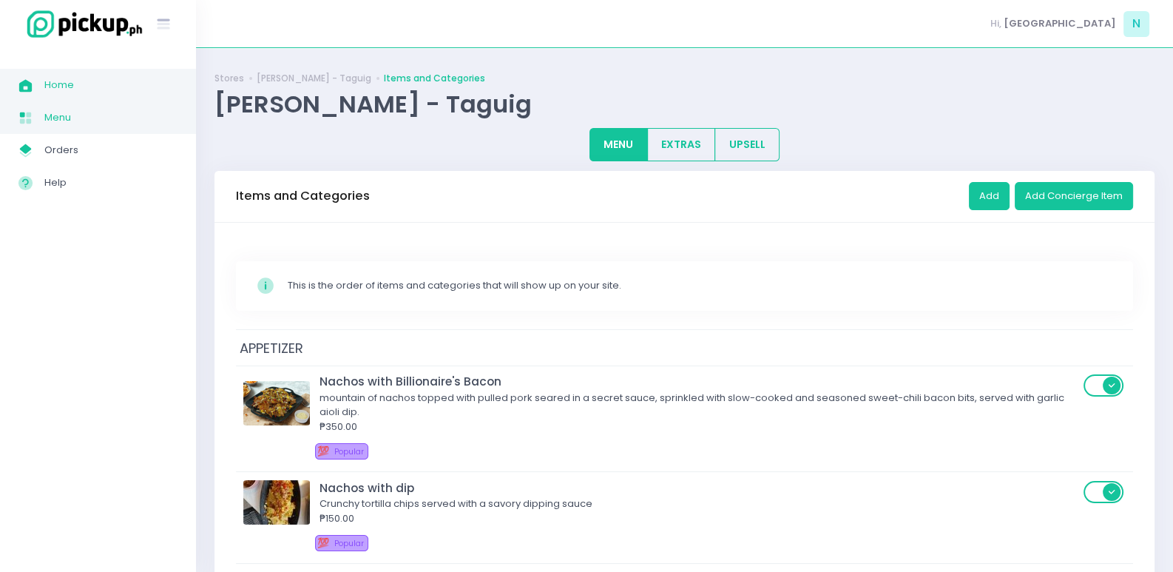
click at [81, 84] on span "Home" at bounding box center [110, 84] width 133 height 19
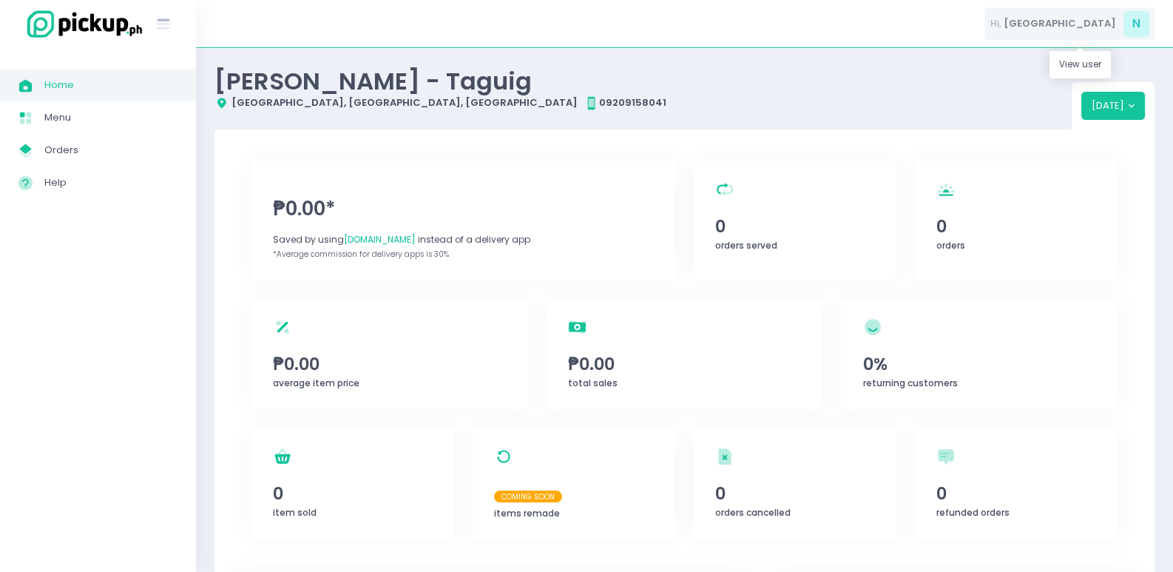
click at [1147, 21] on span "N" at bounding box center [1137, 24] width 26 height 26
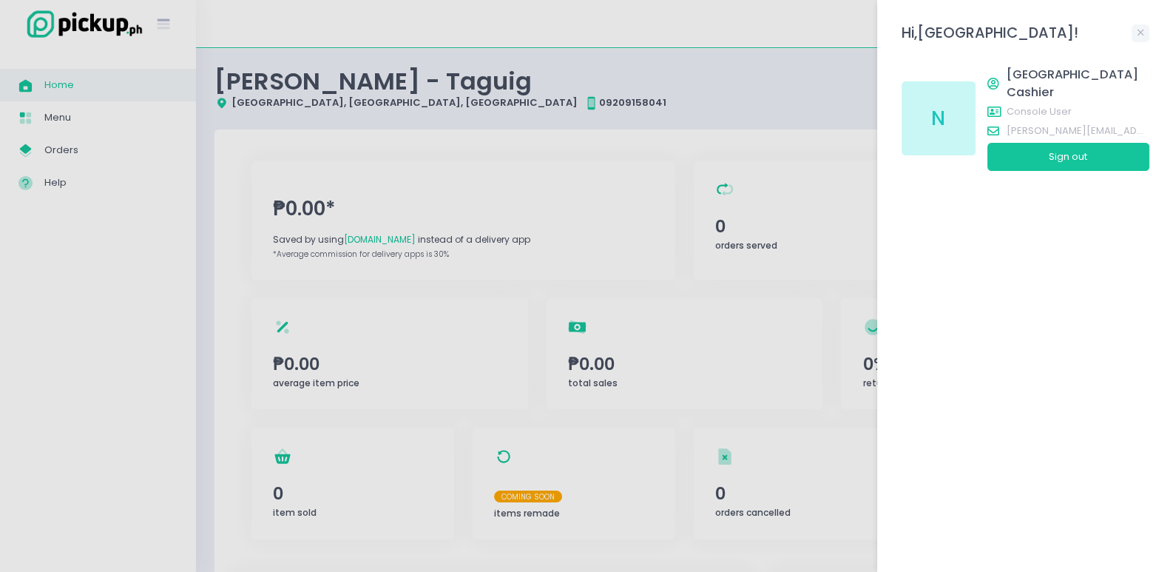
click at [764, 81] on div at bounding box center [586, 286] width 1173 height 572
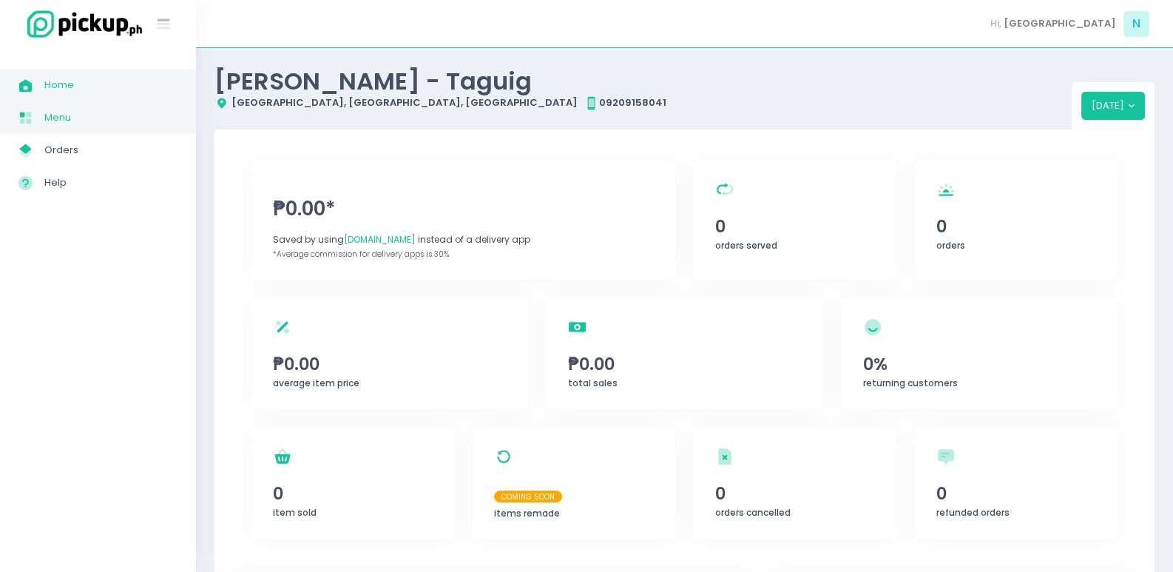
click at [69, 121] on span "Menu" at bounding box center [110, 117] width 133 height 19
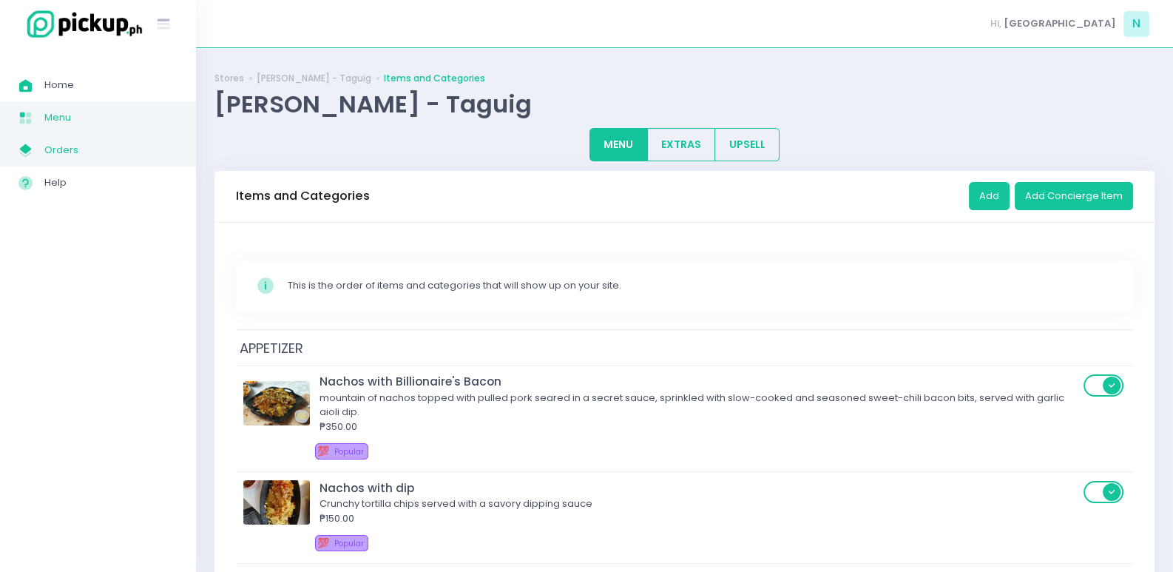
click at [89, 158] on span "Orders" at bounding box center [110, 150] width 133 height 19
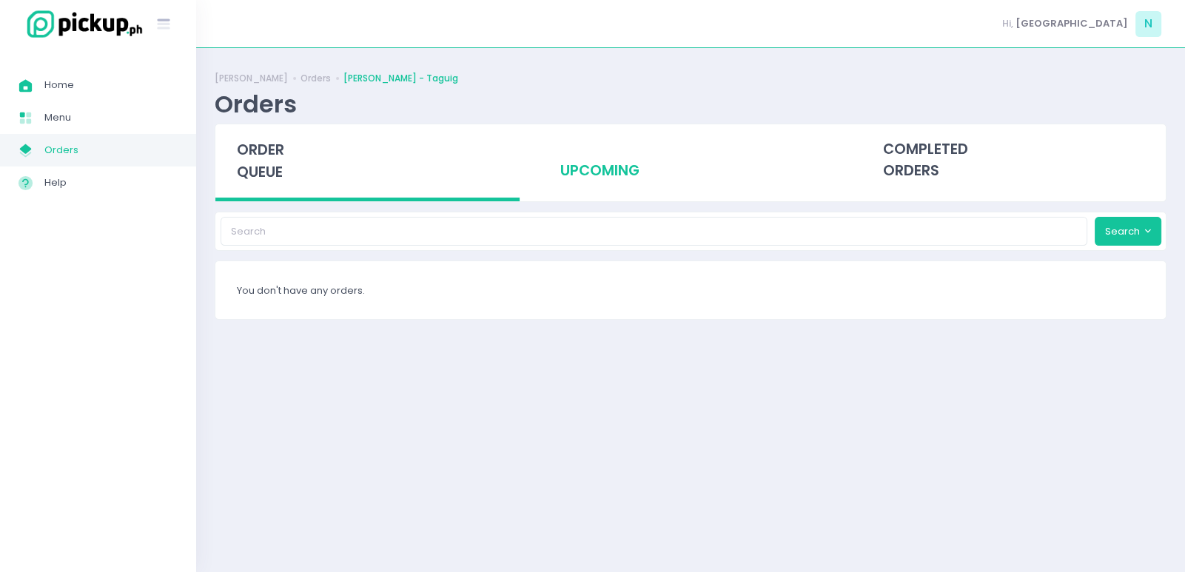
drag, startPoint x: 585, startPoint y: 161, endPoint x: 551, endPoint y: 165, distance: 34.3
click at [584, 161] on div "upcoming" at bounding box center [690, 160] width 304 height 73
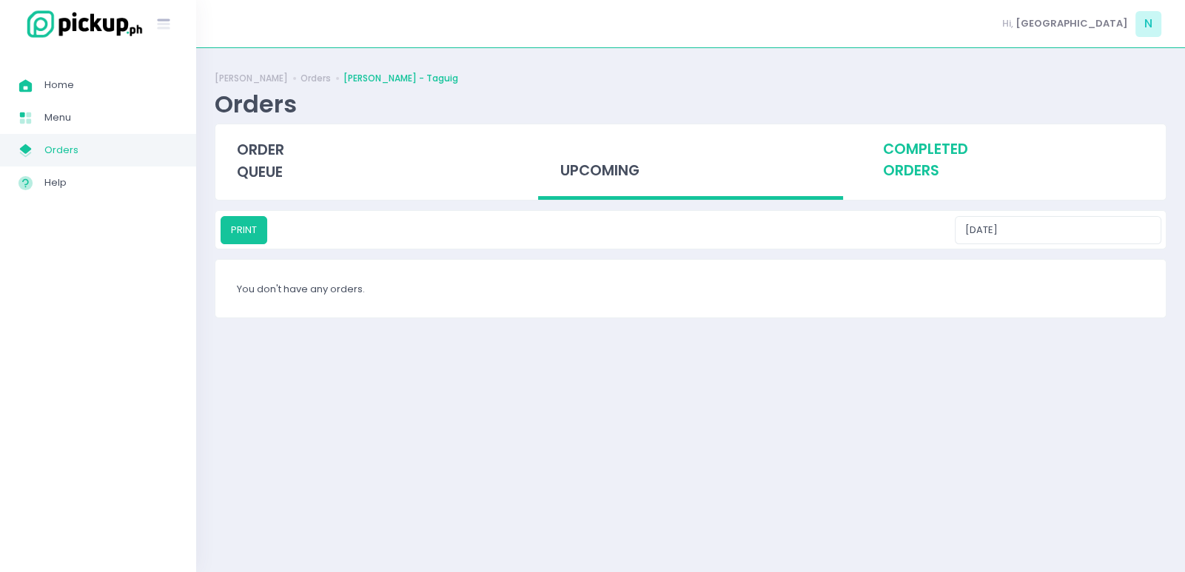
click at [921, 159] on div "completed orders" at bounding box center [1013, 160] width 304 height 73
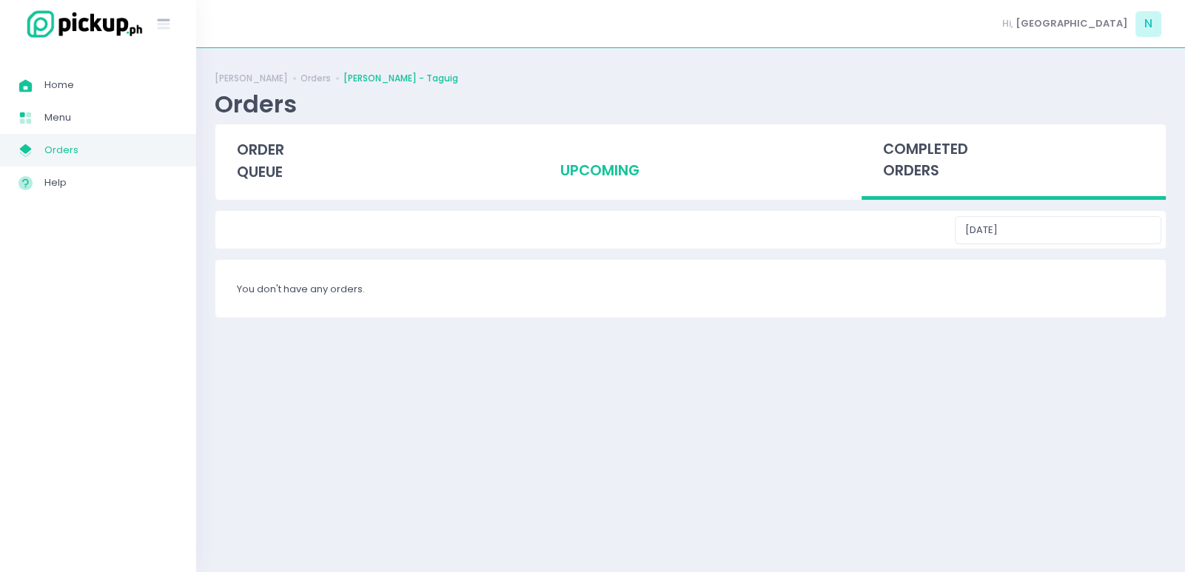
click at [625, 167] on div "upcoming" at bounding box center [690, 160] width 304 height 73
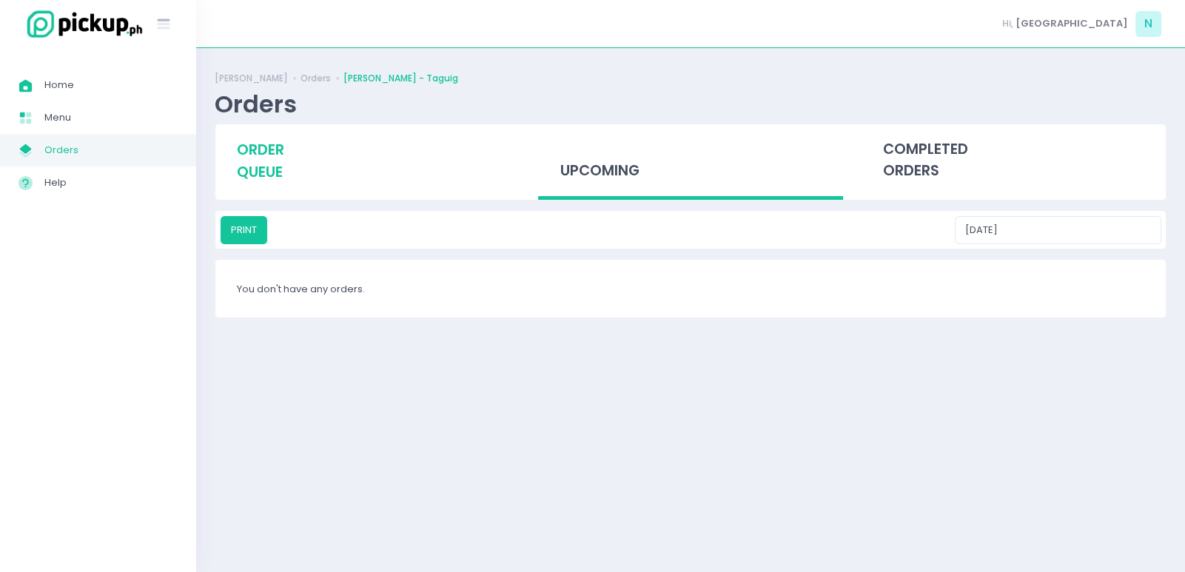
click at [270, 165] on span "order queue" at bounding box center [260, 161] width 47 height 42
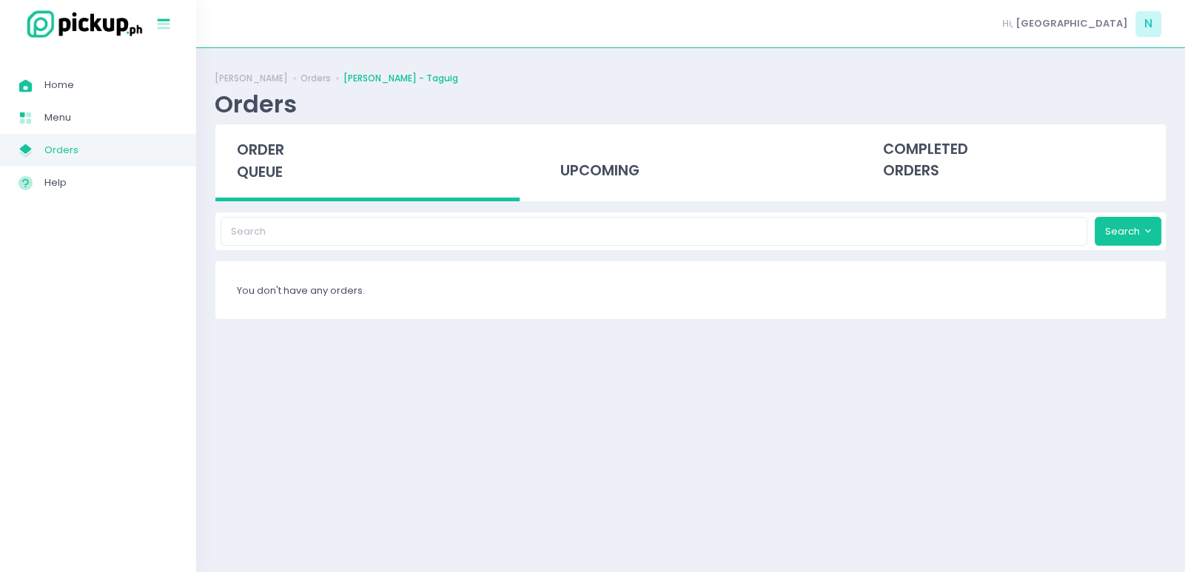
click at [160, 17] on icon "Stockholm-icons / Text / Menu Created with Sketch." at bounding box center [163, 24] width 19 height 19
